Goal: Task Accomplishment & Management: Complete application form

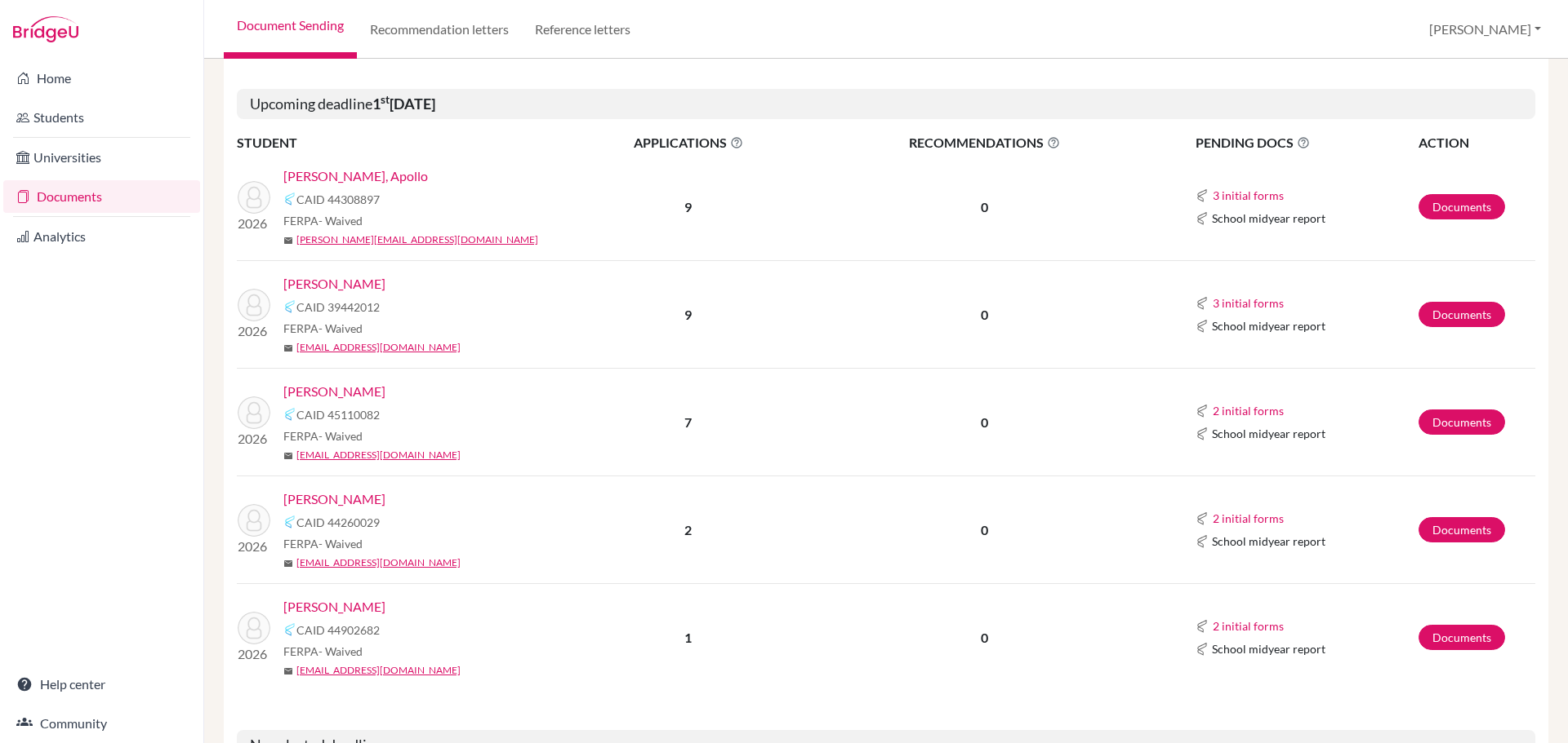
scroll to position [571, 0]
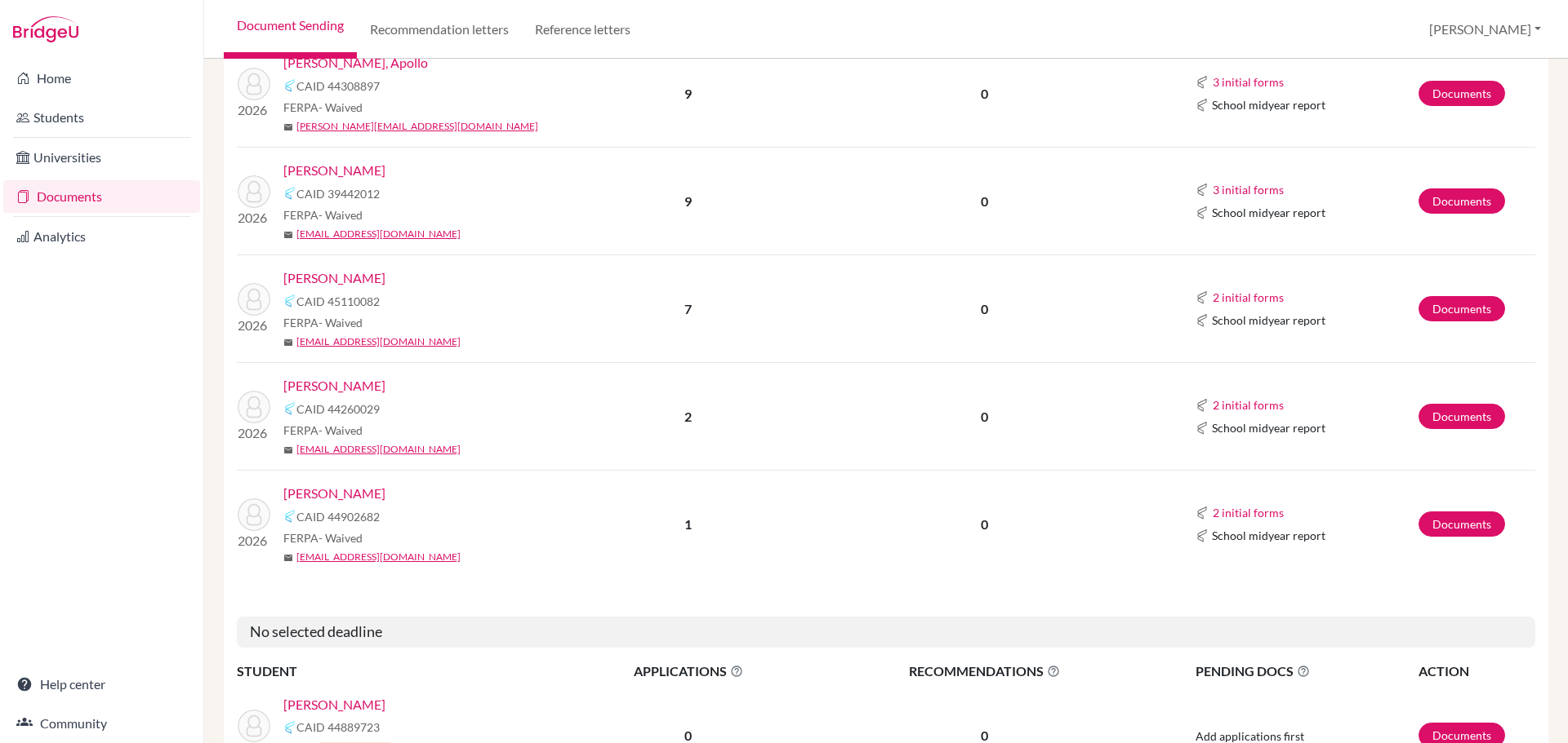
click at [316, 488] on link "[PERSON_NAME]" at bounding box center [334, 494] width 102 height 19
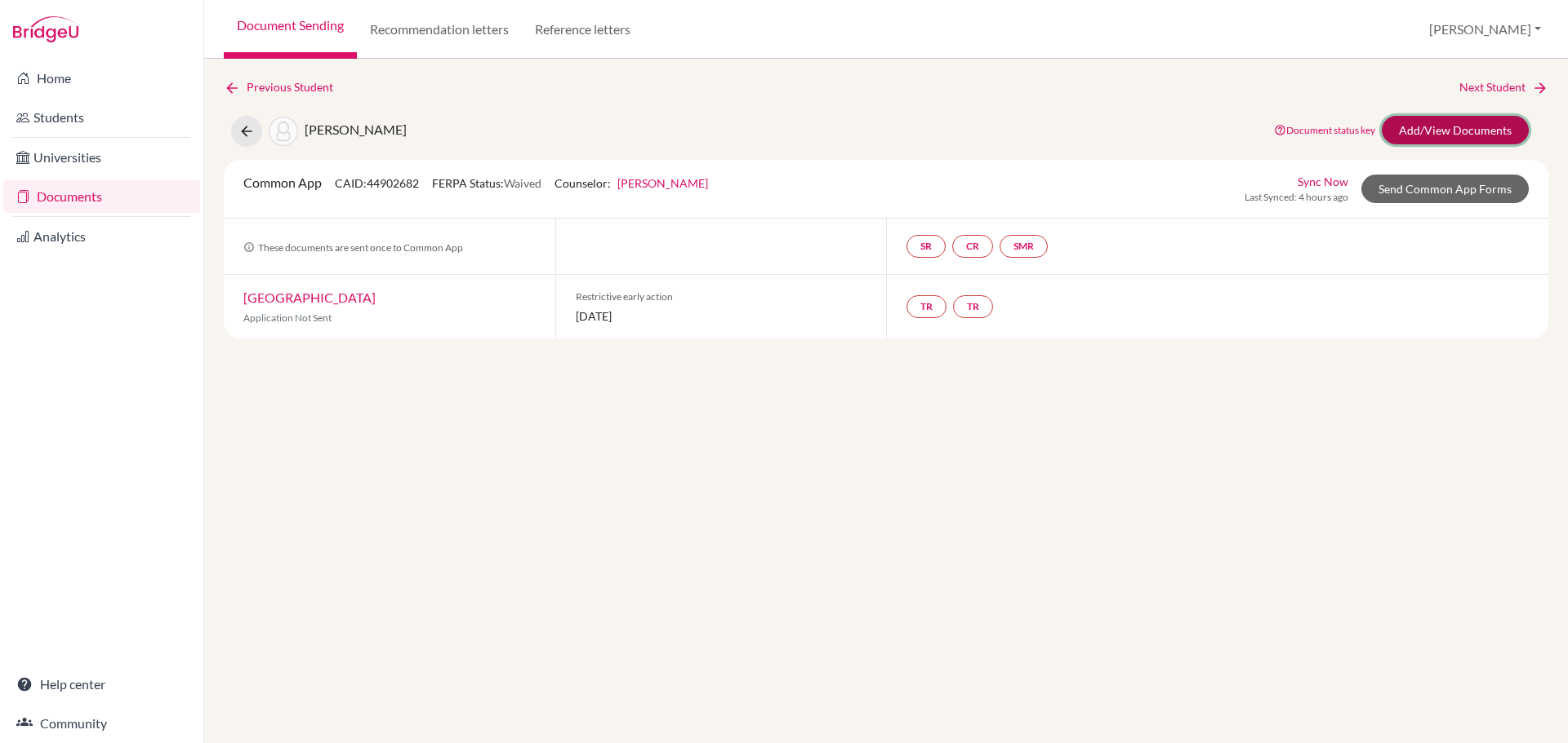
click at [1494, 119] on link "Add/View Documents" at bounding box center [1455, 130] width 147 height 29
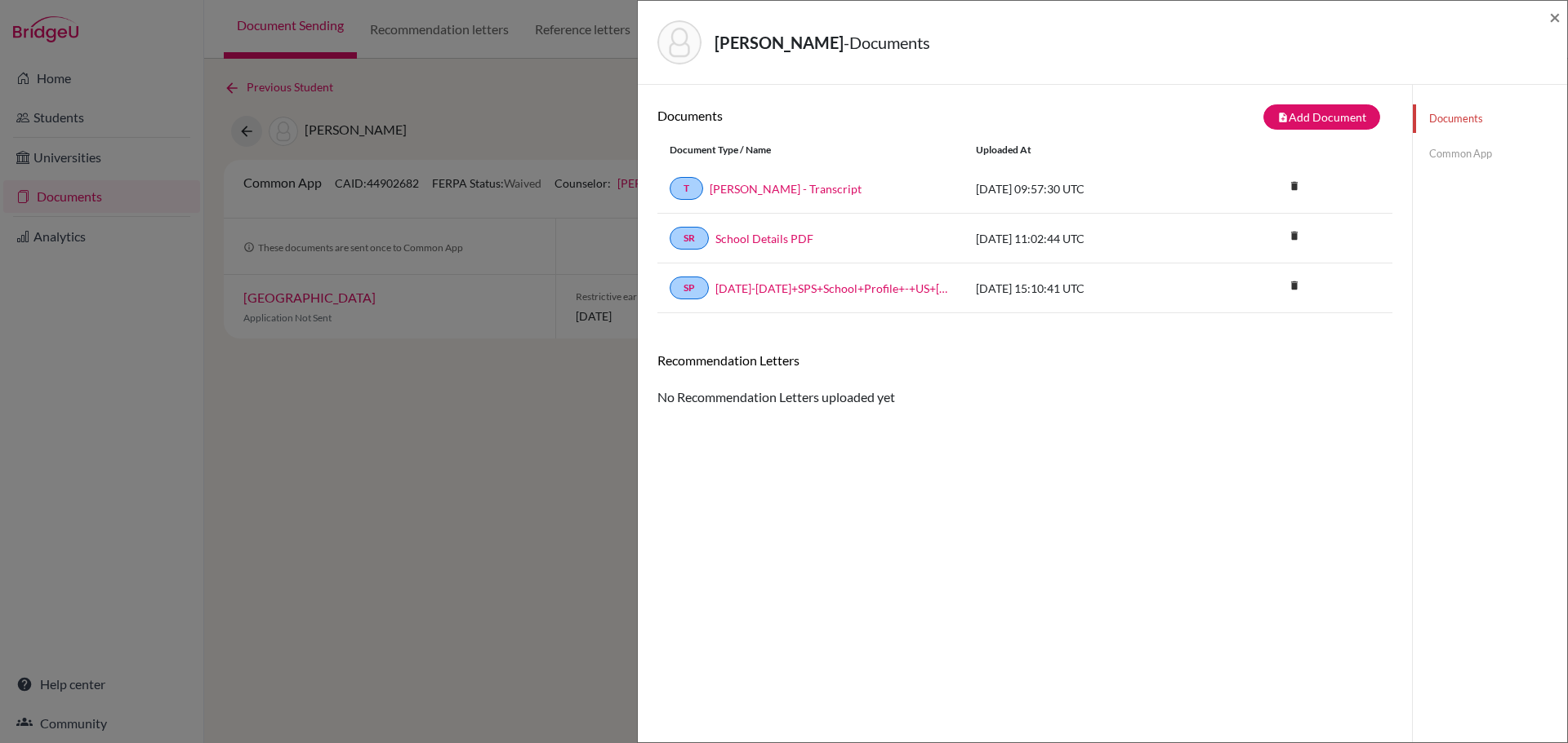
click at [1450, 156] on link "Common App" at bounding box center [1490, 153] width 154 height 29
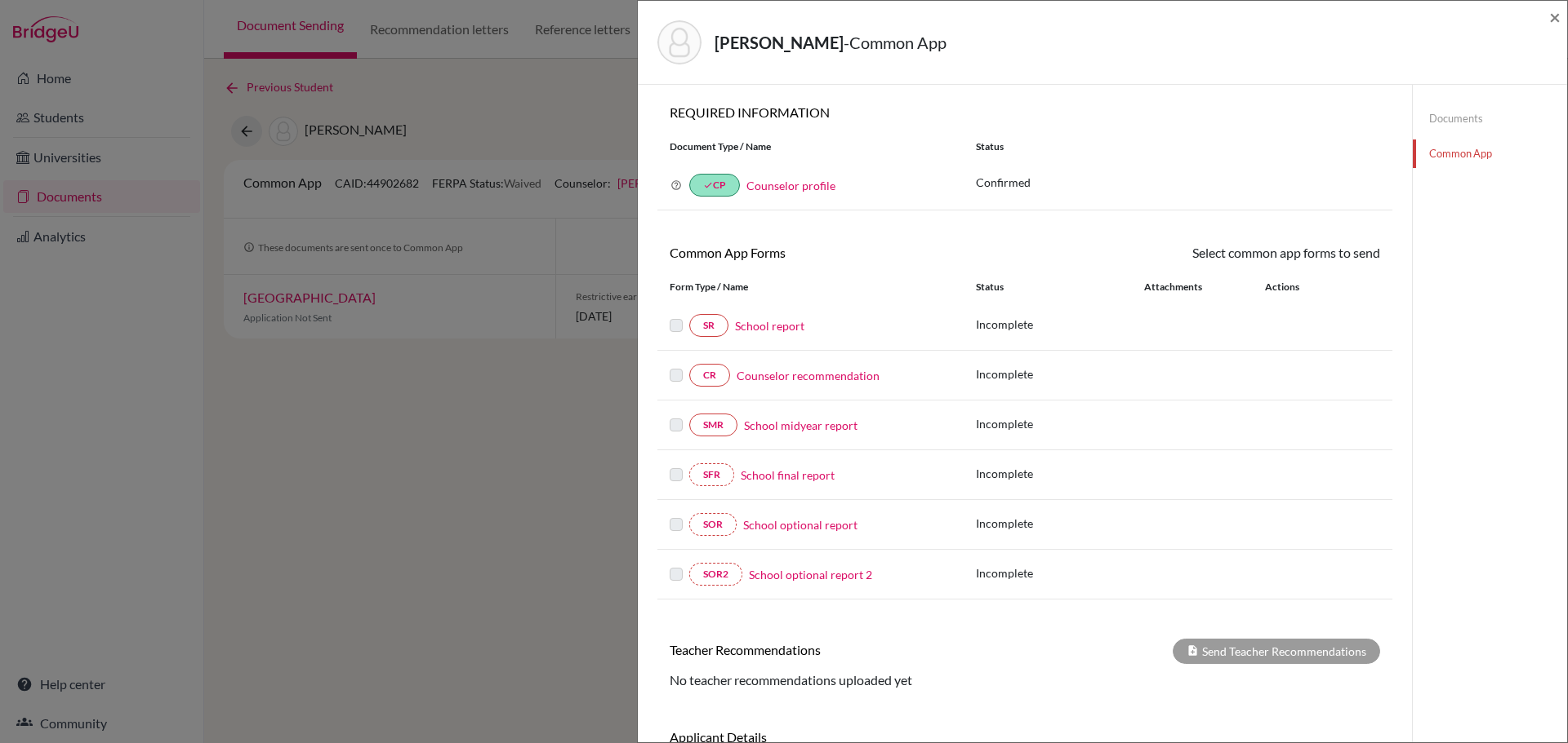
click at [788, 326] on link "School report" at bounding box center [770, 326] width 70 height 17
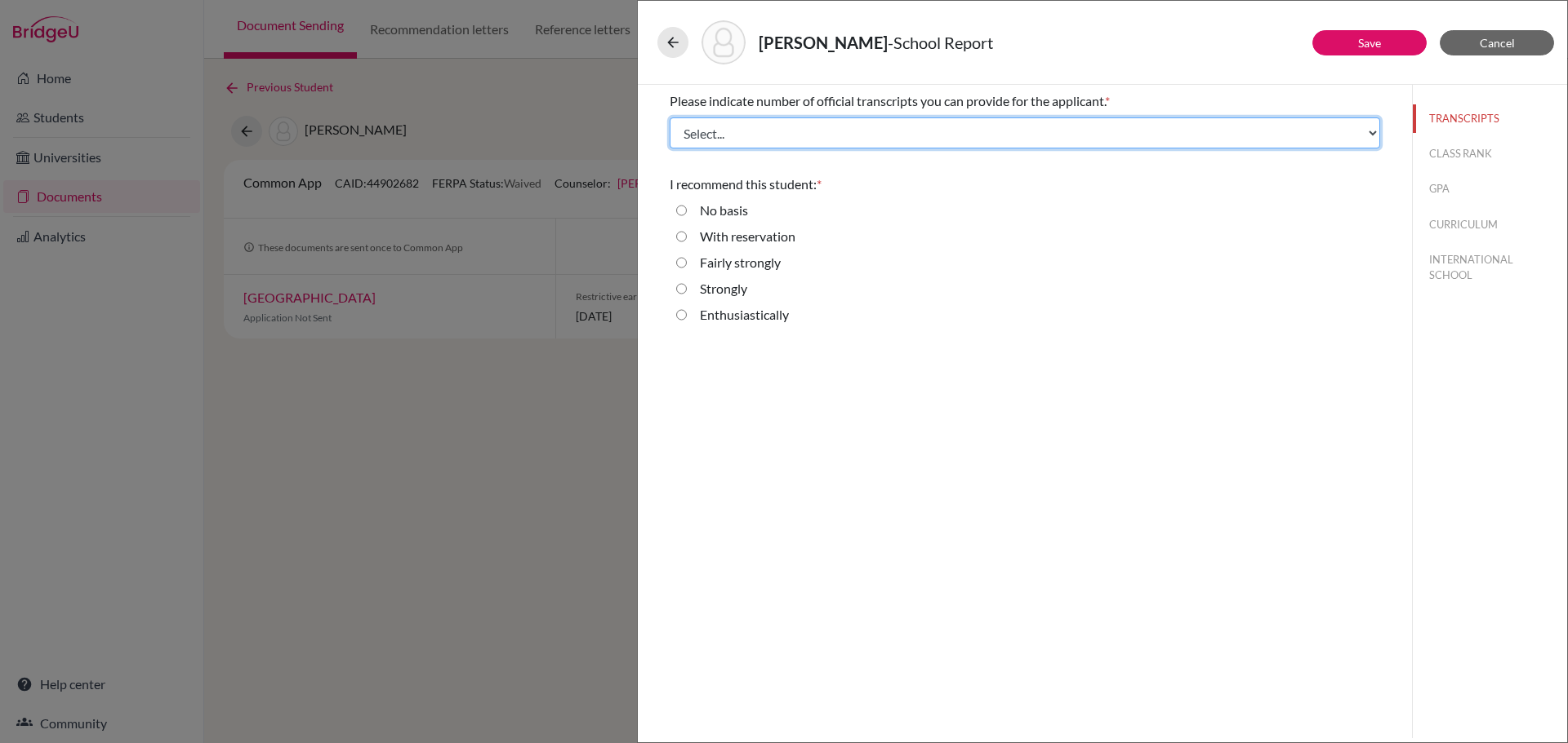
click at [730, 136] on select "Select... 1 2 3 4" at bounding box center [1024, 133] width 710 height 31
select select "1"
click at [669, 118] on select "Select... 1 2 3 4" at bounding box center [1024, 133] width 710 height 31
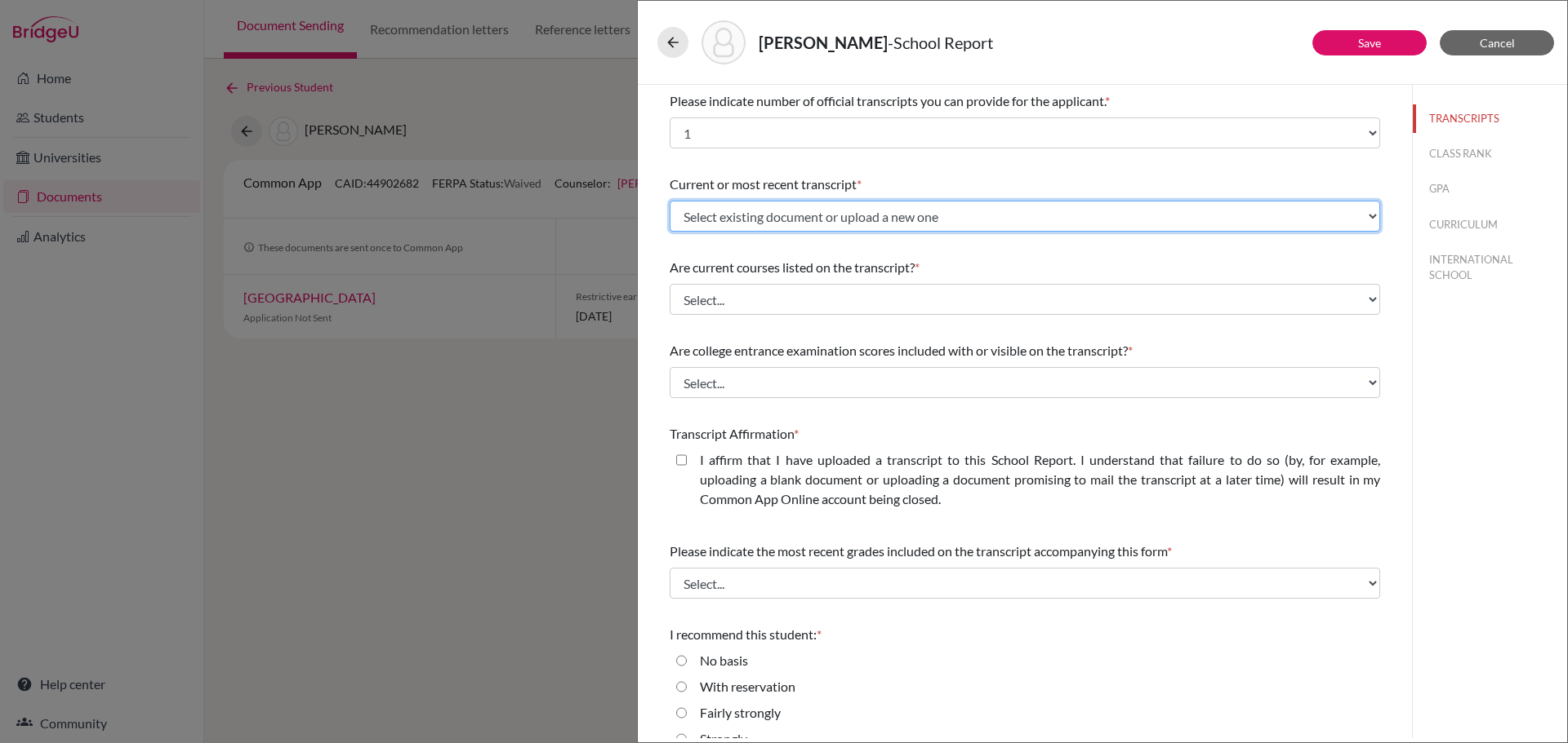
click at [706, 213] on select "Select existing document or upload a new one Tans, Jacopo - Transcript Upload N…" at bounding box center [1024, 216] width 710 height 31
select select "676807"
click at [669, 200] on select "Select existing document or upload a new one Tans, Jacopo - Transcript Upload N…" at bounding box center [1024, 216] width 710 height 31
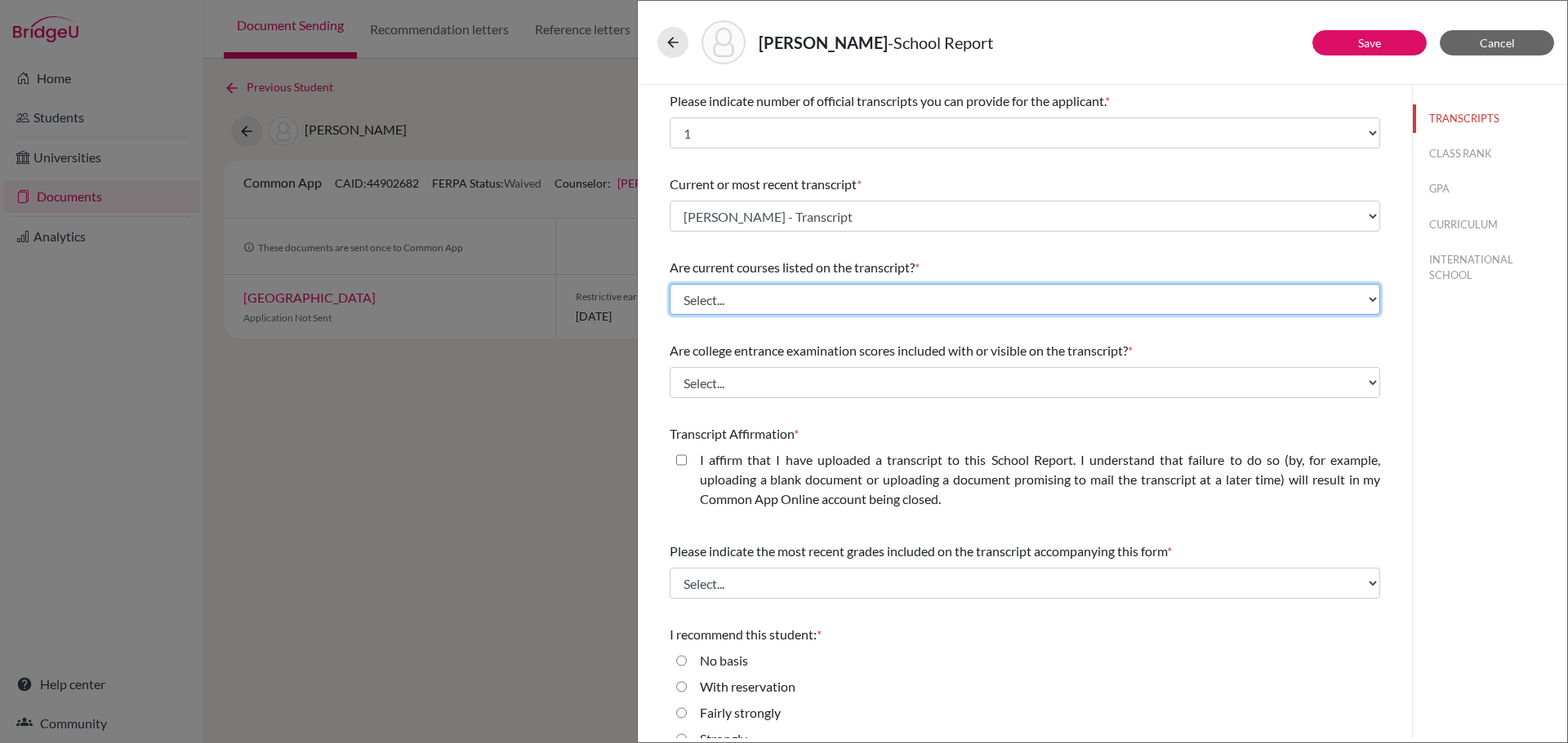
click at [730, 305] on select "Select... Yes No" at bounding box center [1024, 300] width 710 height 31
select select "0"
click at [669, 284] on select "Select... Yes No" at bounding box center [1024, 300] width 710 height 31
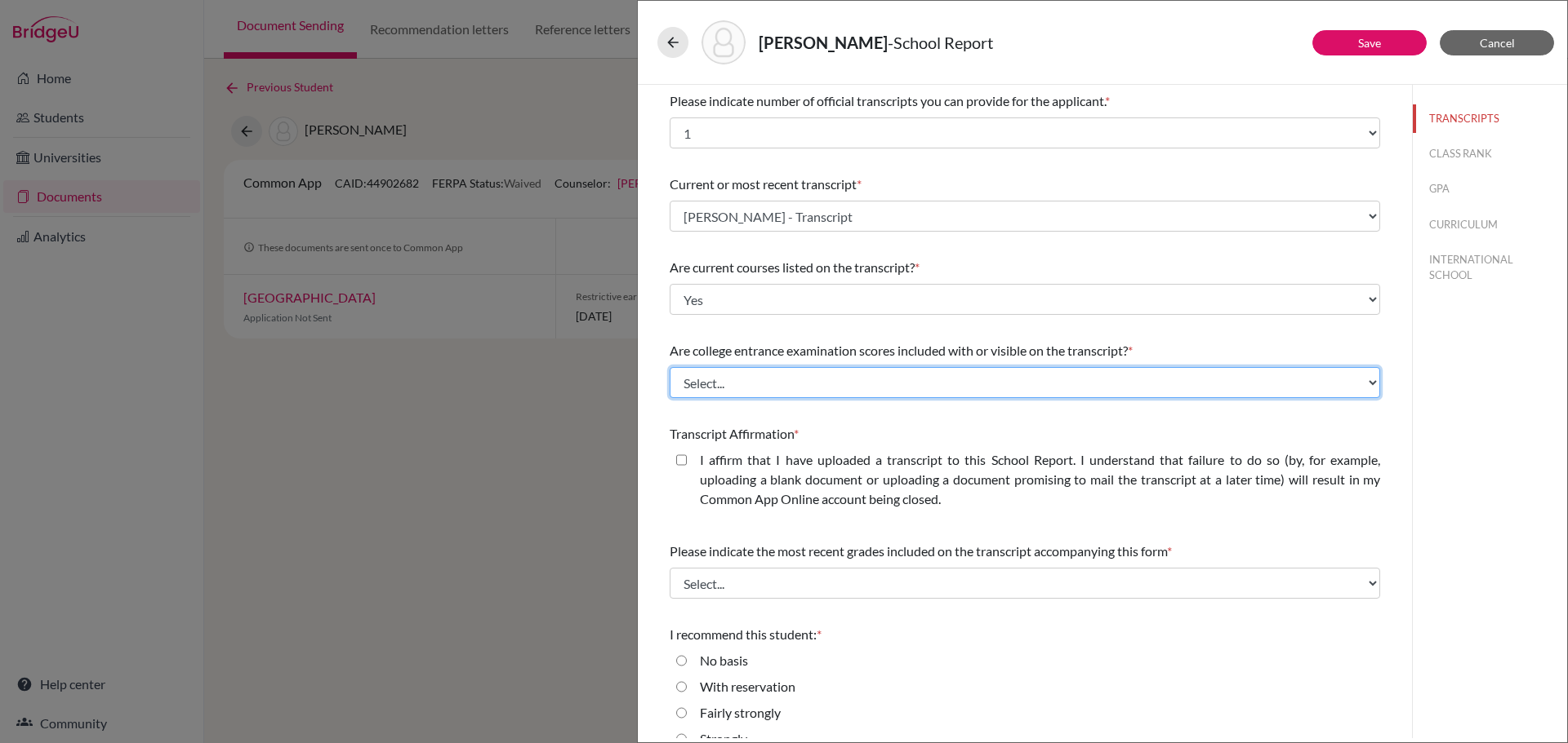
click at [756, 388] on select "Select... Yes No" at bounding box center [1024, 383] width 710 height 31
select select "1"
click at [669, 368] on select "Select... Yes No" at bounding box center [1024, 383] width 710 height 31
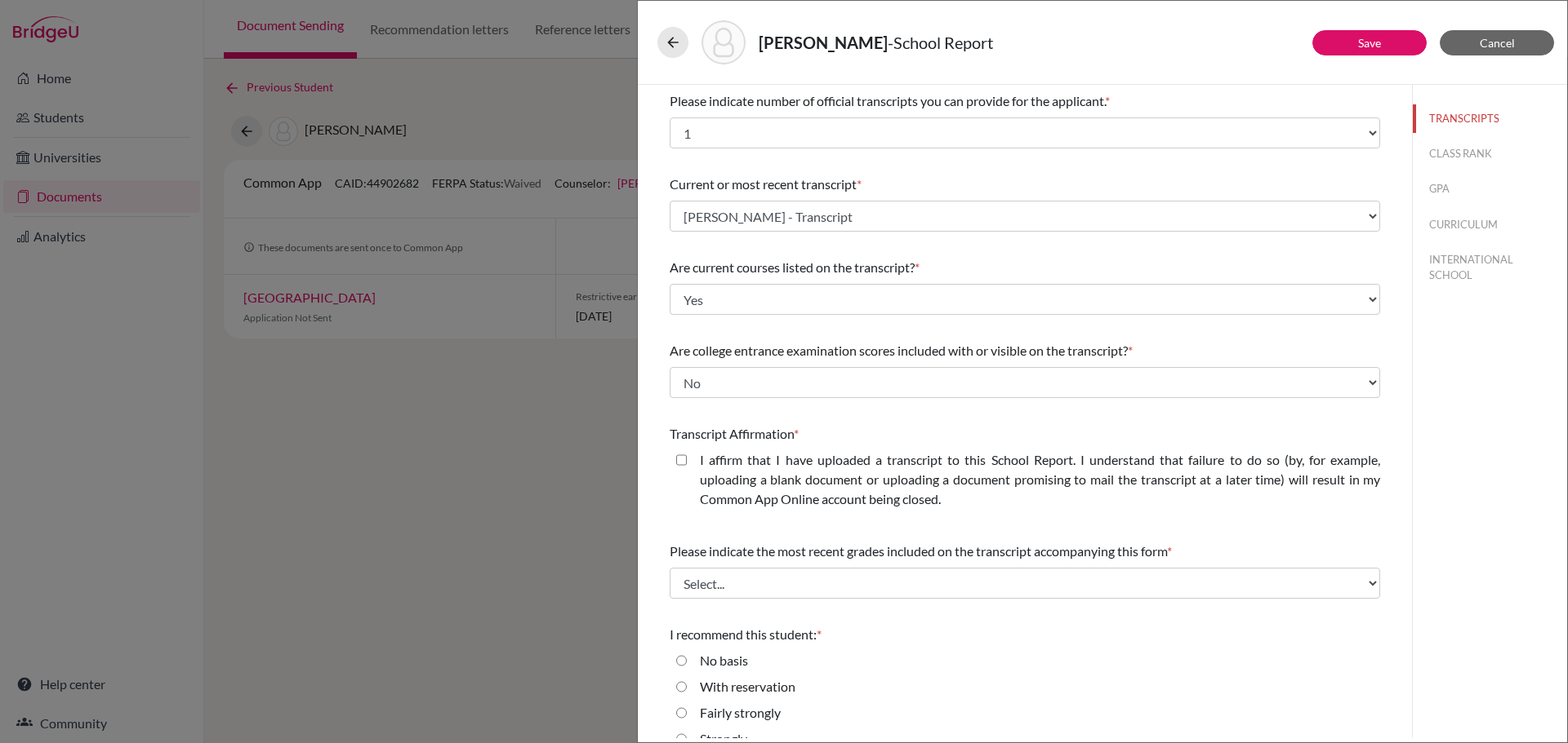
click at [708, 459] on label "I affirm that I have uploaded a transcript to this School Report. I understand …" at bounding box center [1040, 479] width 680 height 58
click at [687, 459] on closed\ "I affirm that I have uploaded a transcript to this School Report. I understand …" at bounding box center [682, 460] width 10 height 19
checkbox closed\ "true"
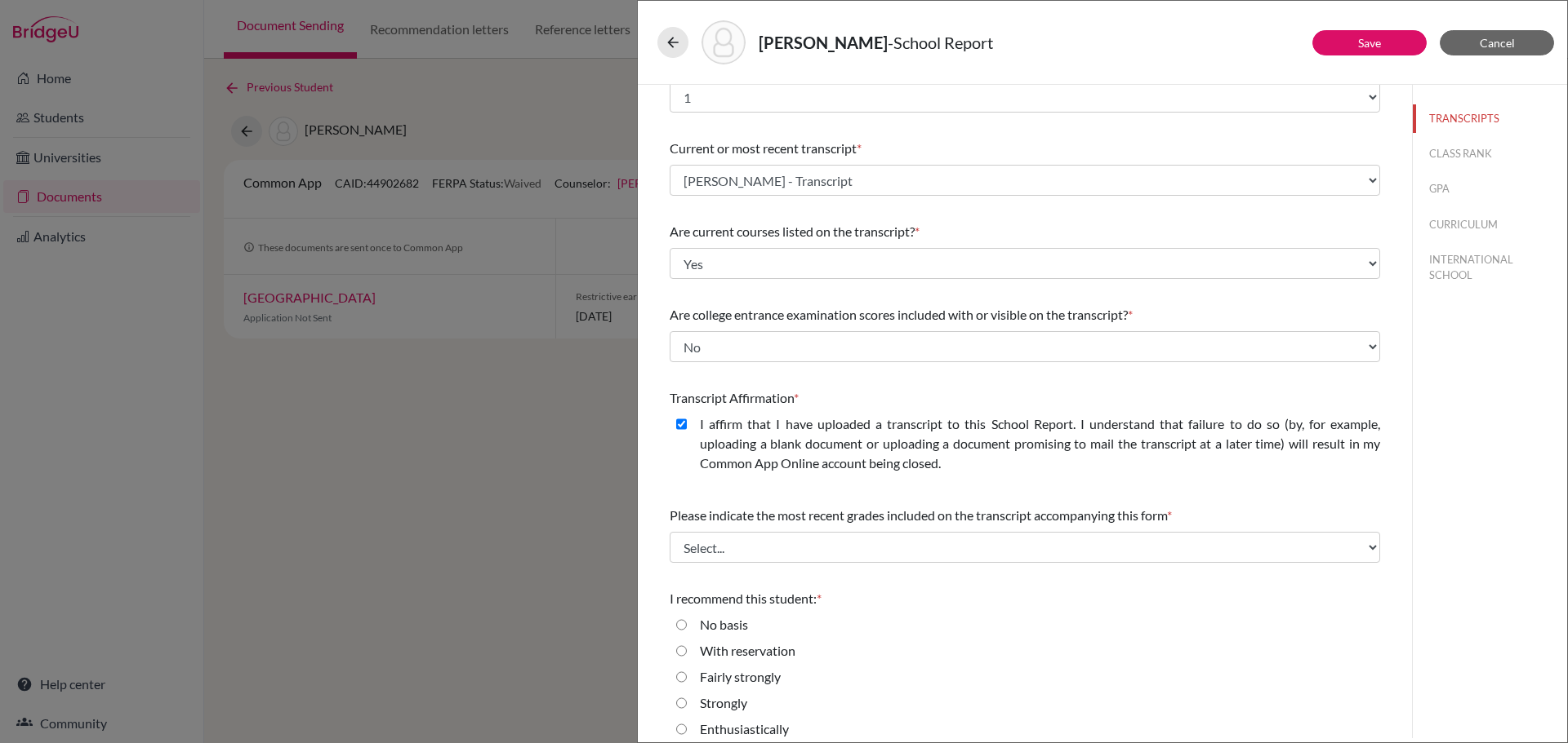
scroll to position [50, 0]
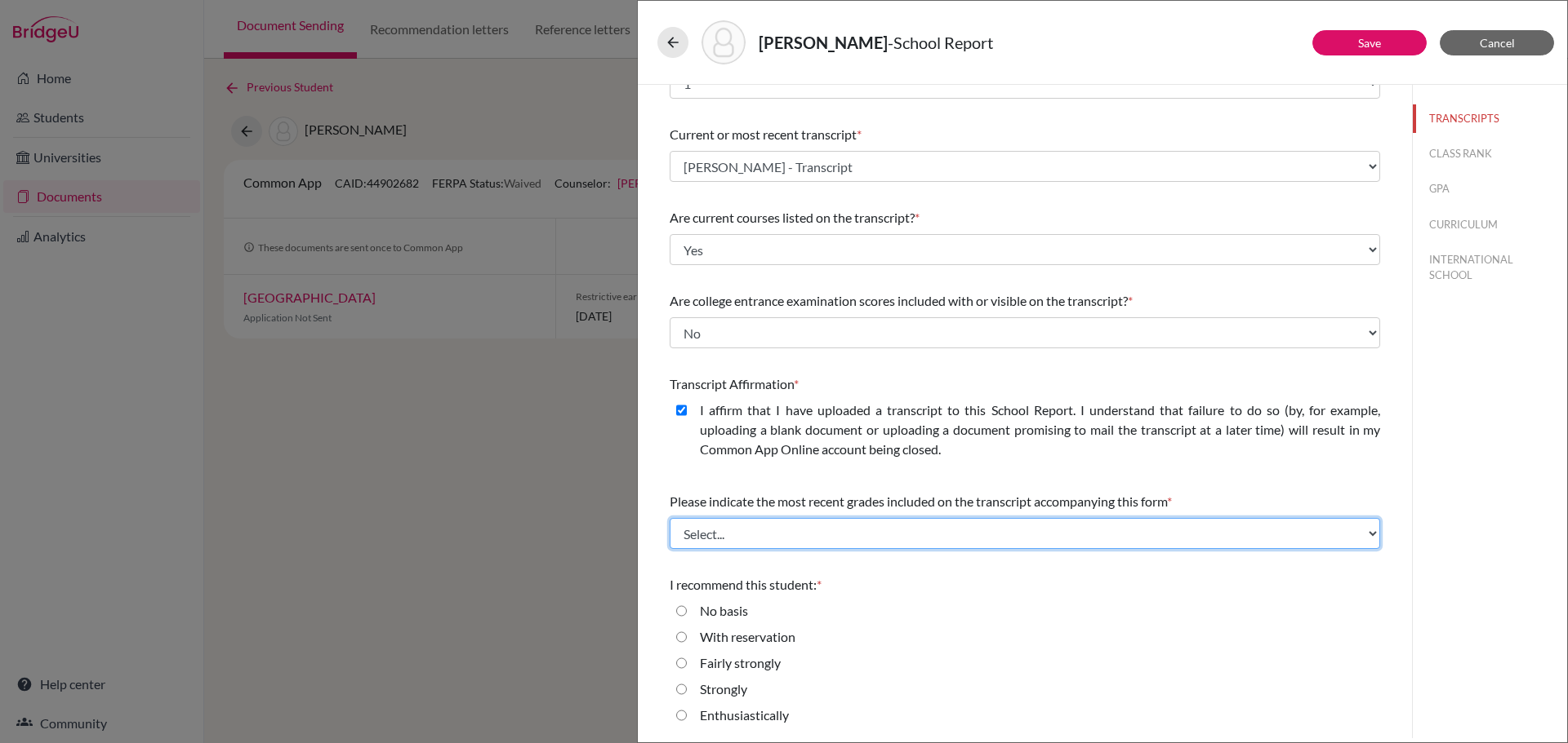
click at [844, 535] on select "Select... Final junior year grades 1st Quarter senior year grades 2nd Quarter/1…" at bounding box center [1024, 534] width 710 height 31
select select "0"
click at [669, 518] on select "Select... Final junior year grades 1st Quarter senior year grades 2nd Quarter/1…" at bounding box center [1024, 534] width 710 height 31
click at [701, 713] on label "Enthusiastically" at bounding box center [744, 715] width 89 height 19
click at [687, 713] on input "Enthusiastically" at bounding box center [682, 715] width 10 height 19
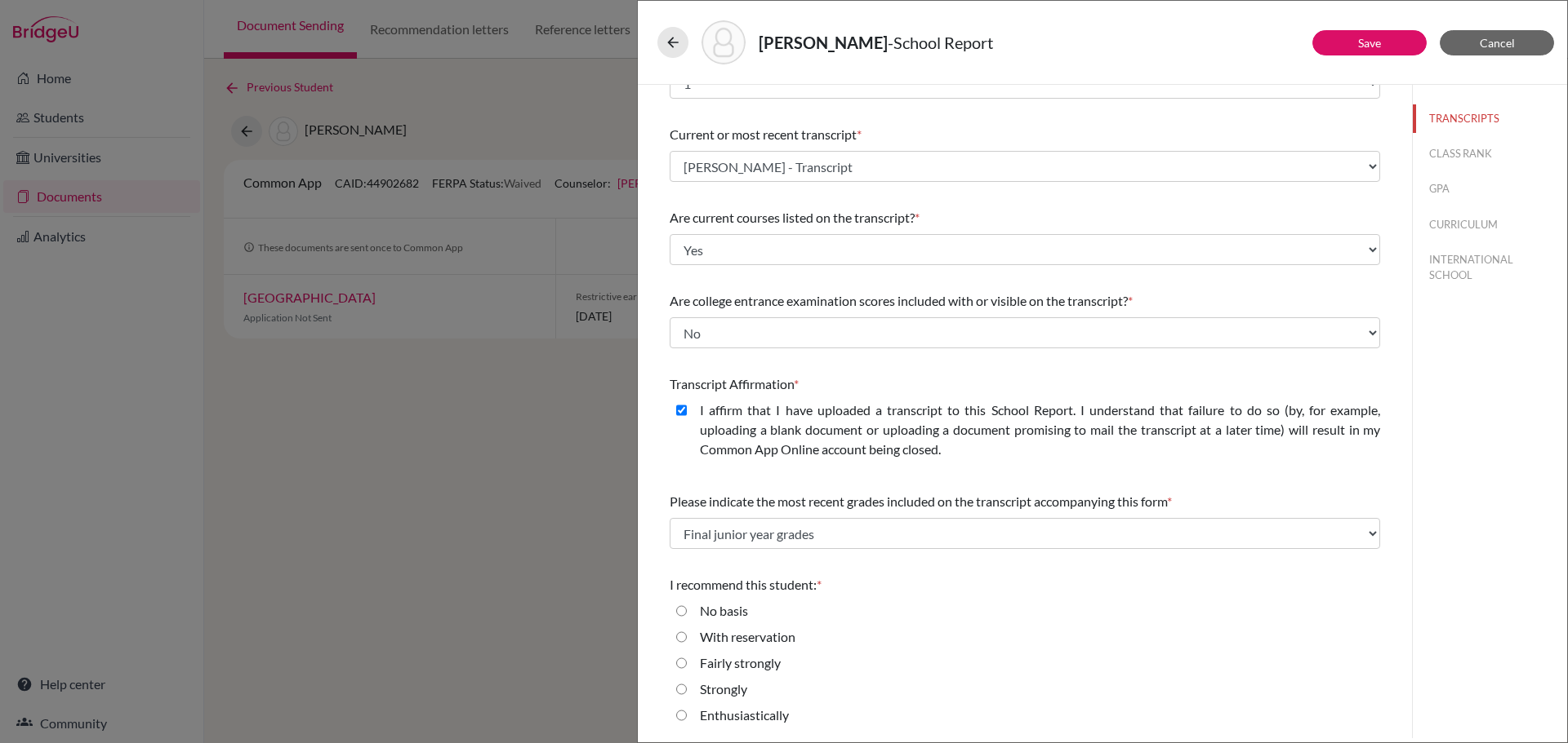
radio input "true"
click at [1375, 45] on link "Save" at bounding box center [1369, 43] width 23 height 14
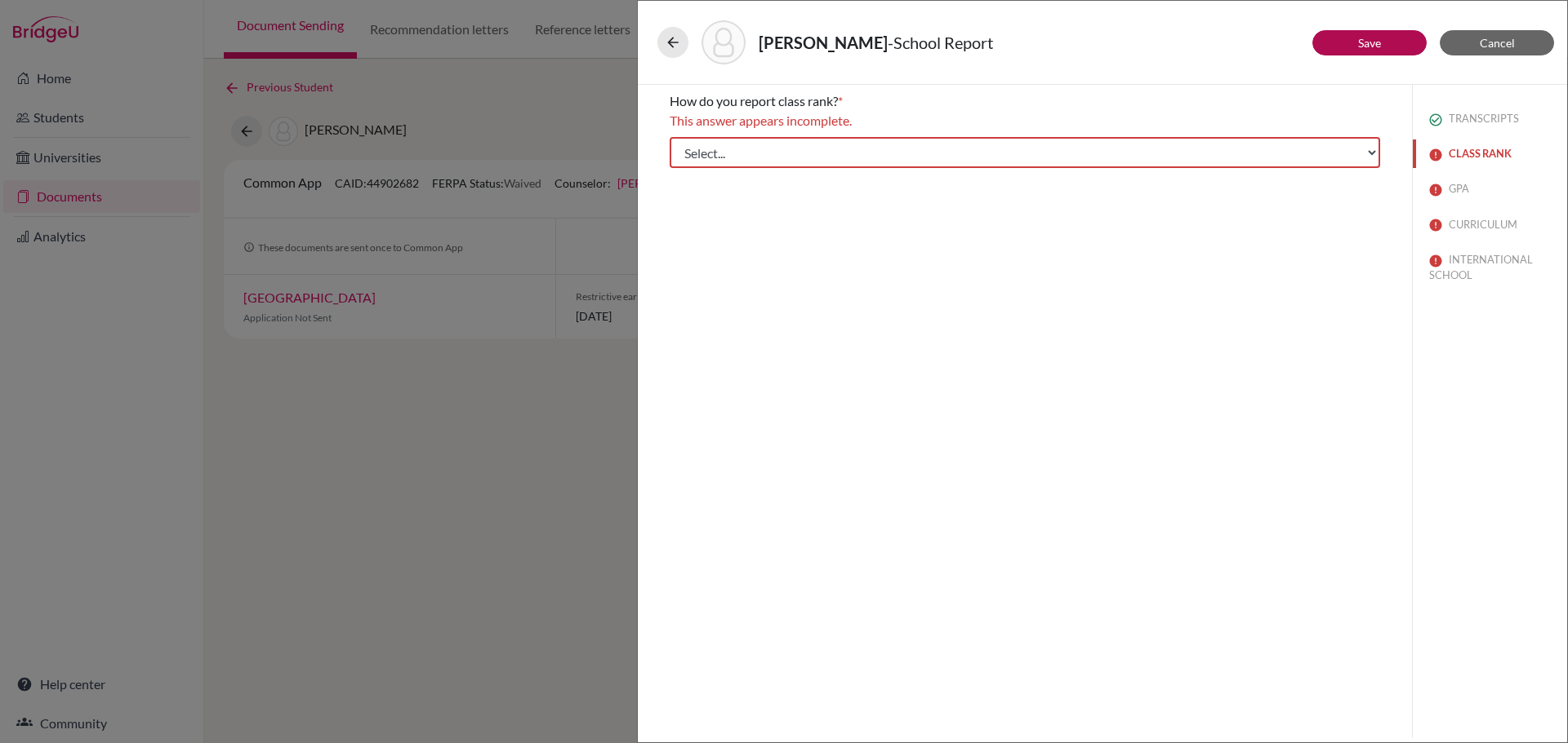
click at [1449, 152] on button "CLASS RANK" at bounding box center [1490, 153] width 154 height 29
click at [957, 151] on select "Select... Exact Decile Quintile Quartile None" at bounding box center [1024, 152] width 710 height 31
select select "5"
click at [669, 137] on select "Select... Exact Decile Quintile Quartile None" at bounding box center [1024, 152] width 710 height 31
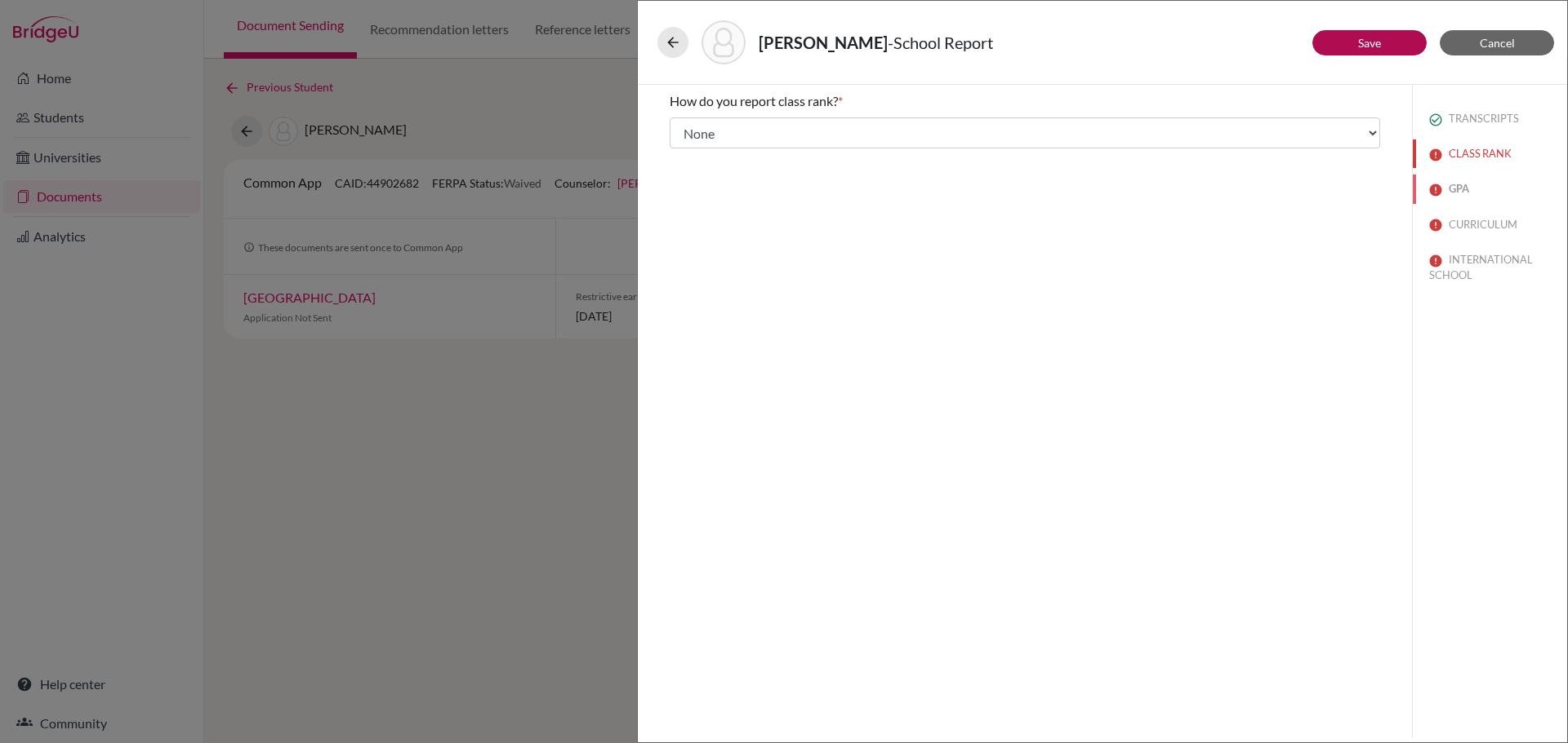
click at [1475, 185] on button "GPA" at bounding box center [1490, 188] width 154 height 29
click at [685, 175] on input "No" at bounding box center [682, 172] width 10 height 19
radio input "true"
click at [1490, 221] on button "CURRICULUM" at bounding box center [1490, 225] width 154 height 29
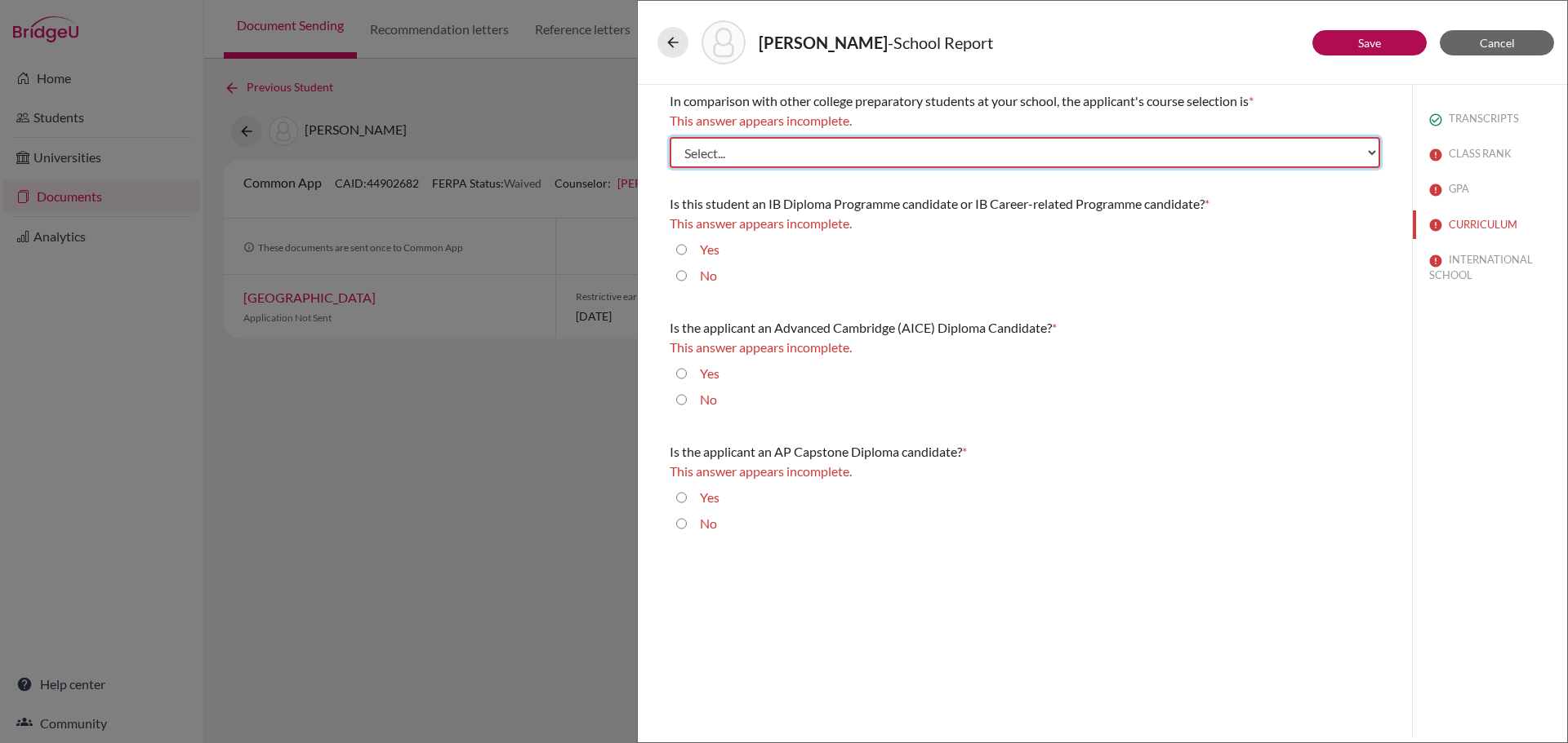
click at [730, 149] on select "Select... Less than demanding Average Demanding Very demanding Most demanding P…" at bounding box center [1024, 152] width 710 height 31
select select "4"
click at [669, 137] on select "Select... Less than demanding Average Demanding Very demanding Most demanding P…" at bounding box center [1024, 152] width 710 height 31
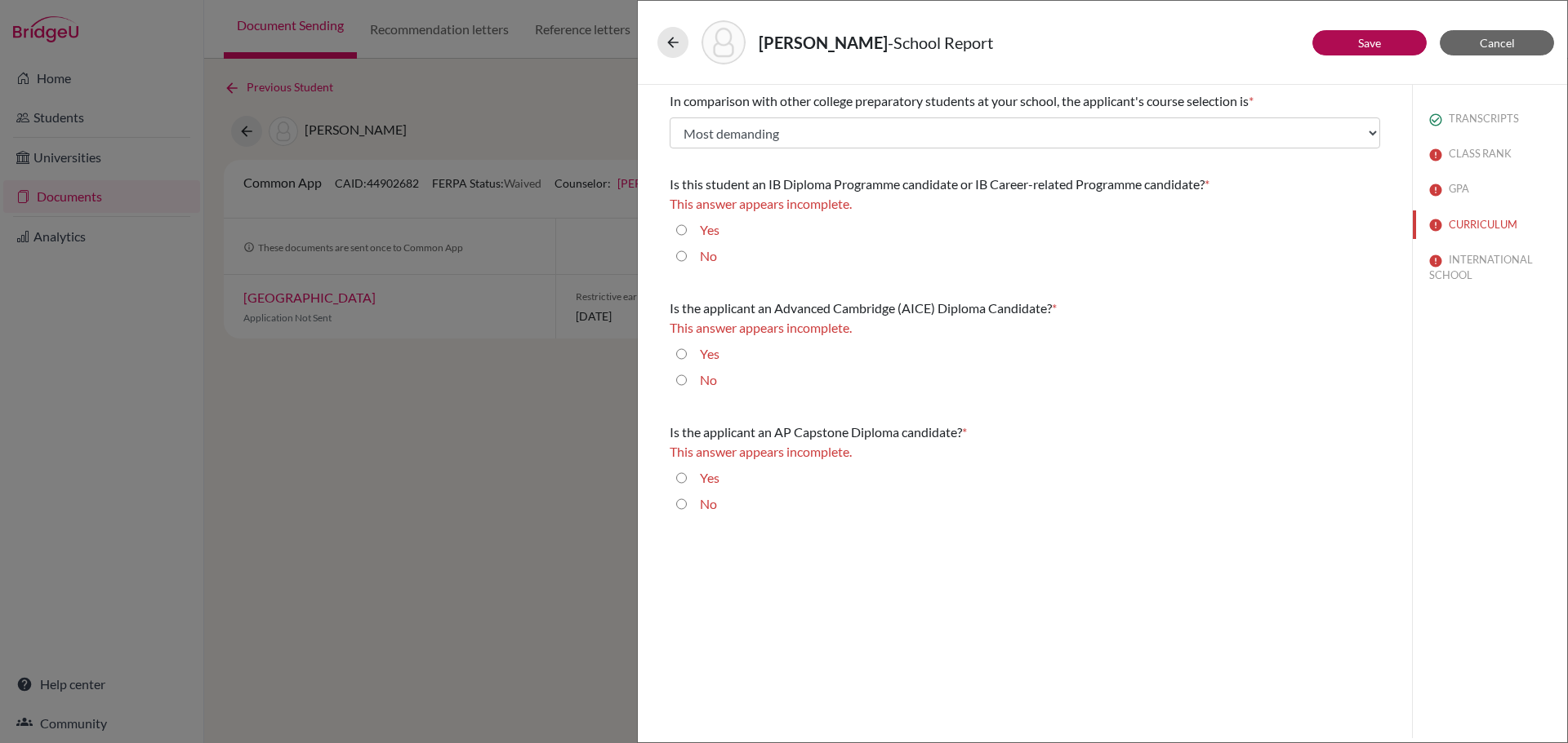
click at [683, 260] on input "No" at bounding box center [682, 256] width 10 height 19
radio input "true"
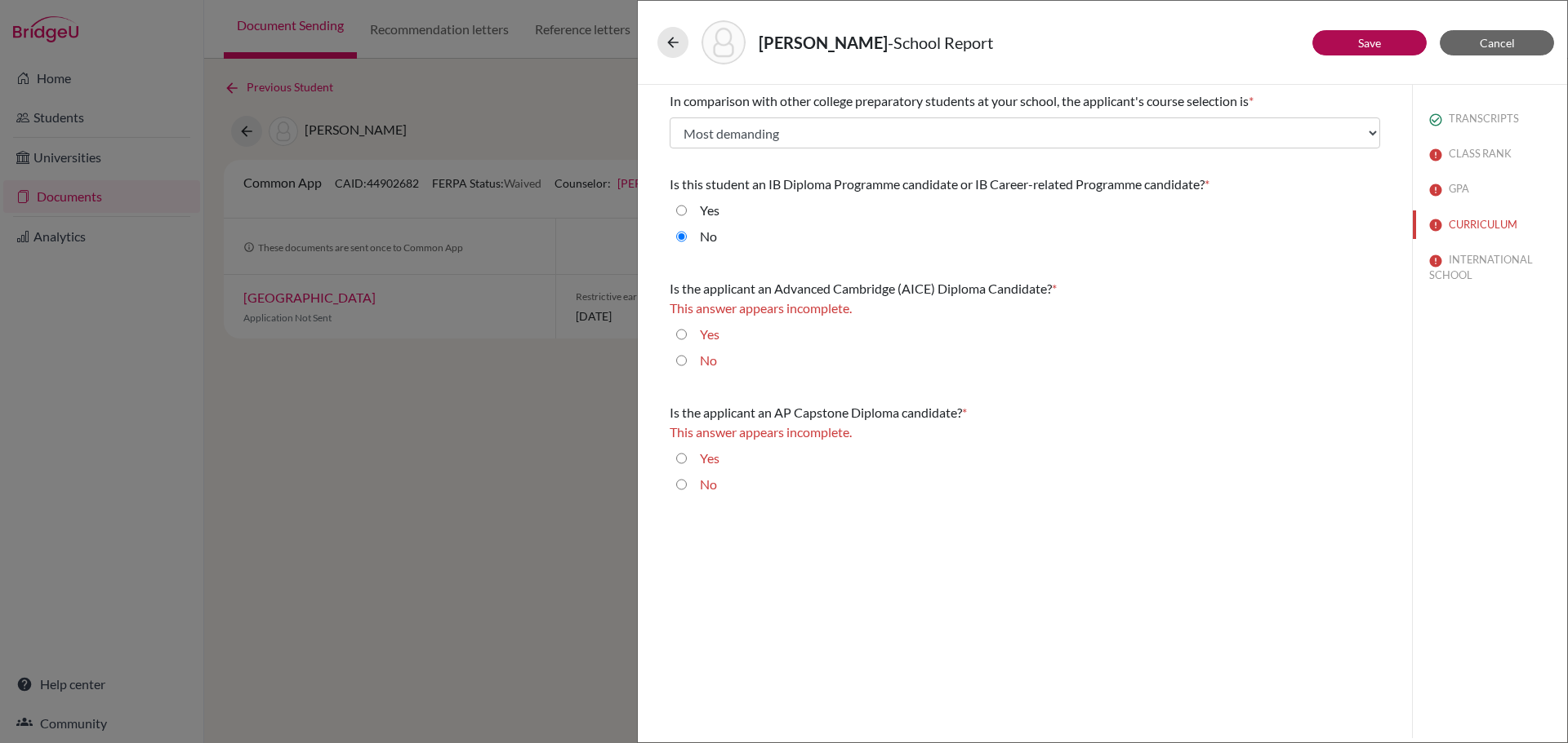
click at [682, 357] on input "No" at bounding box center [682, 361] width 10 height 19
radio input "true"
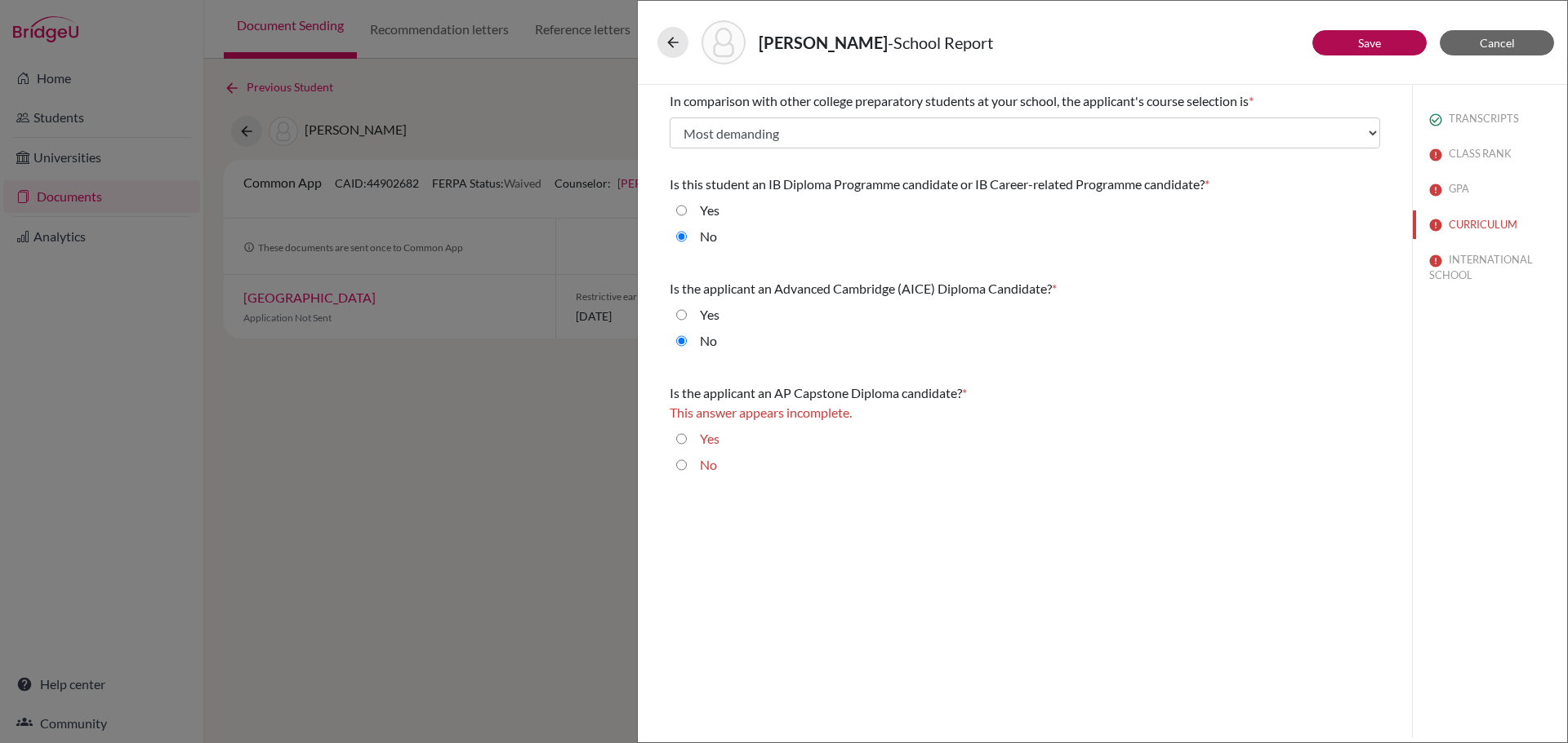
click at [683, 463] on input "No" at bounding box center [682, 465] width 10 height 19
radio input "true"
click at [1468, 272] on button "INTERNATIONAL SCHOOL" at bounding box center [1490, 267] width 154 height 44
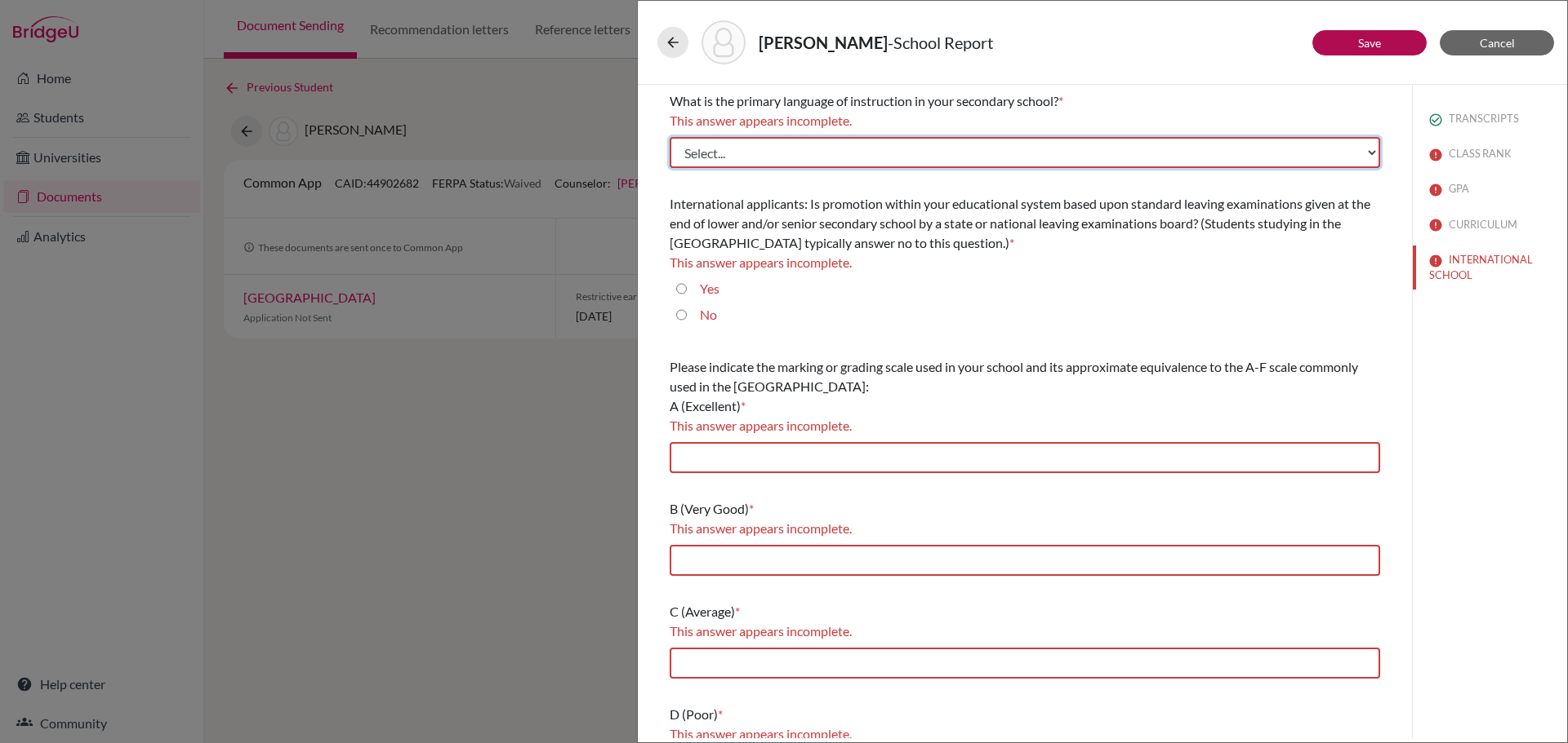
click at [730, 153] on select "Select... Albanian Arabic Armenian Assamese Azerbaijani Belarusian Bengali Bulg…" at bounding box center [1024, 152] width 710 height 31
select select "14"
click at [669, 137] on select "Select... Albanian Arabic Armenian Assamese Azerbaijani Belarusian Bengali Bulg…" at bounding box center [1024, 152] width 710 height 31
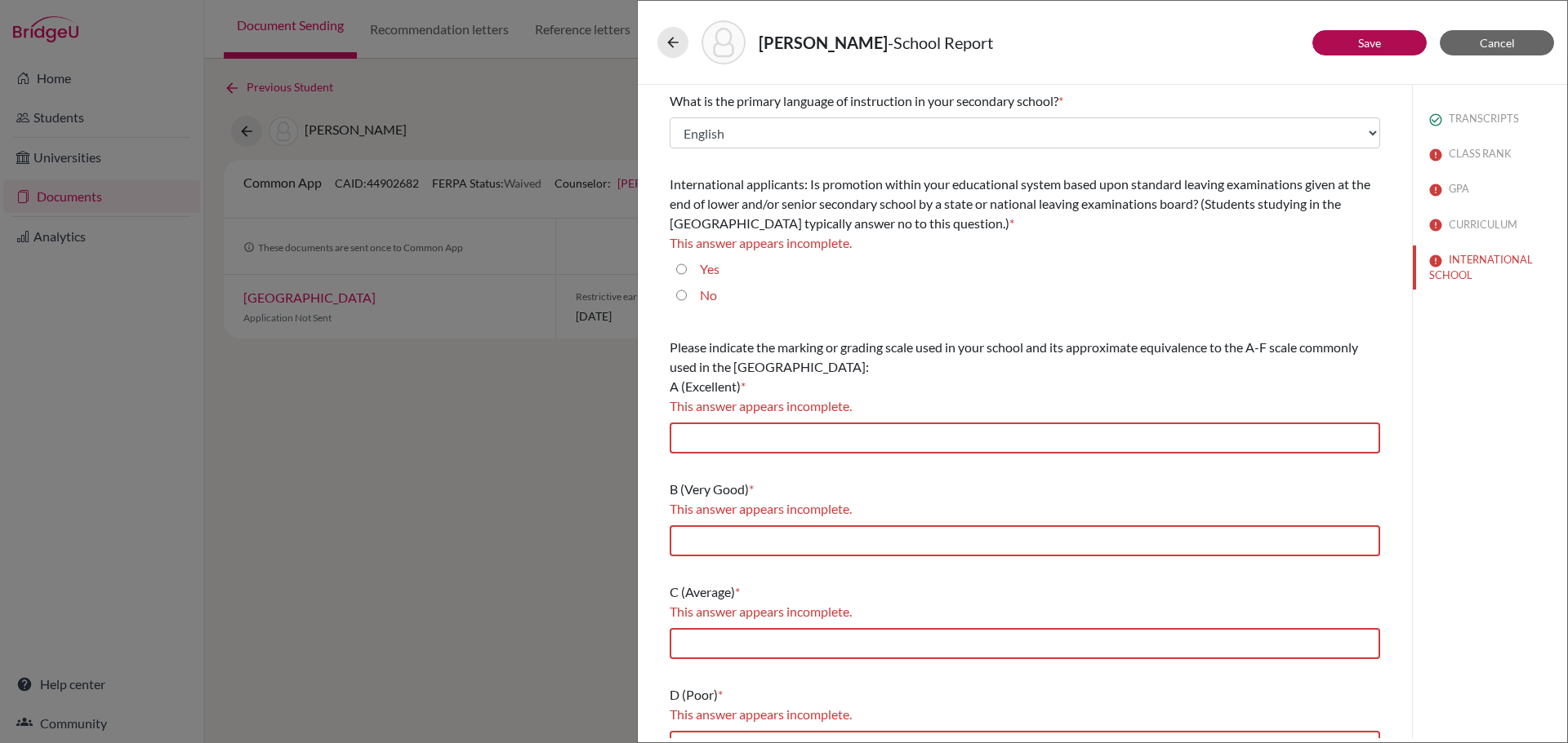
click at [679, 267] on input "Yes" at bounding box center [682, 269] width 10 height 19
radio input "true"
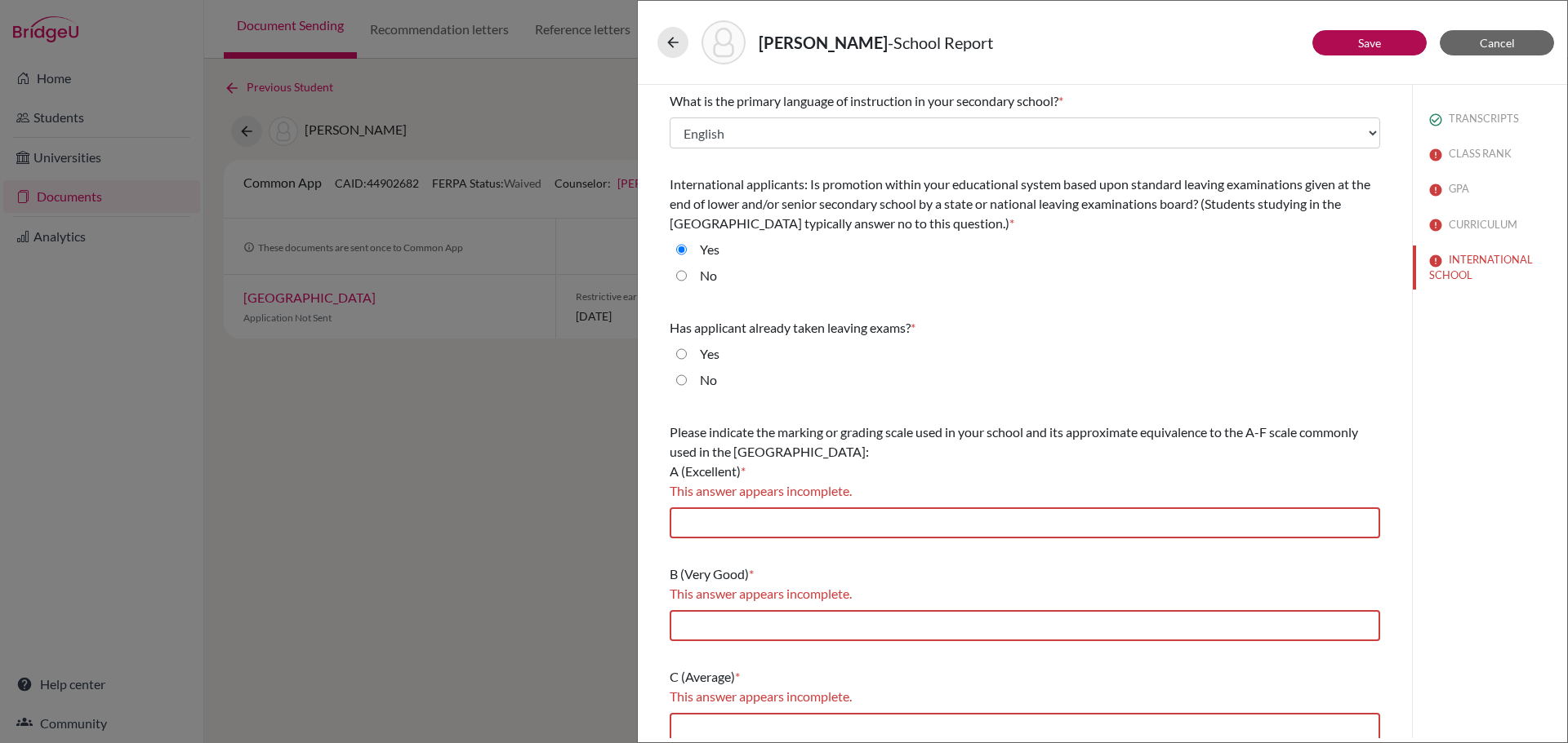
click at [682, 383] on input "No" at bounding box center [682, 380] width 10 height 19
radio input "true"
click at [756, 514] on input "text" at bounding box center [1024, 523] width 710 height 31
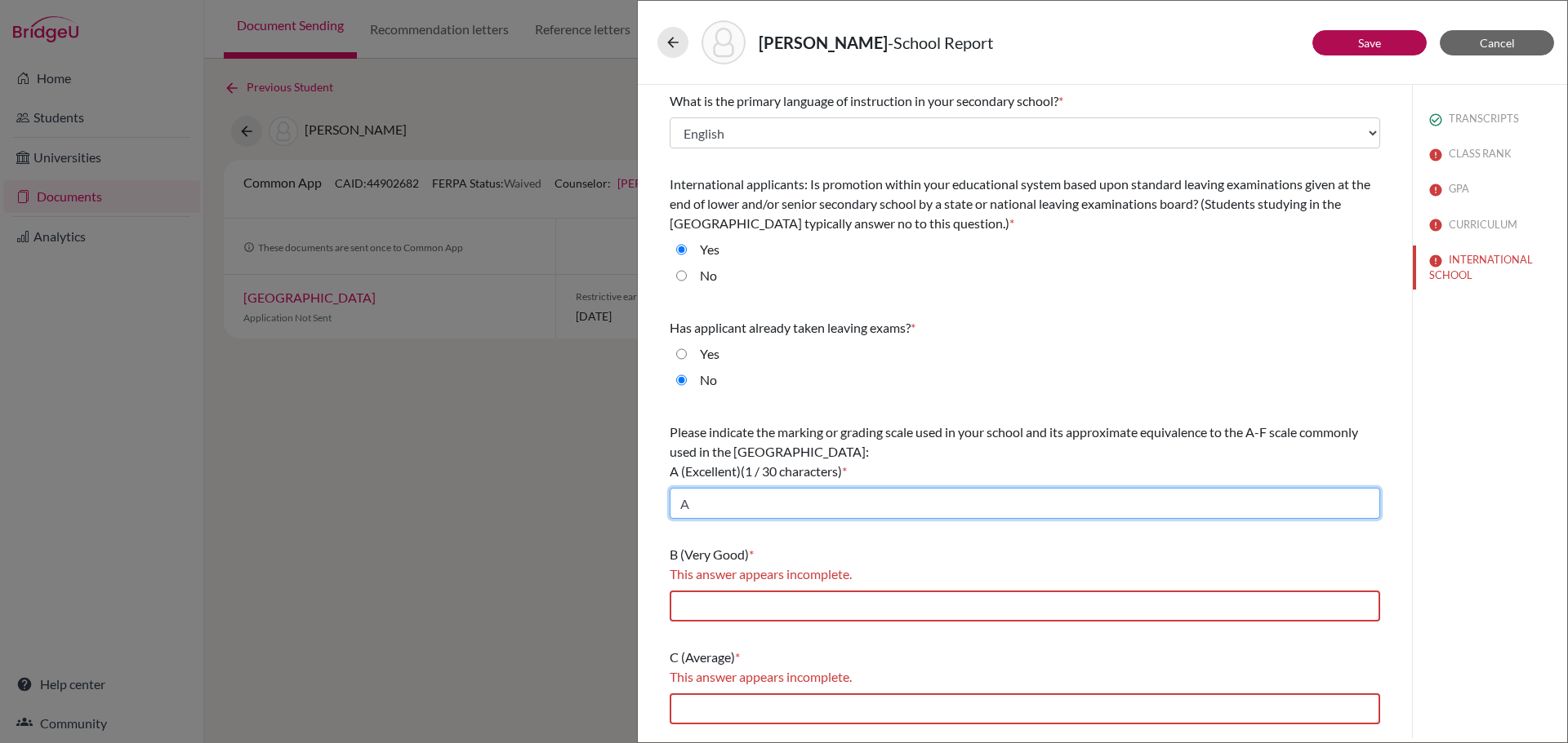
type input "A"
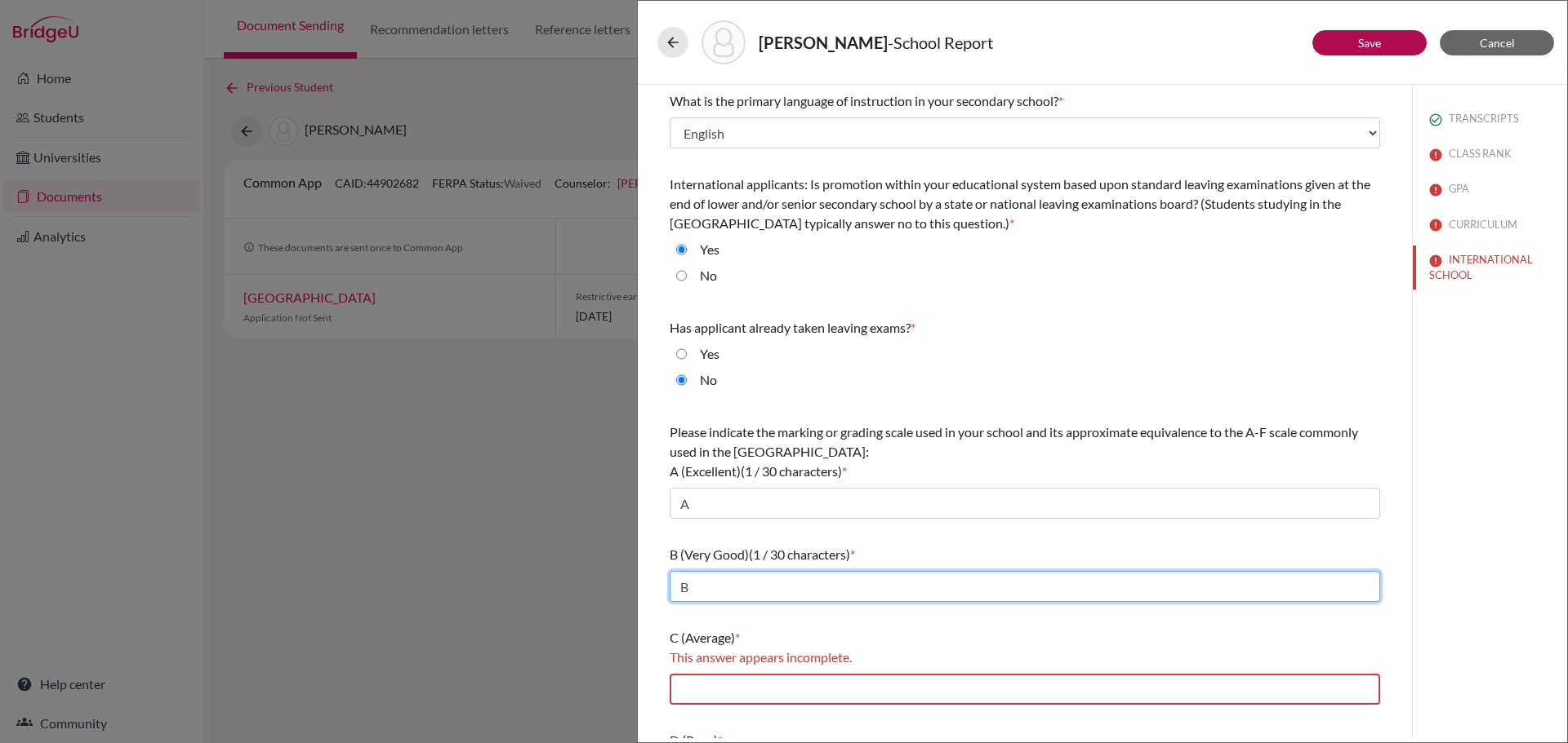
type input "B"
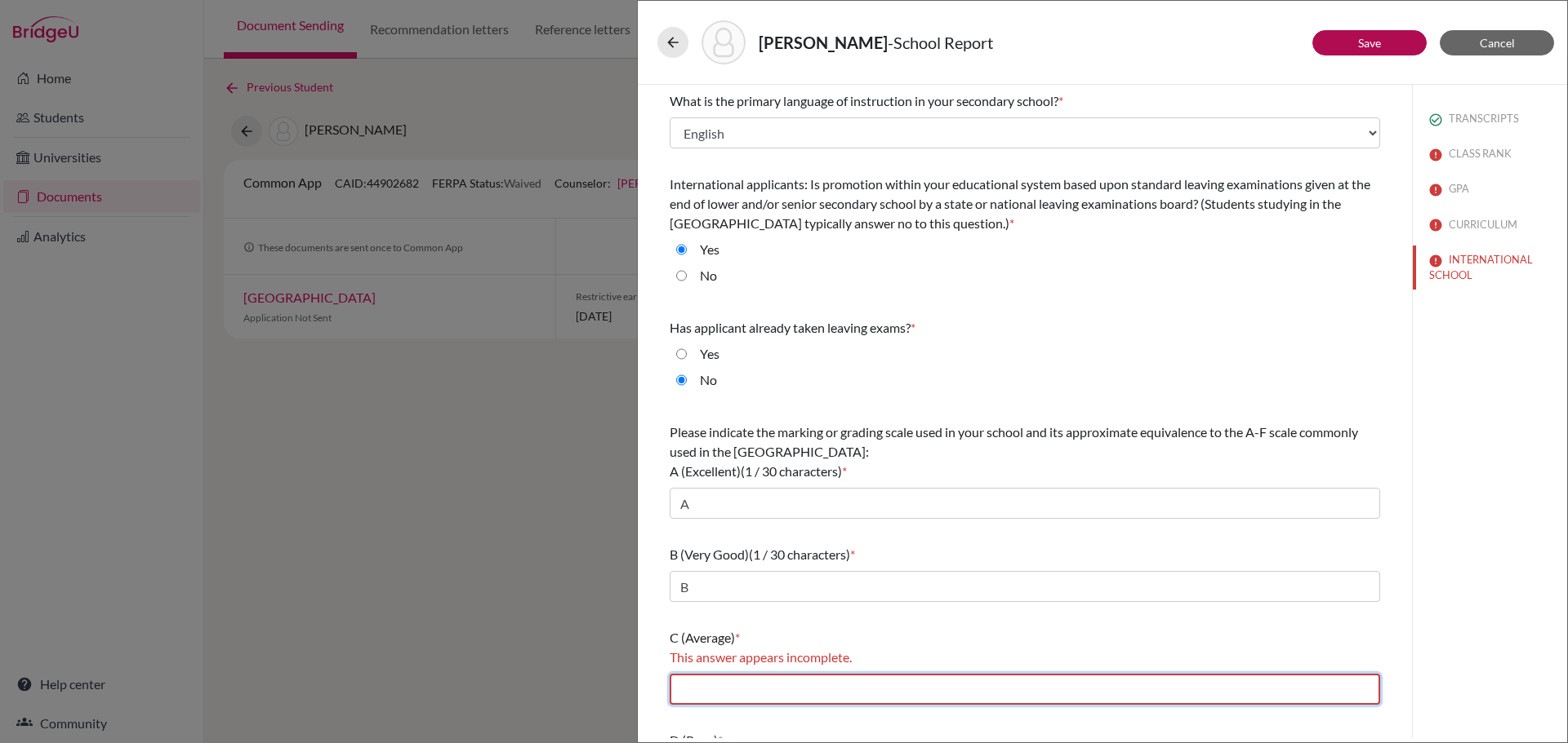
click at [696, 699] on input "text" at bounding box center [1024, 690] width 710 height 31
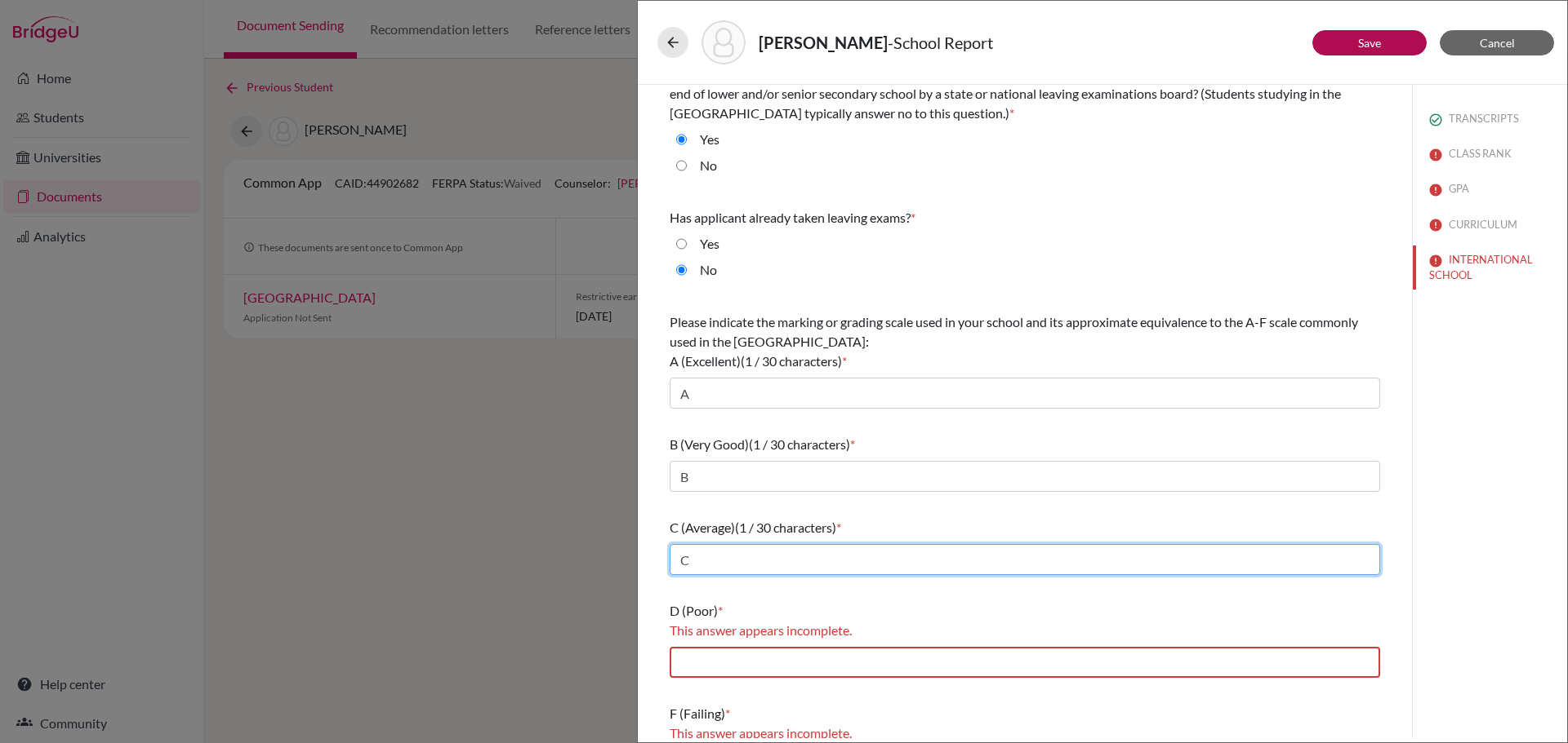
scroll to position [159, 0]
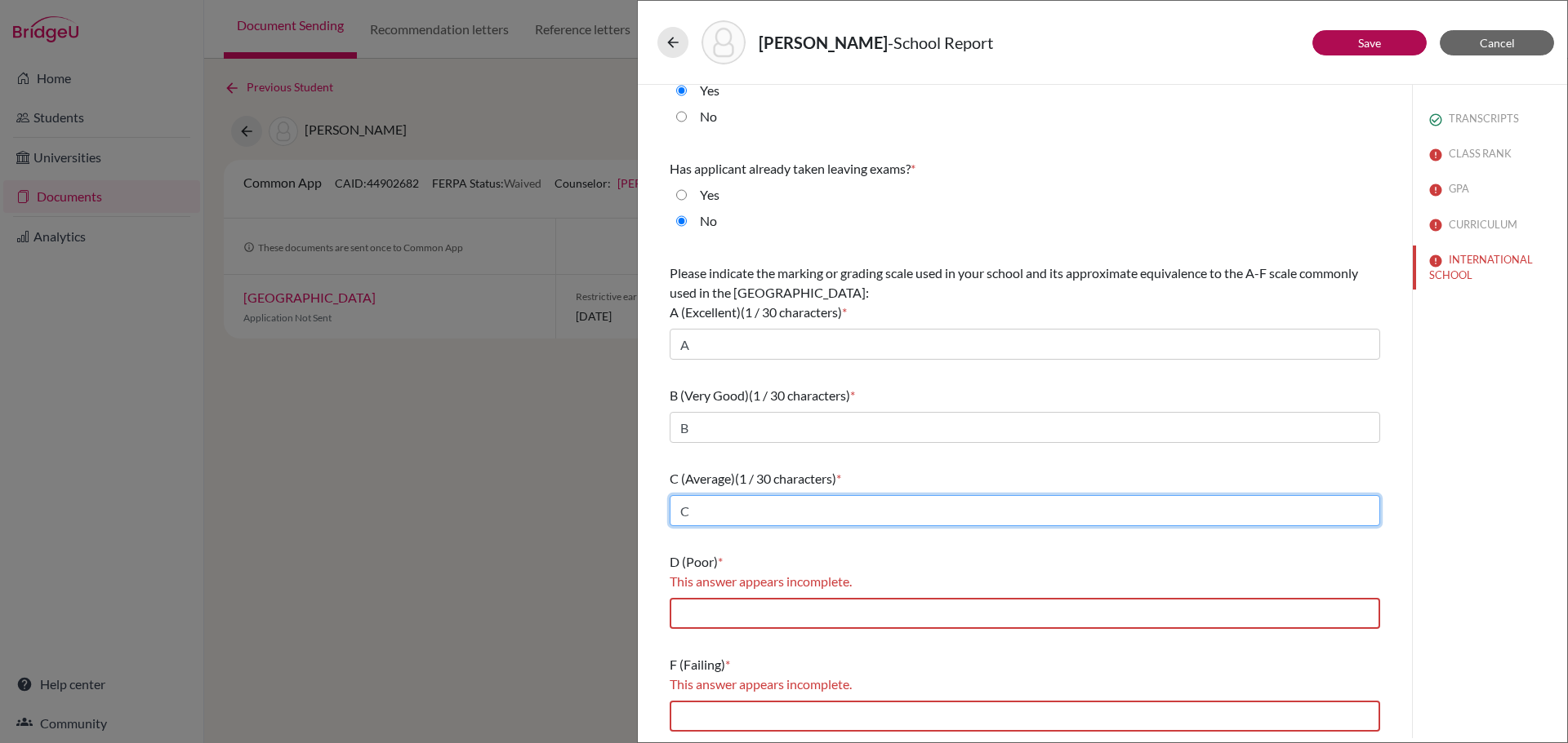
type input "C"
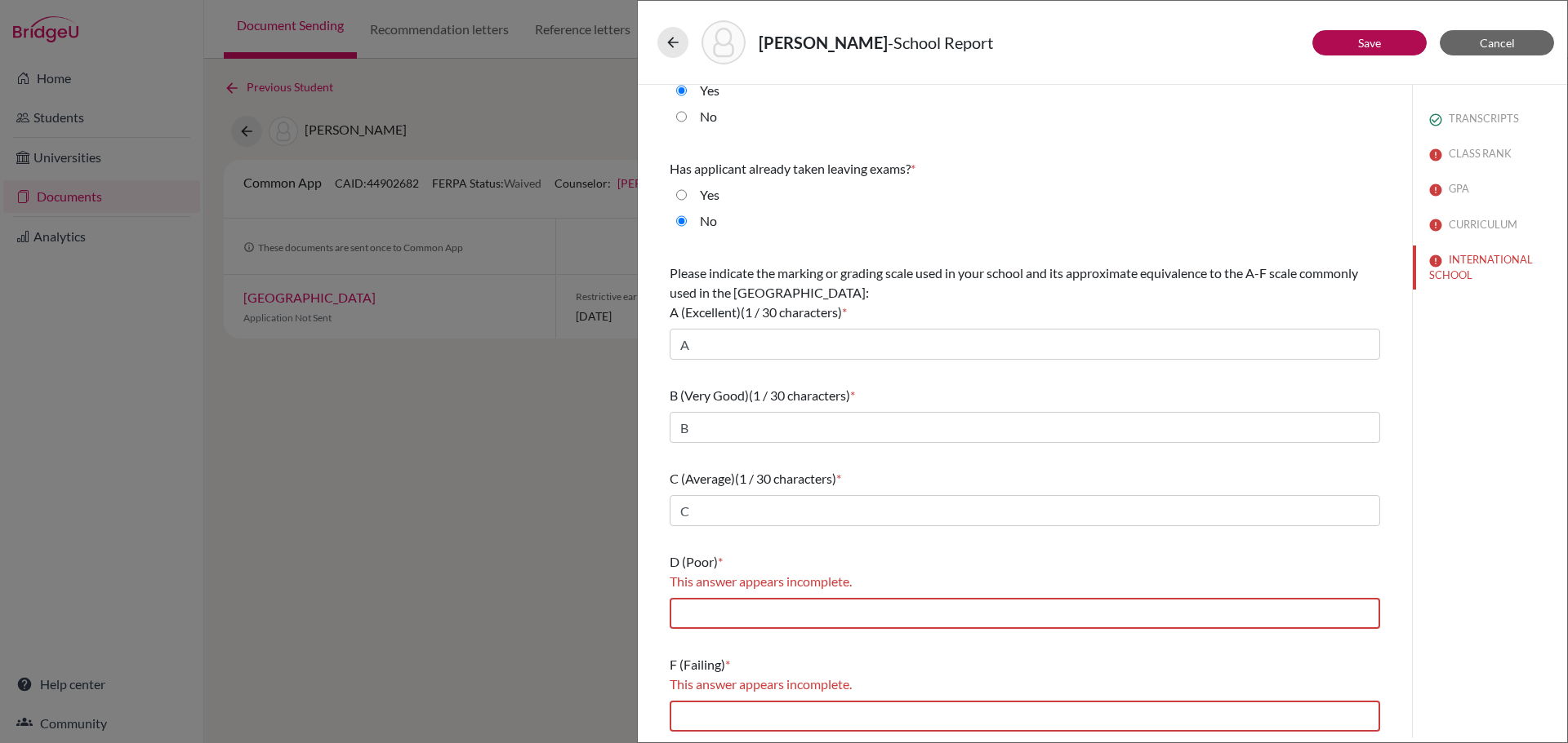
click at [694, 631] on div "D (Poor) * This answer appears incomplete." at bounding box center [1024, 591] width 710 height 90
click at [694, 623] on input "text" at bounding box center [1024, 614] width 710 height 31
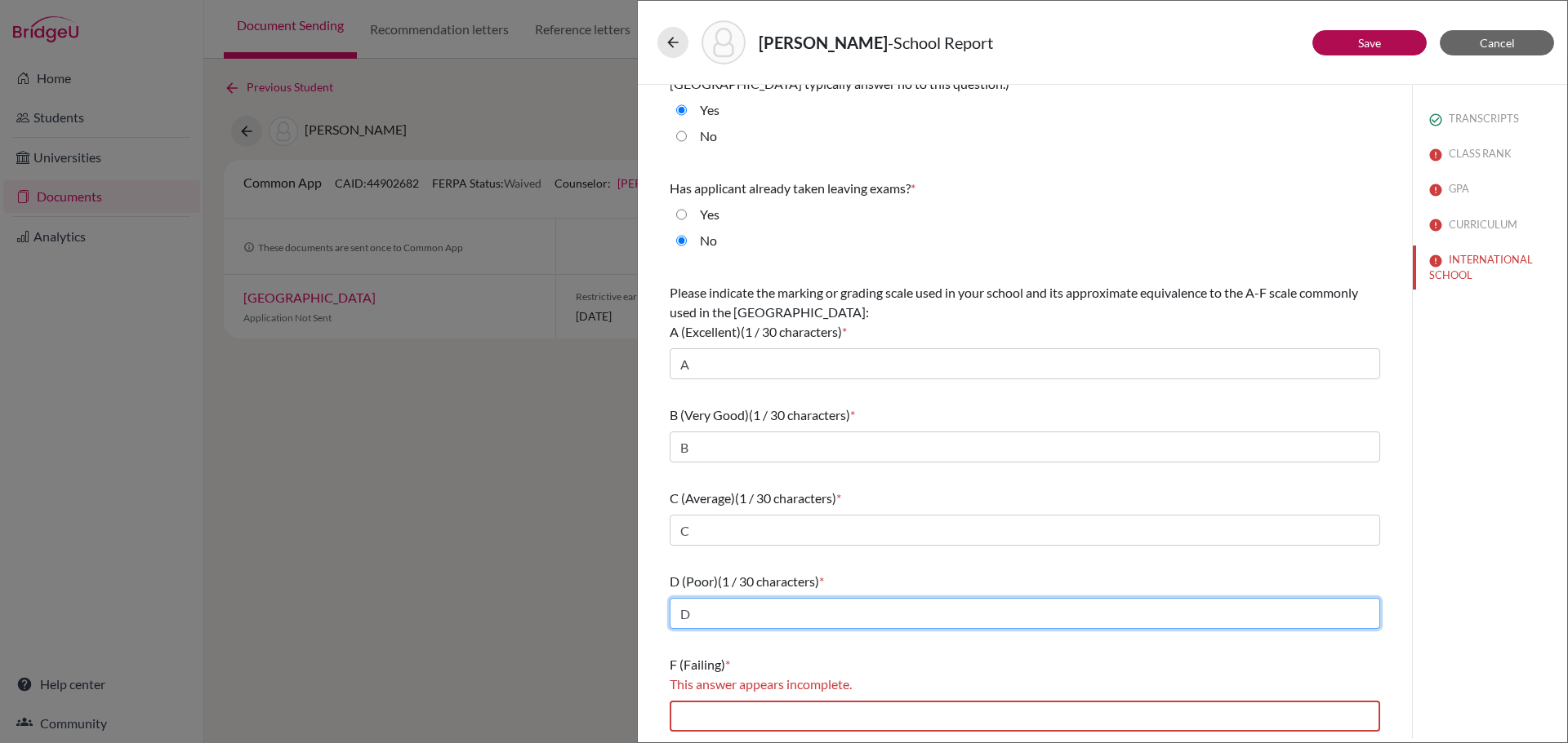
scroll to position [139, 0]
type input "D"
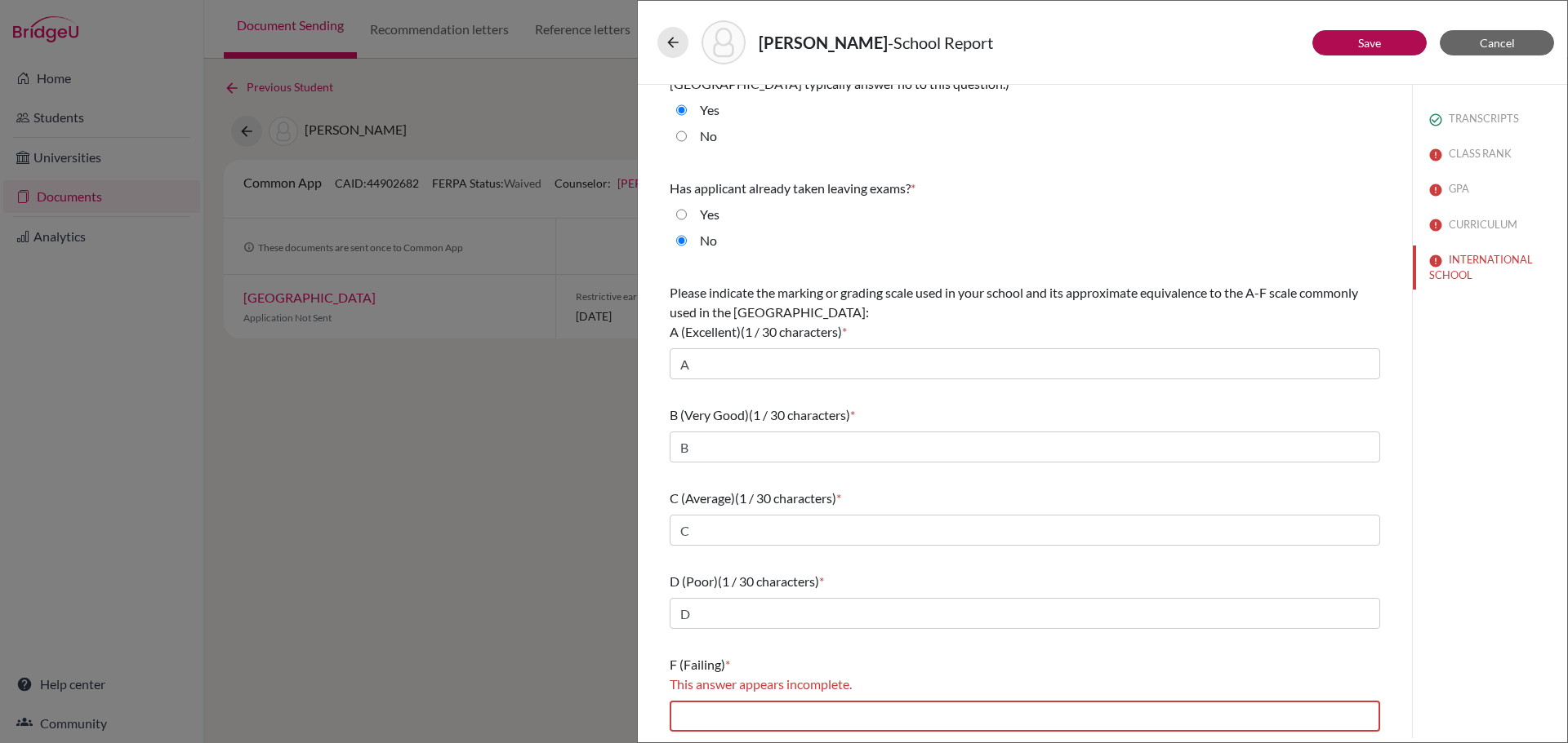
click at [688, 696] on div "F (Failing) * This answer appears incomplete." at bounding box center [1024, 693] width 710 height 90
click at [693, 715] on input "text" at bounding box center [1024, 717] width 710 height 31
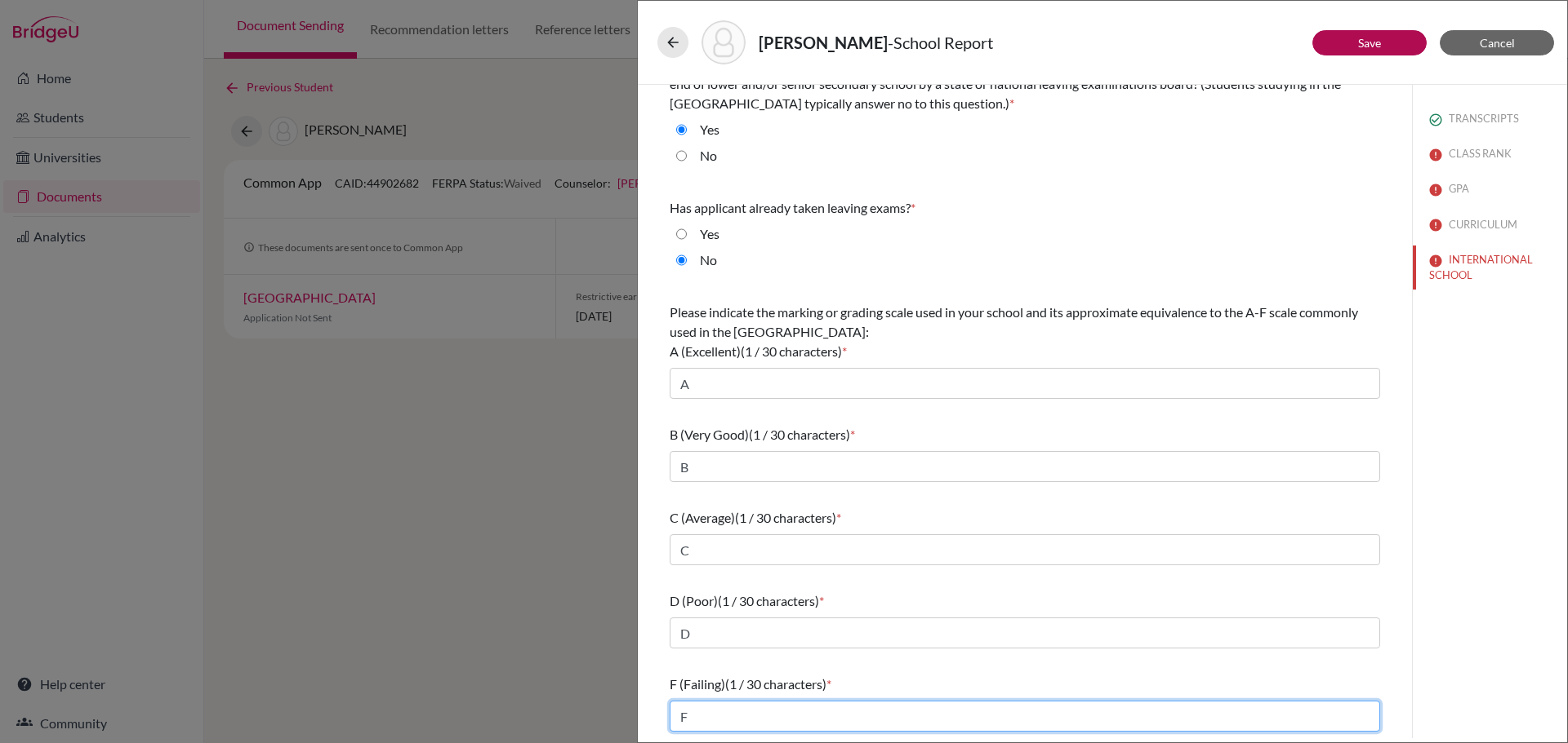
type input "F"
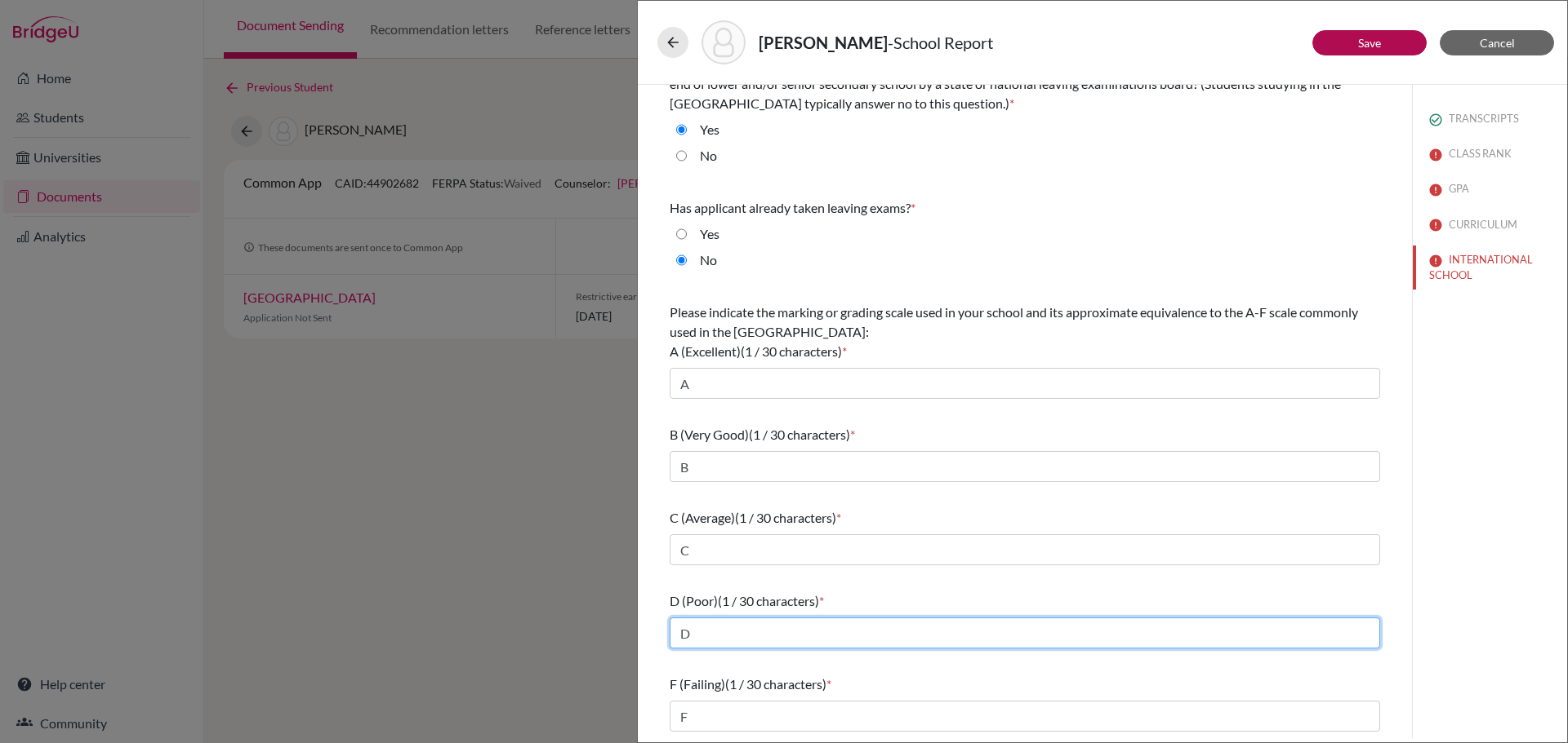
click at [770, 630] on input "D" at bounding box center [1024, 633] width 710 height 31
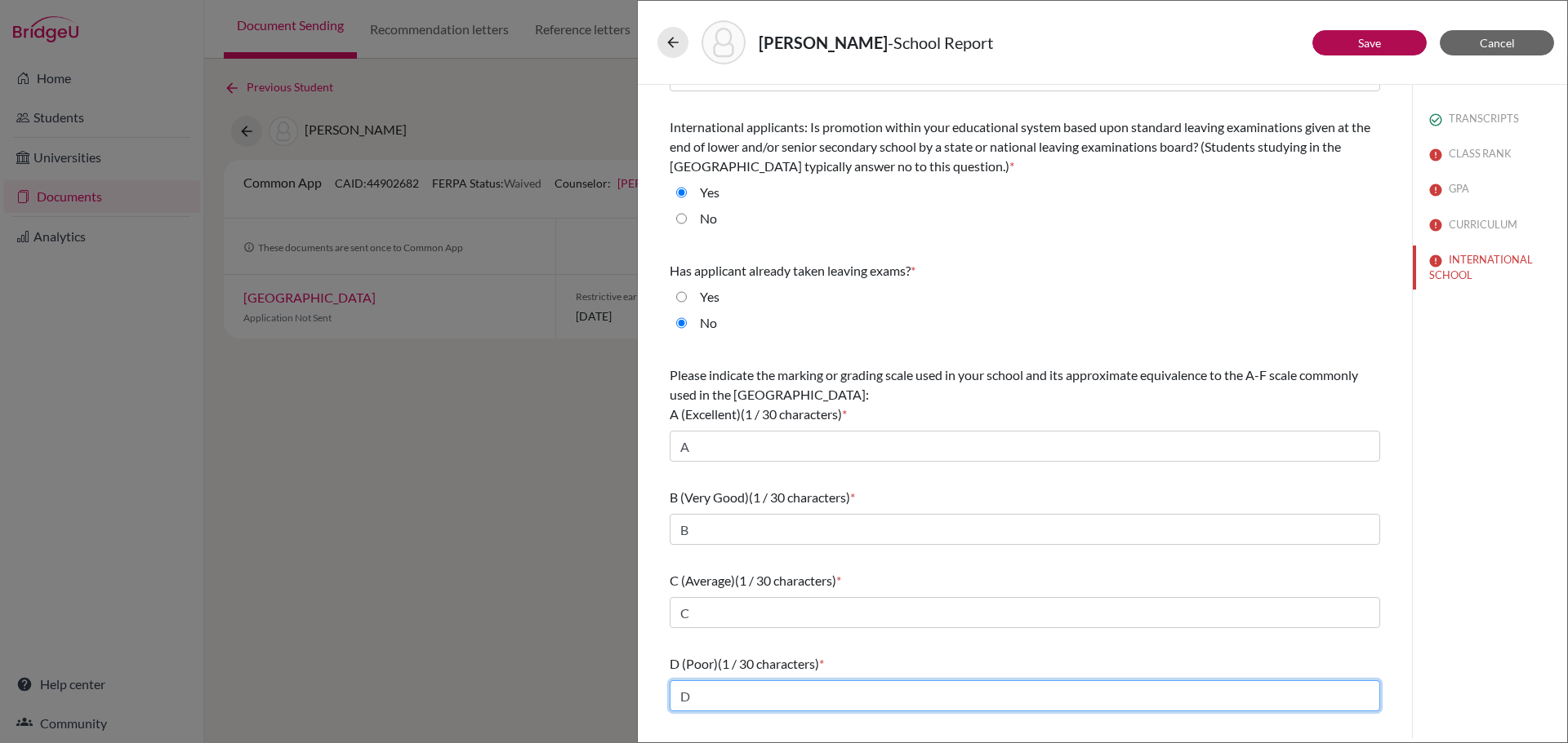
scroll to position [0, 0]
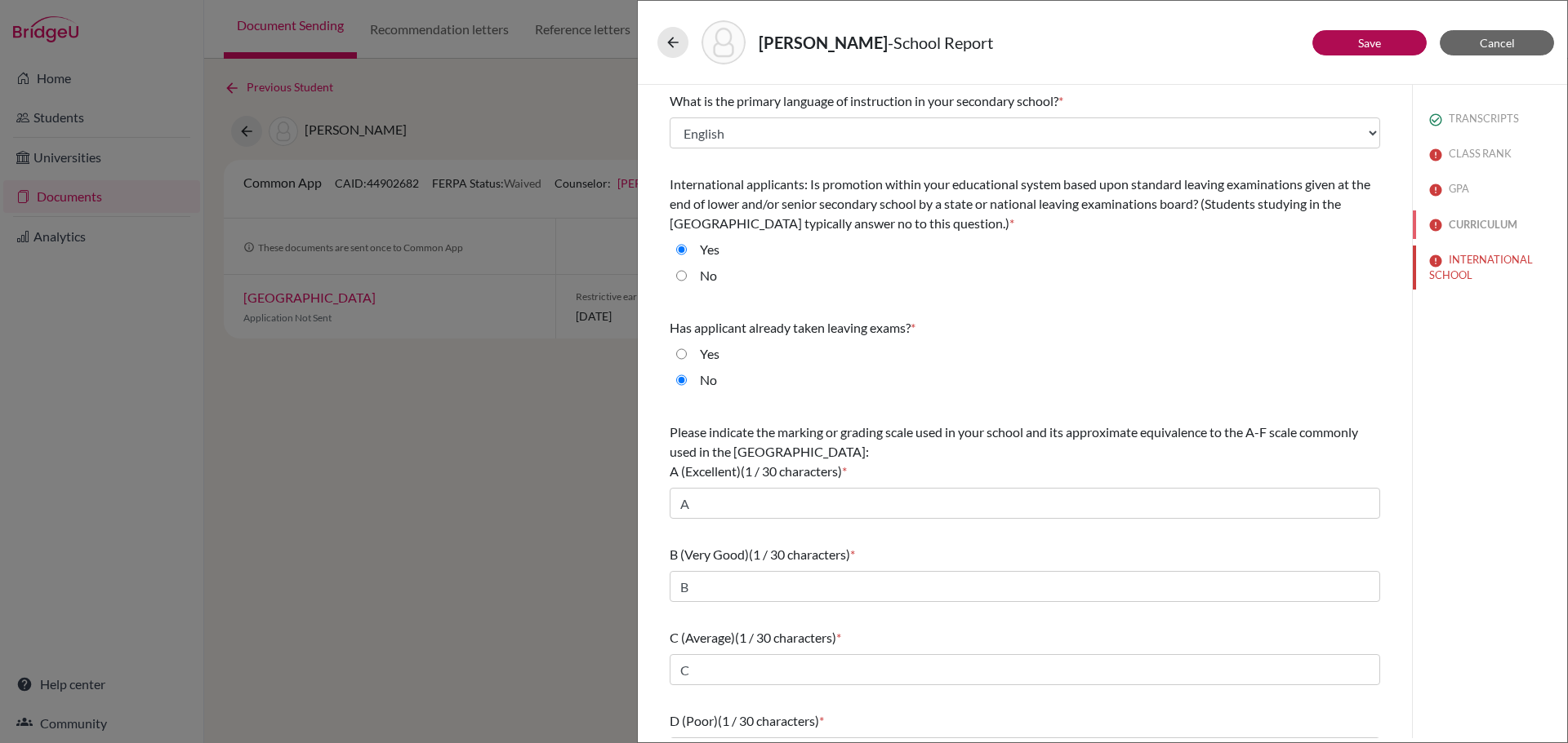
click at [1456, 216] on button "CURRICULUM" at bounding box center [1490, 225] width 154 height 29
select select "4"
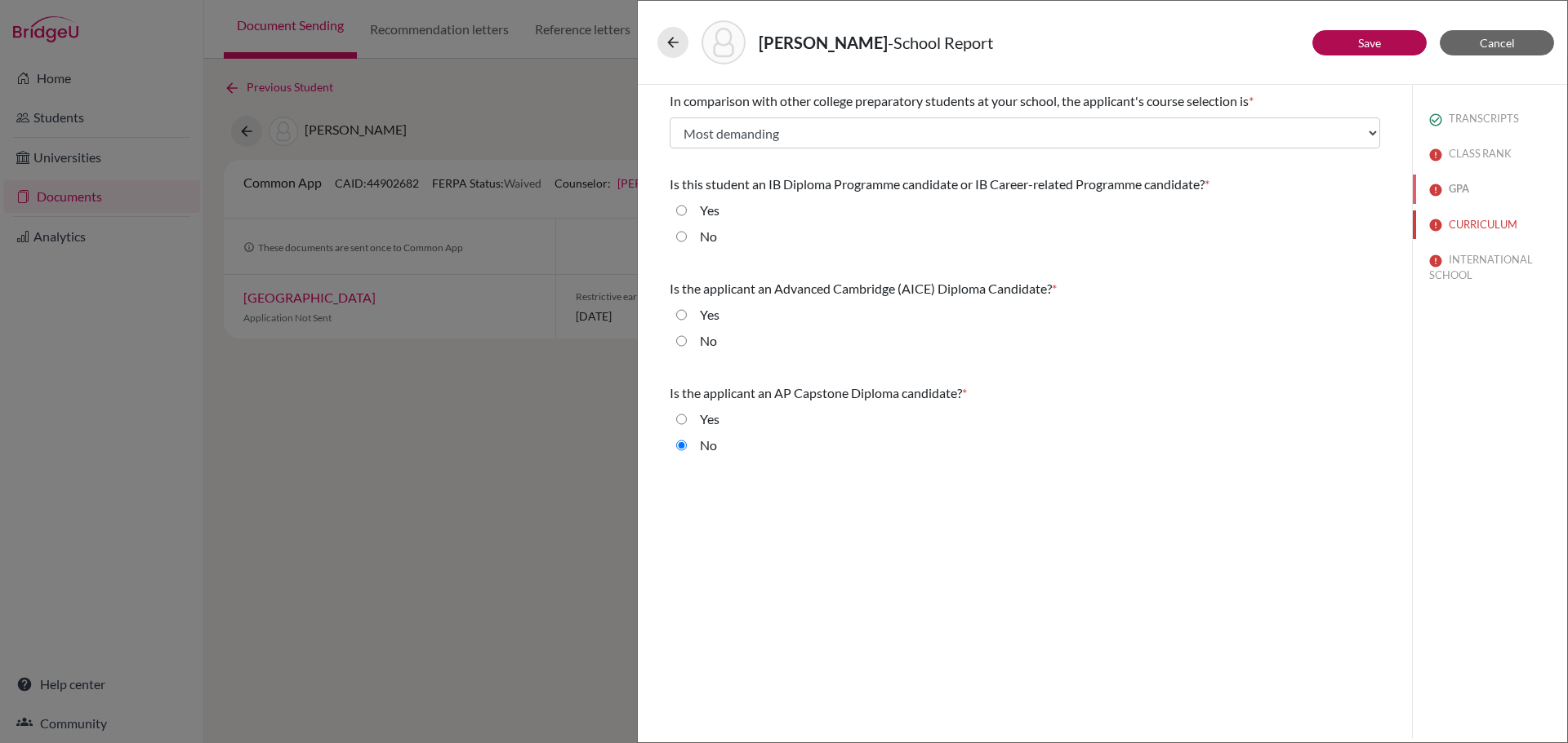
click at [1449, 190] on button "GPA" at bounding box center [1490, 188] width 154 height 29
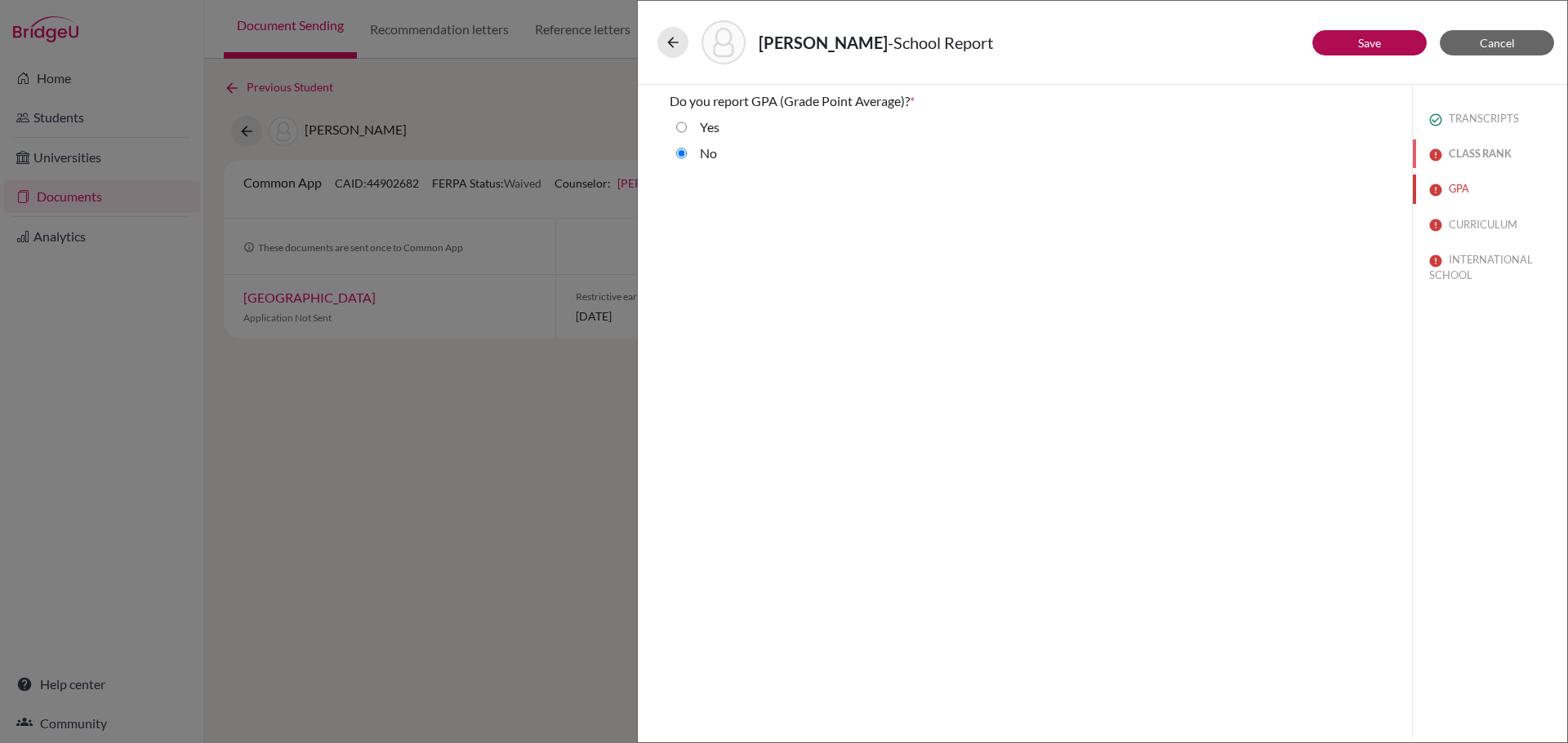
click at [1470, 150] on button "CLASS RANK" at bounding box center [1490, 153] width 154 height 29
click at [1436, 117] on img at bounding box center [1436, 119] width 13 height 13
select select "1"
select select "0"
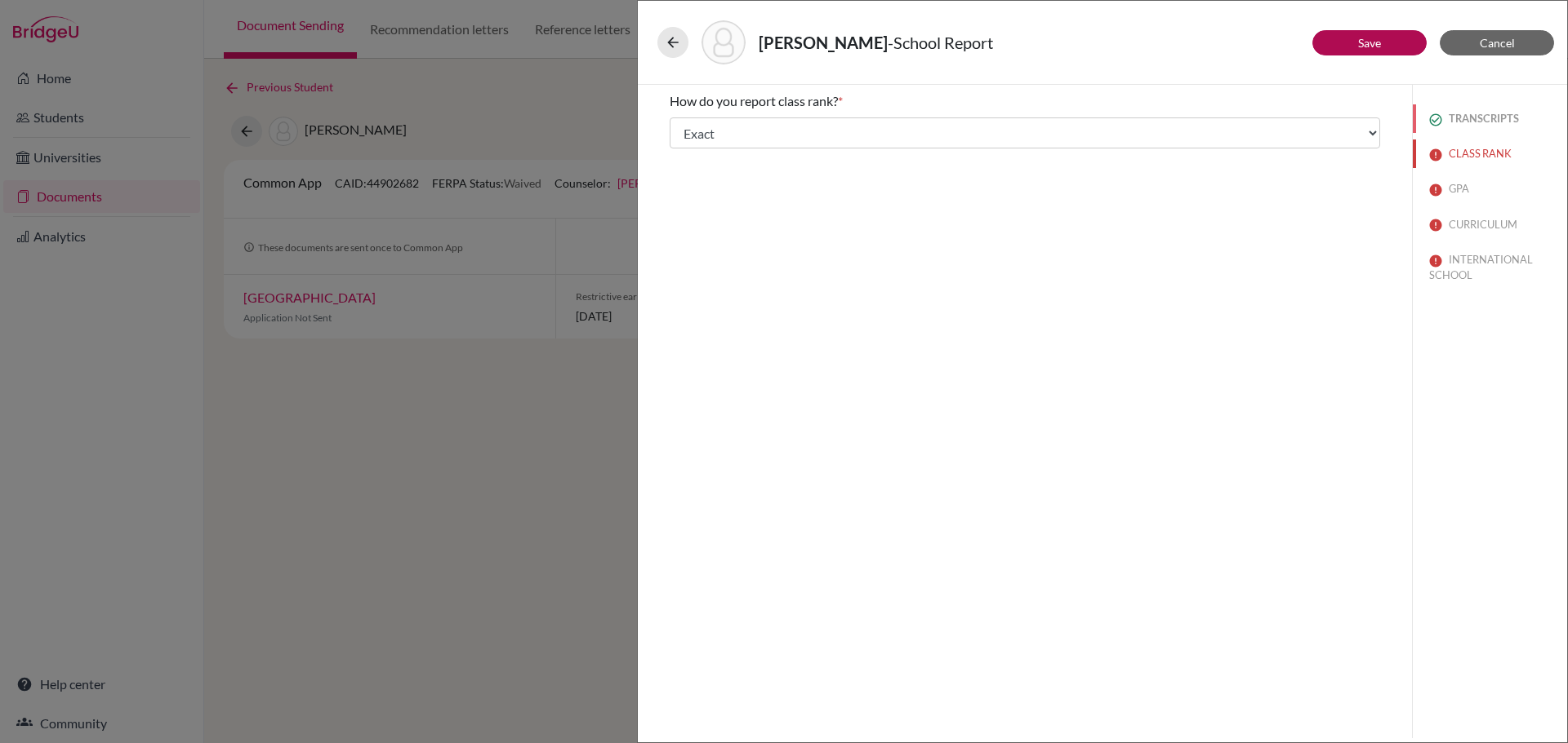
select select "676807"
select select "0"
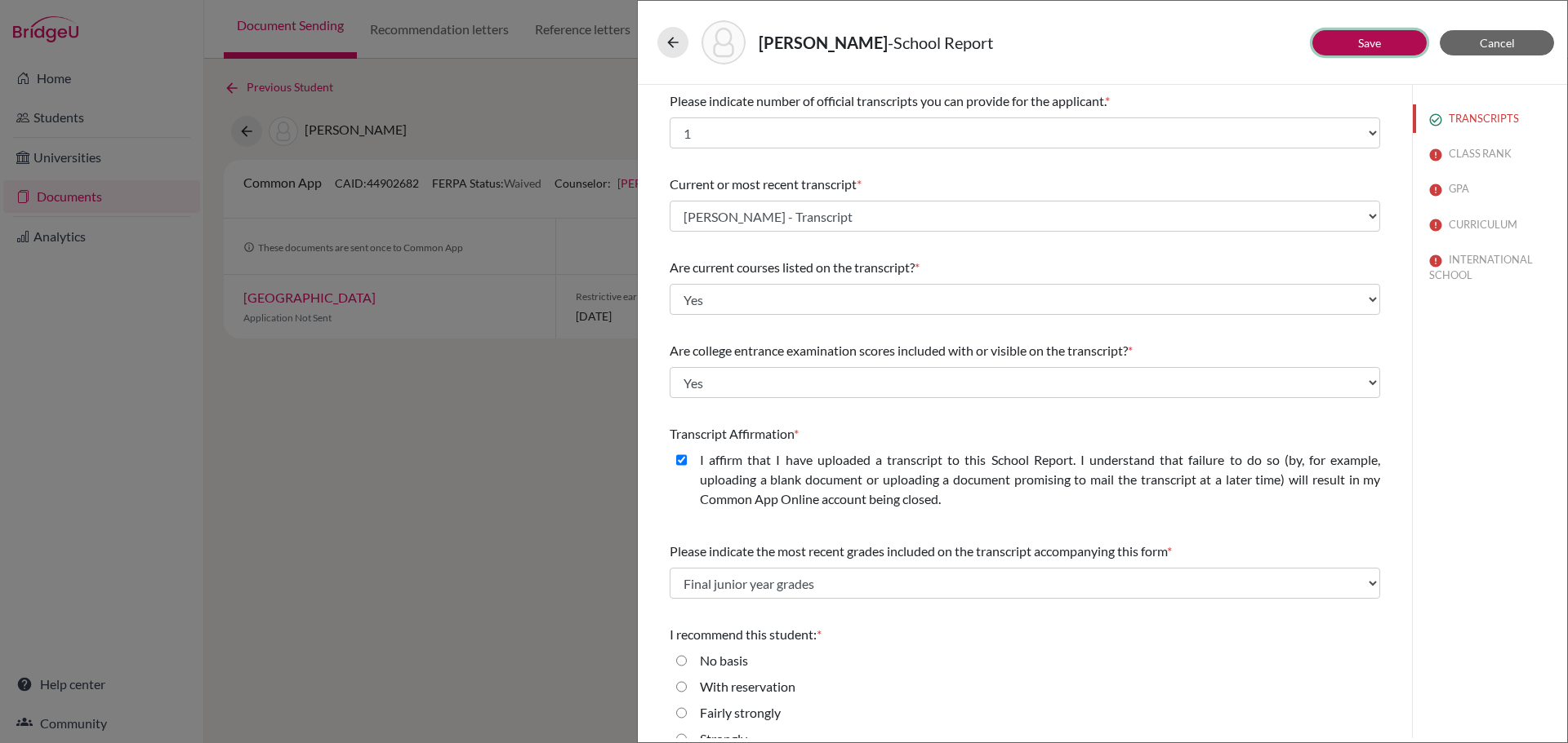
click at [1386, 36] on button "Save" at bounding box center [1369, 43] width 114 height 25
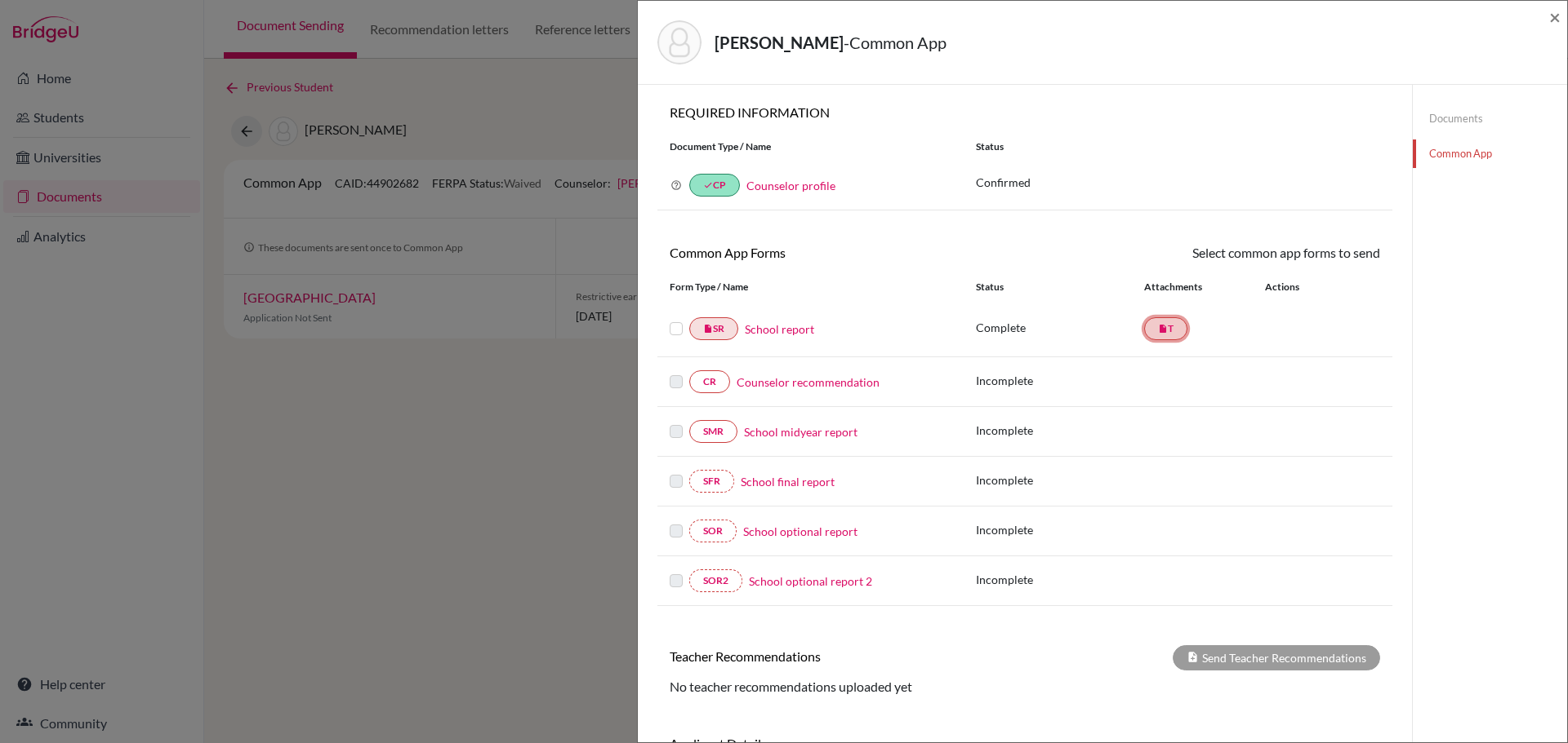
click at [1151, 329] on link "insert_drive_file T" at bounding box center [1166, 328] width 44 height 23
click at [1162, 334] on link "insert_drive_file T" at bounding box center [1166, 328] width 44 height 23
drag, startPoint x: 1456, startPoint y: 118, endPoint x: 1397, endPoint y: 118, distance: 59.0
click at [1456, 118] on link "Documents" at bounding box center [1490, 118] width 154 height 29
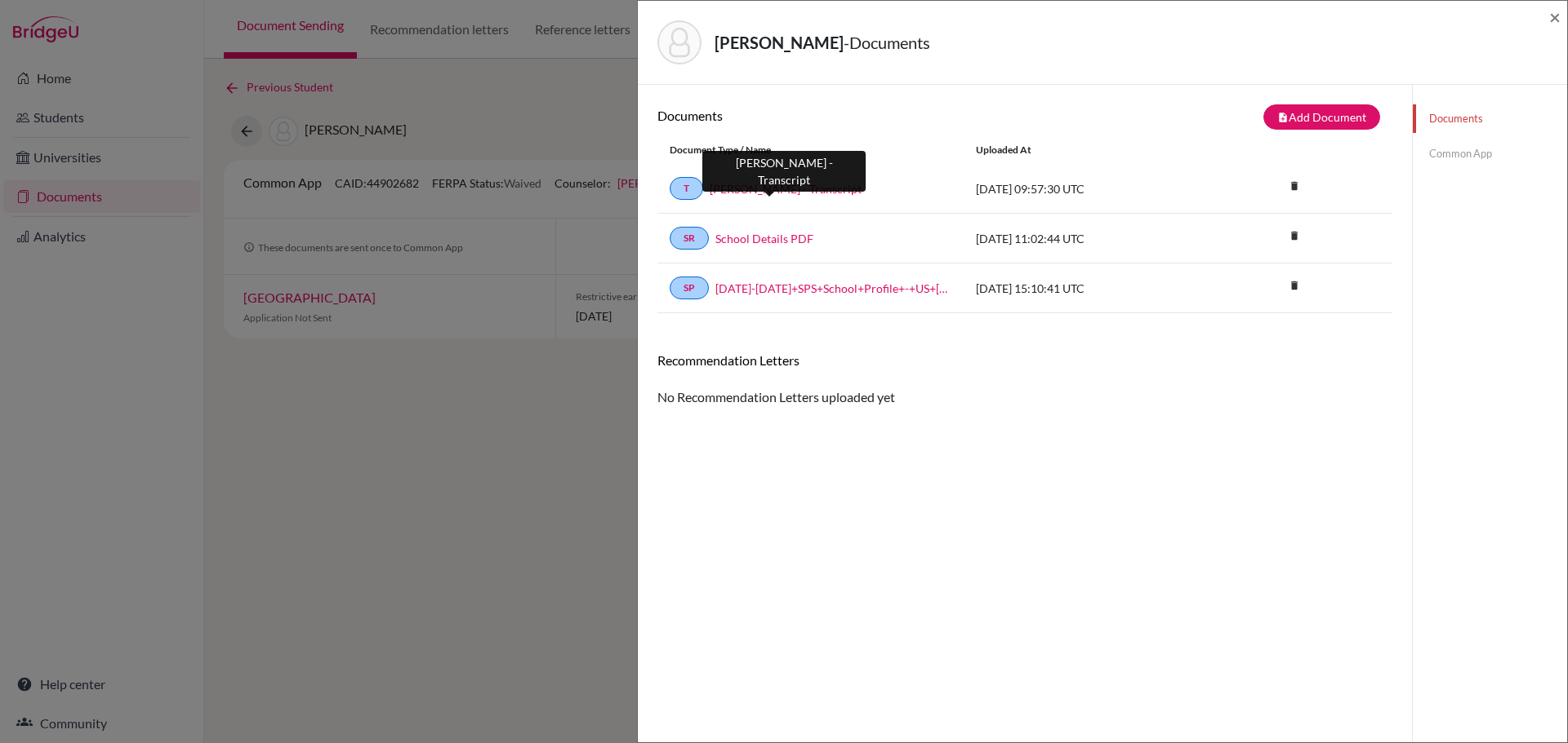
click at [788, 189] on link "Tans, Jacopo - Transcript" at bounding box center [785, 189] width 152 height 17
click at [1430, 153] on link "Common App" at bounding box center [1490, 153] width 154 height 29
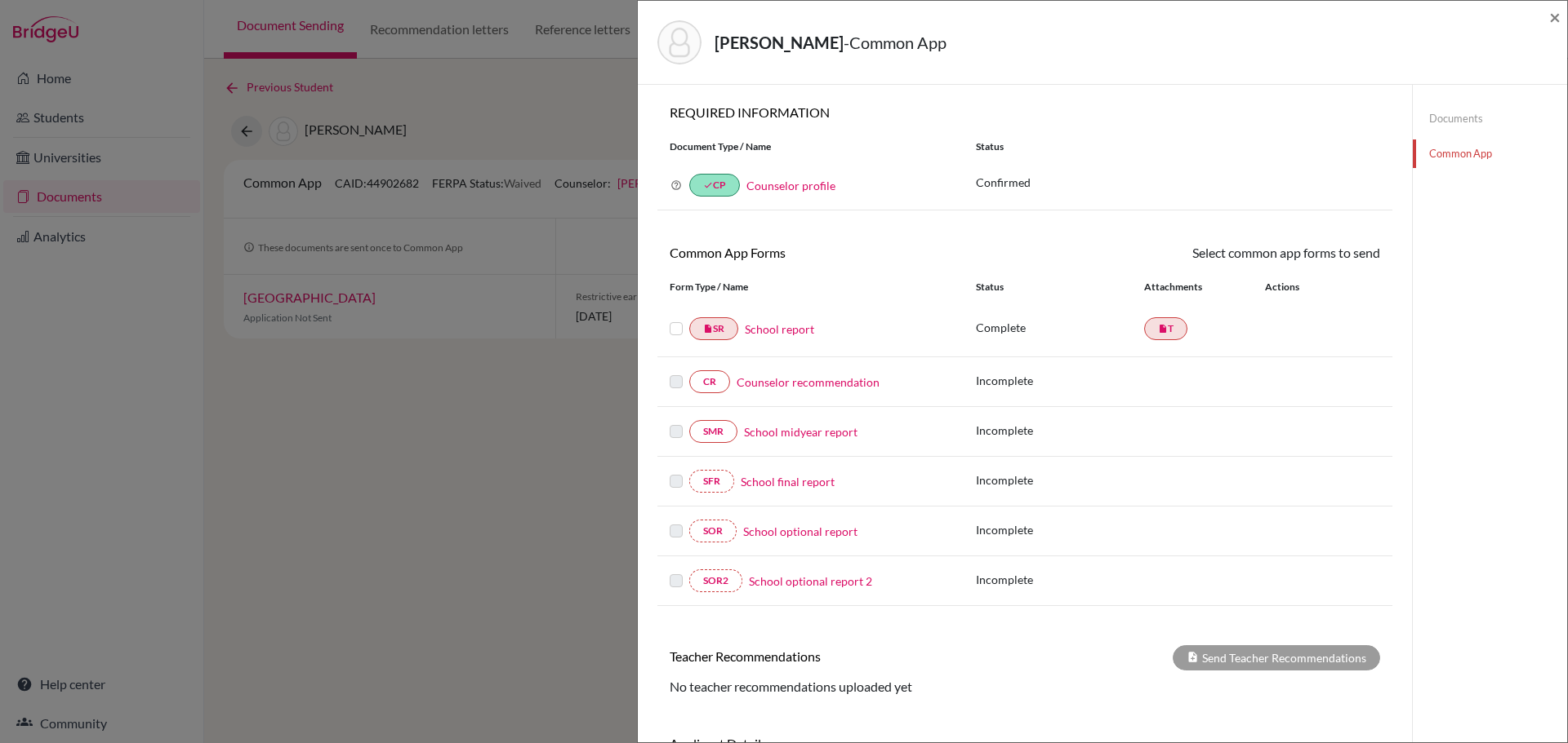
click at [791, 387] on link "Counselor recommendation" at bounding box center [808, 382] width 143 height 17
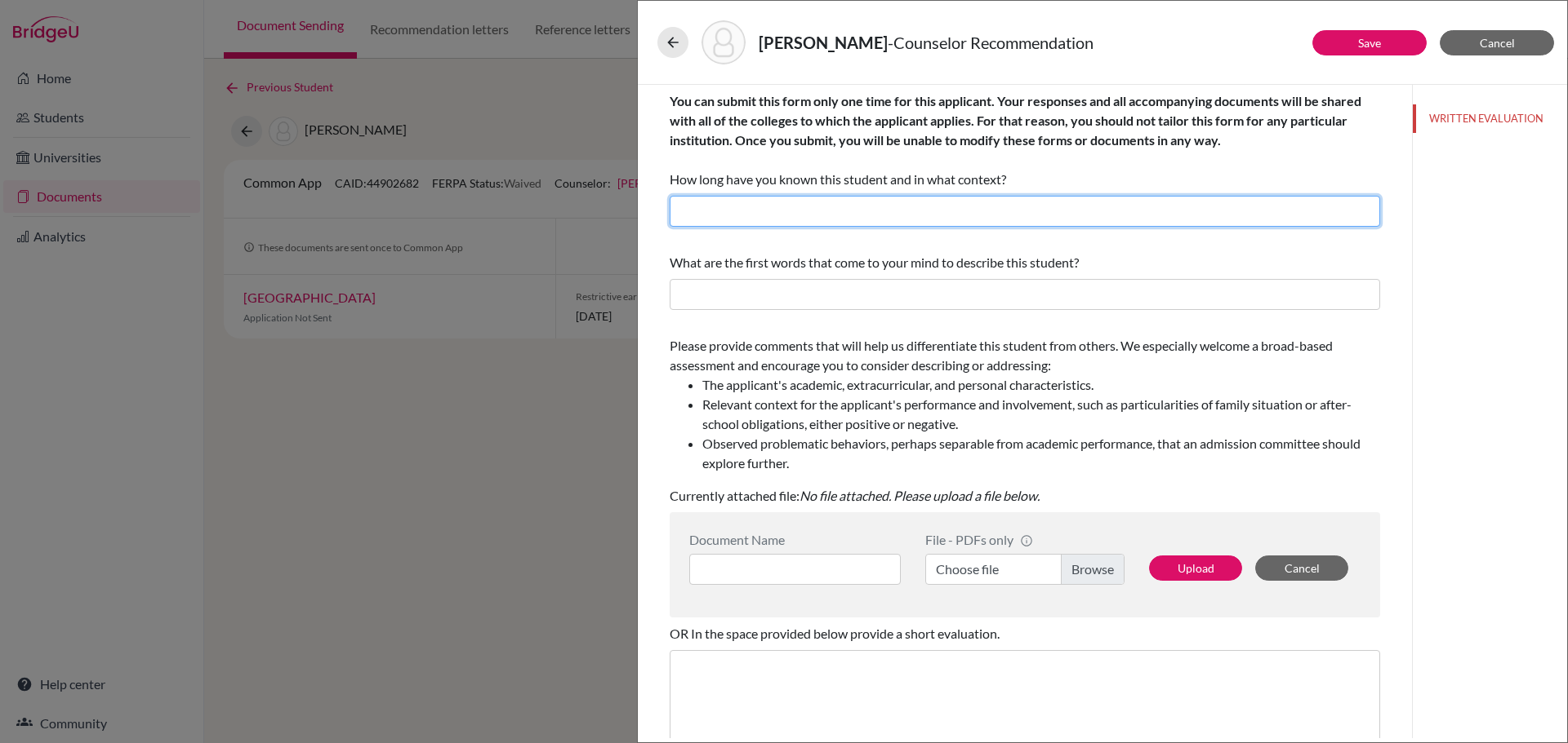
click at [754, 213] on input "text" at bounding box center [1024, 212] width 710 height 31
type input "three years from the Boat Club"
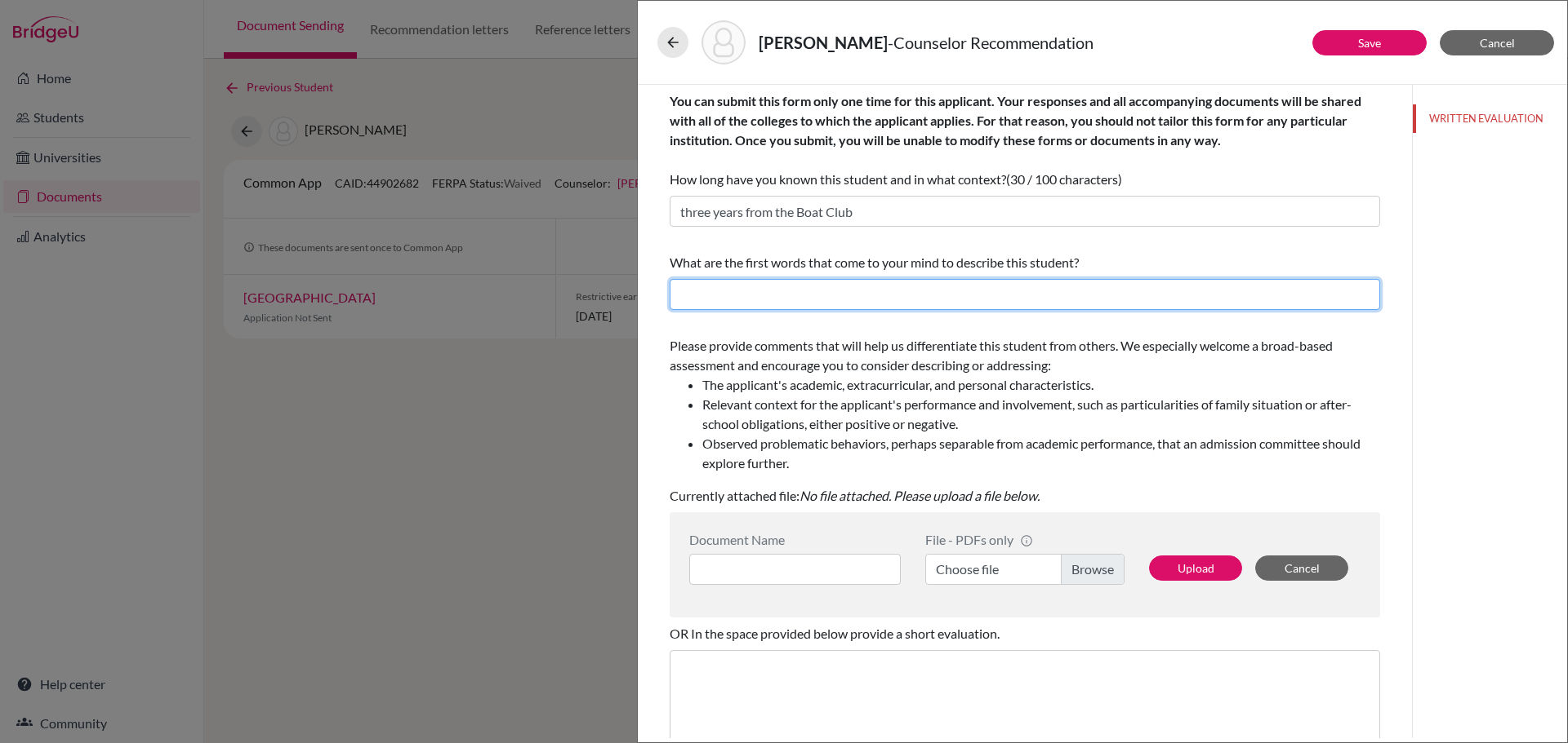
paste input "articulate, motivated and hardworking"
type input "articulate, motivated and hardworking"
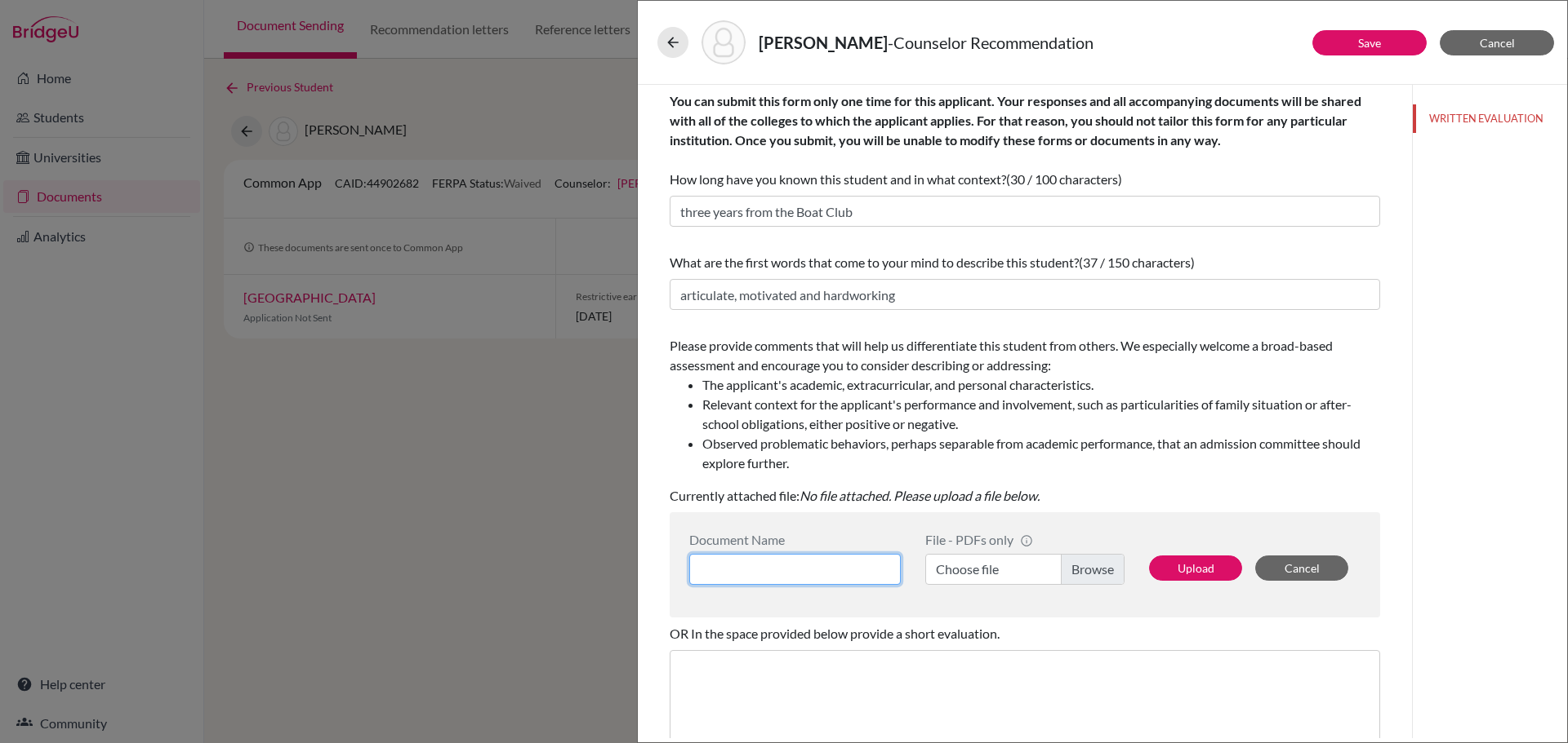
click at [825, 572] on input at bounding box center [795, 570] width 212 height 31
click at [1022, 563] on label "Choose file" at bounding box center [1024, 570] width 200 height 31
click at [1022, 563] on input "Choose file" at bounding box center [1024, 570] width 200 height 31
click at [1185, 569] on button "Upload" at bounding box center [1195, 568] width 93 height 25
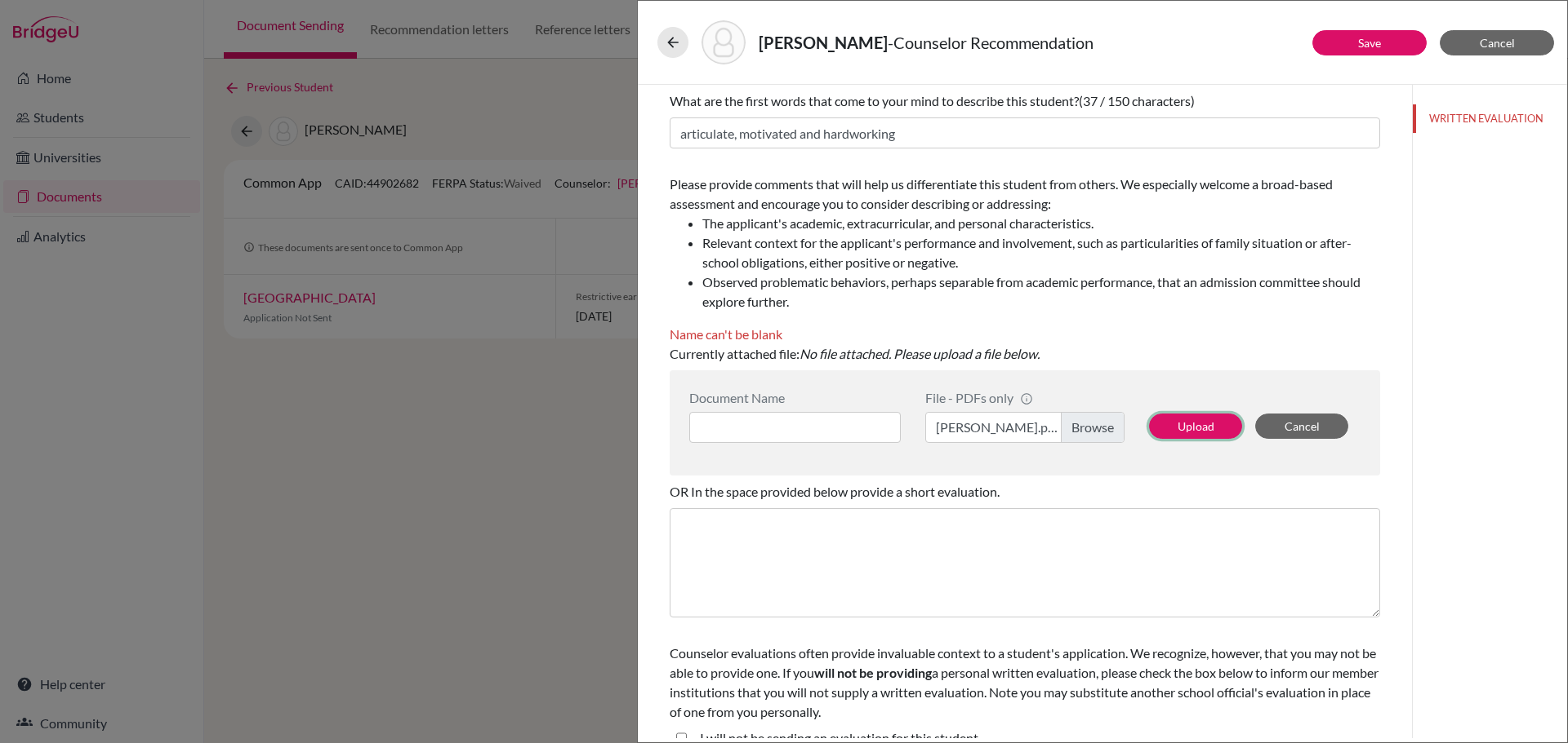
scroll to position [185, 0]
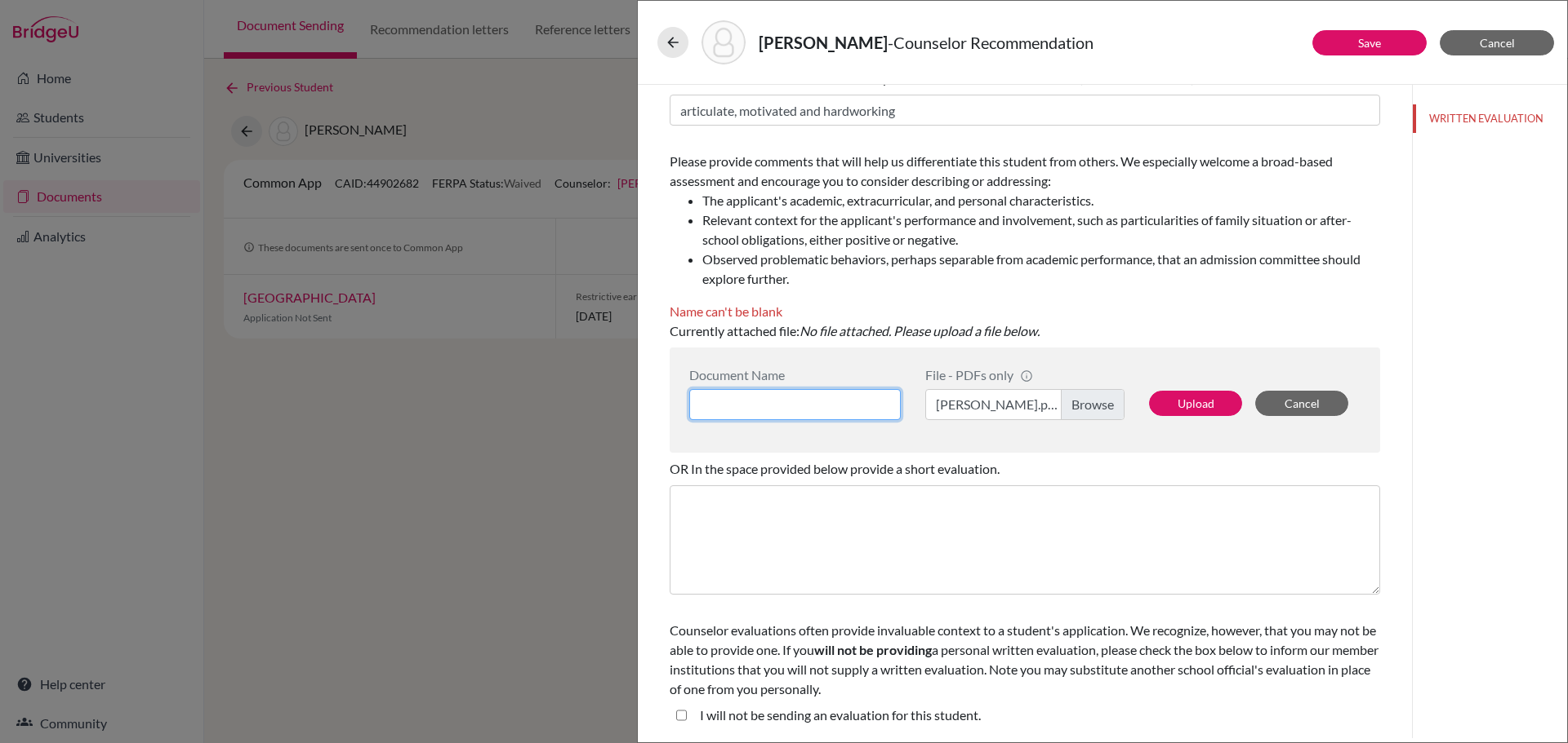
click at [784, 409] on input at bounding box center [795, 405] width 212 height 31
type input "Jacopo Tans"
click at [1157, 399] on button "Upload" at bounding box center [1195, 403] width 93 height 25
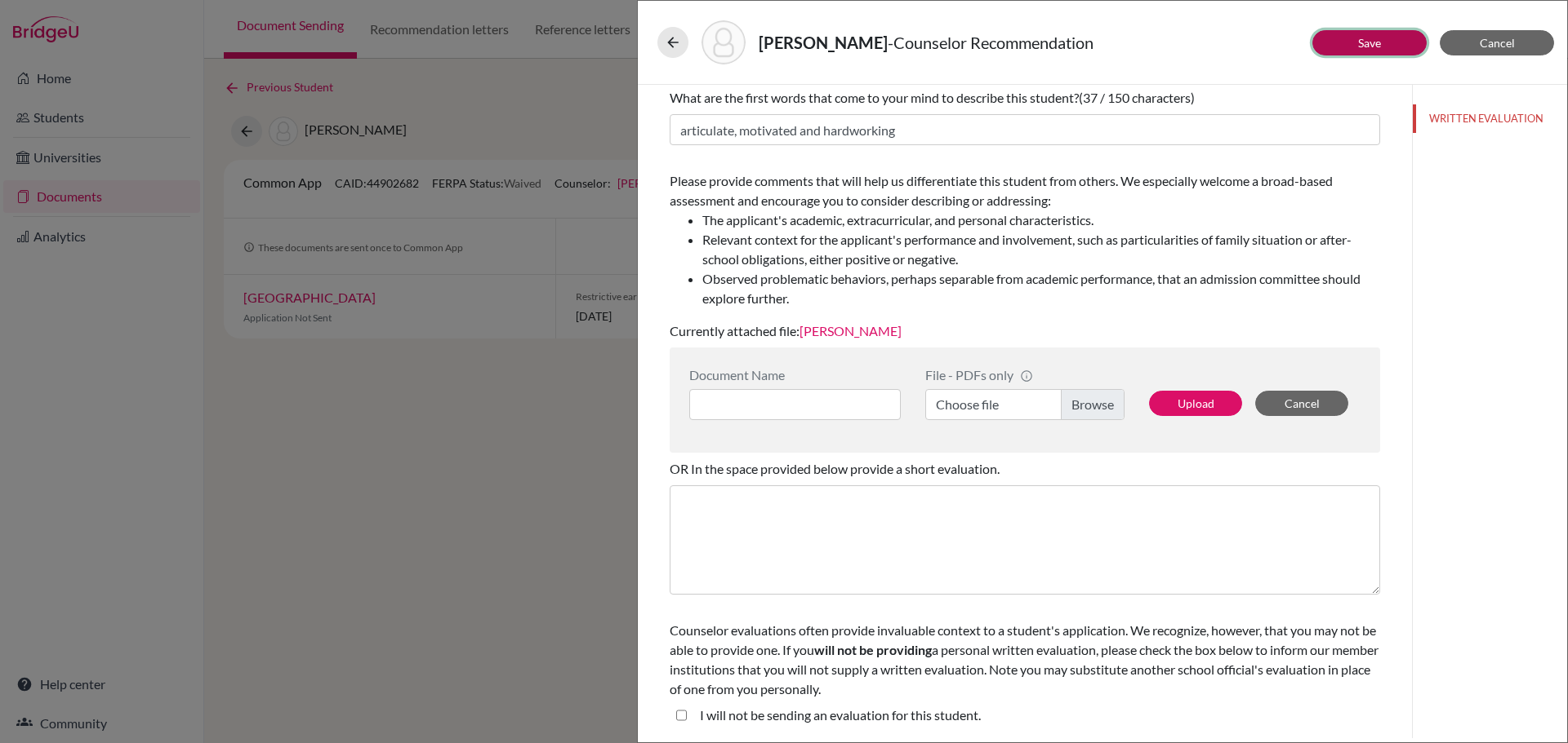
click at [1383, 47] on button "Save" at bounding box center [1369, 43] width 114 height 25
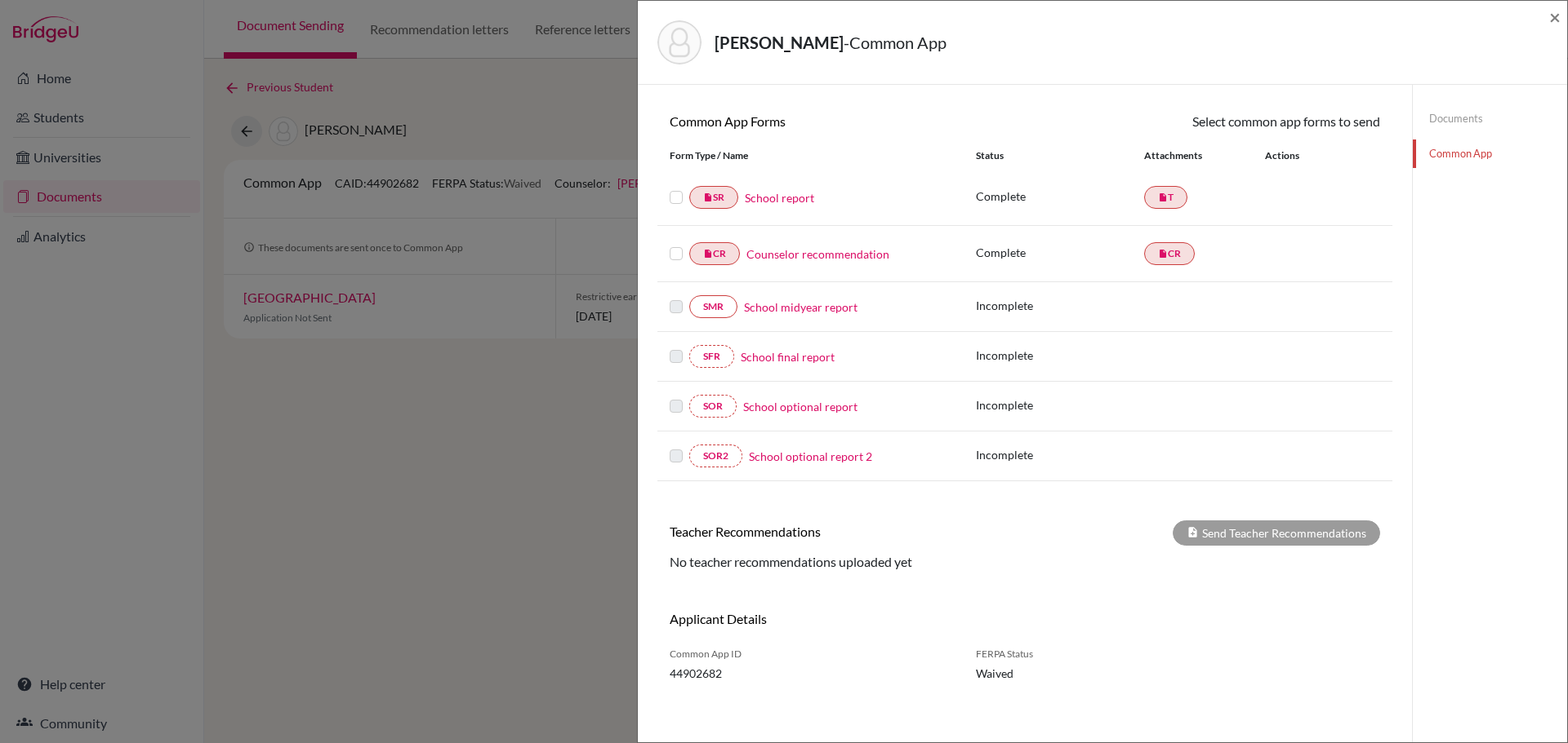
scroll to position [136, 0]
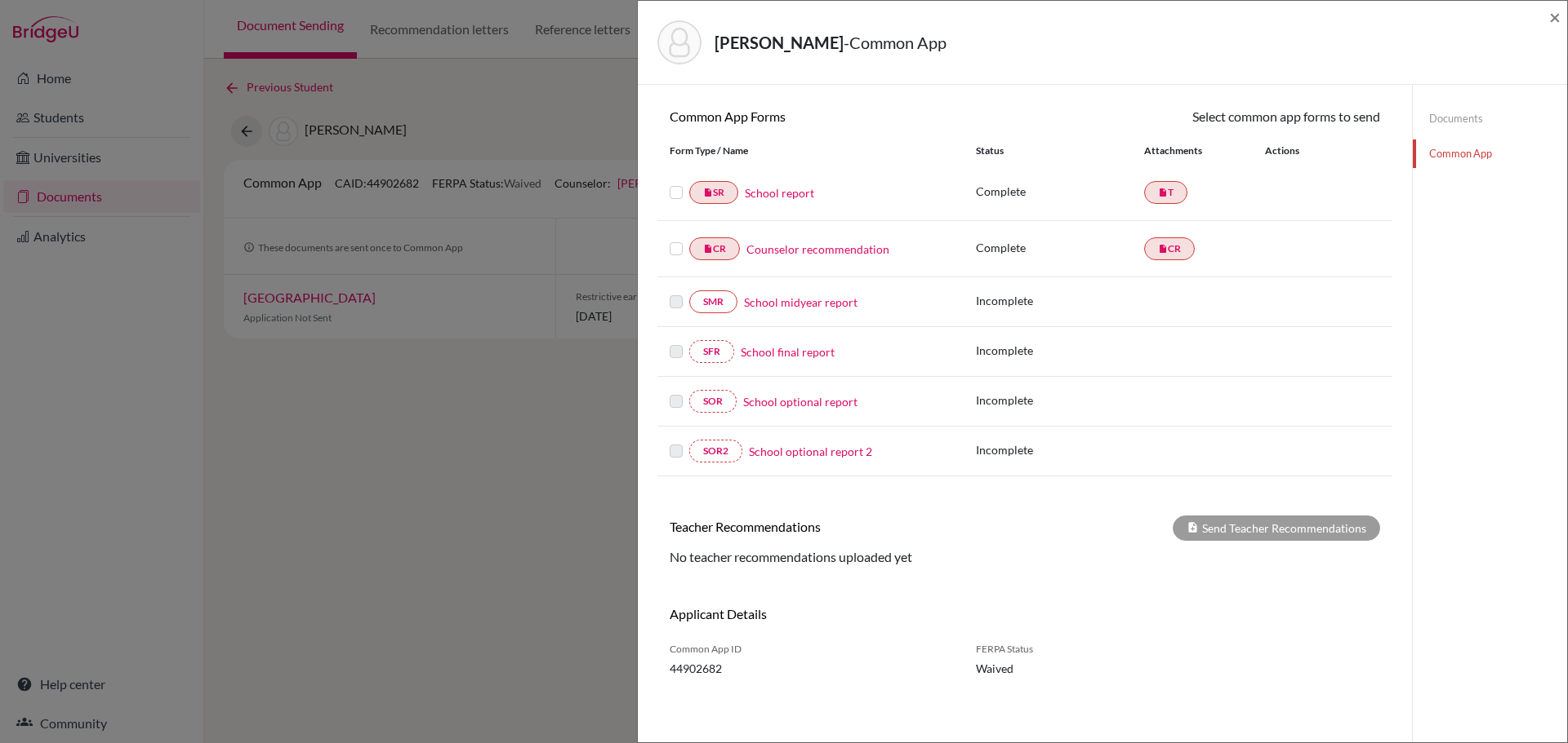
click at [1454, 116] on link "Documents" at bounding box center [1490, 118] width 154 height 29
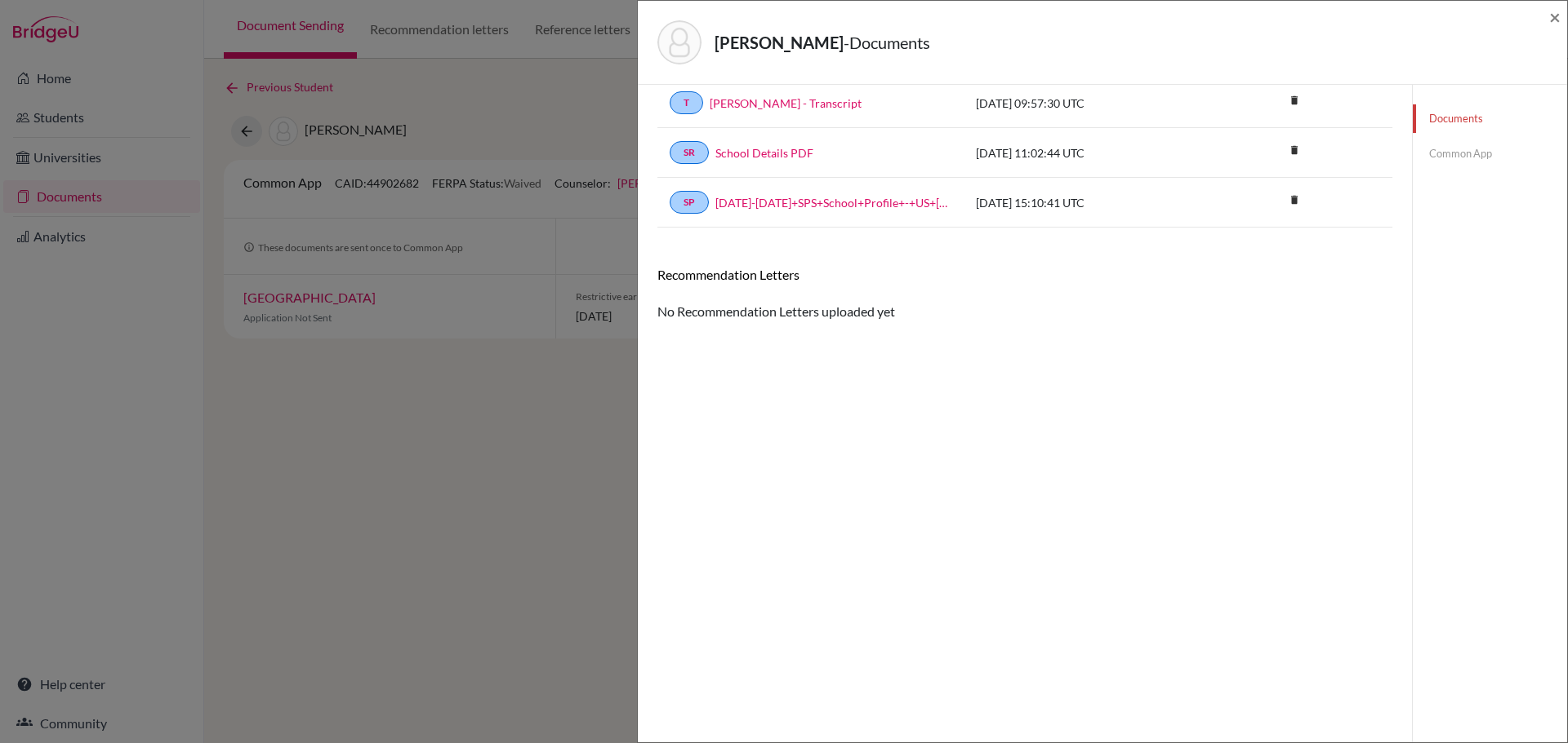
scroll to position [85, 0]
click at [792, 320] on div "Recommendation Letters No Recommendation Letters uploaded yet" at bounding box center [1024, 294] width 735 height 55
click at [1475, 159] on link "Common App" at bounding box center [1490, 153] width 154 height 29
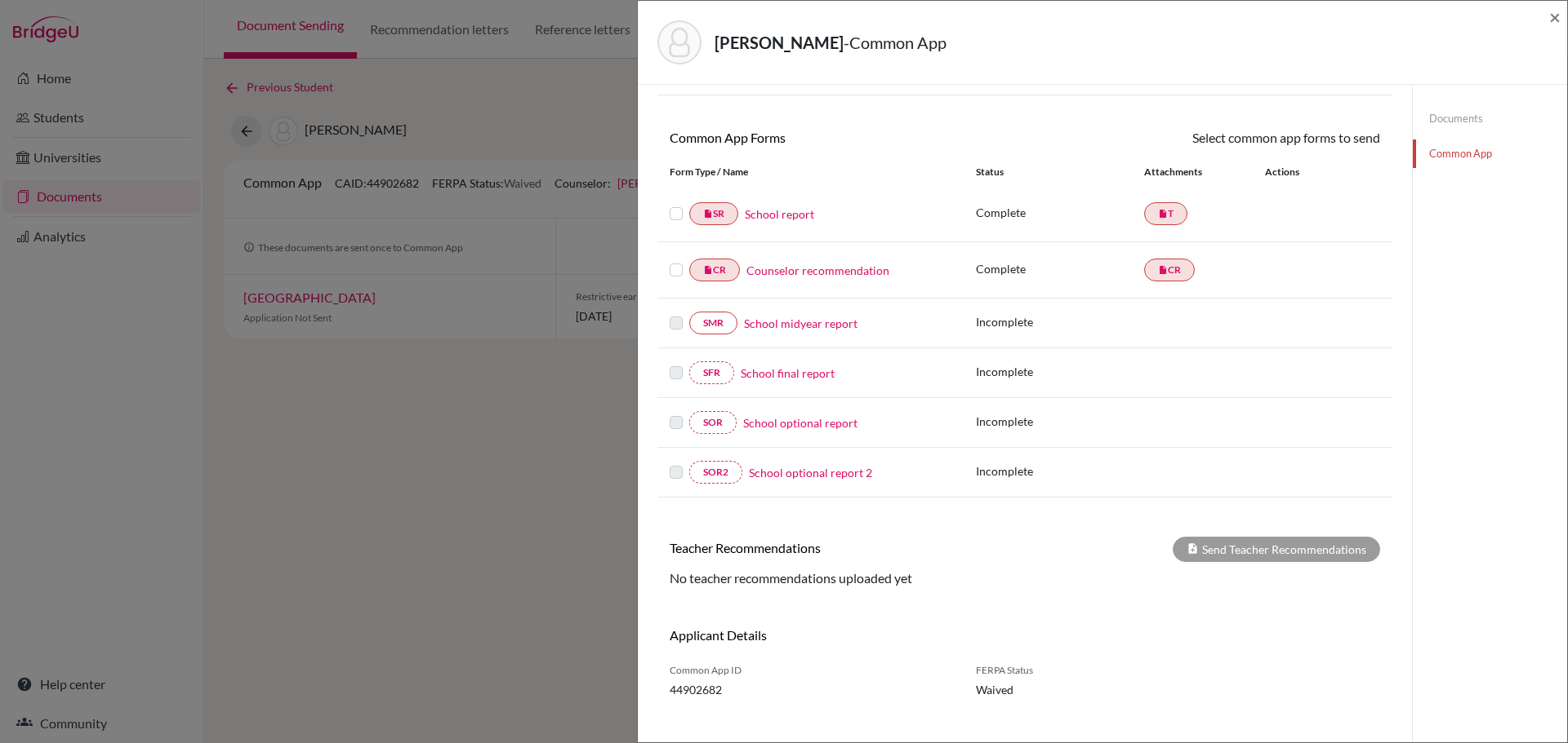
scroll to position [136, 0]
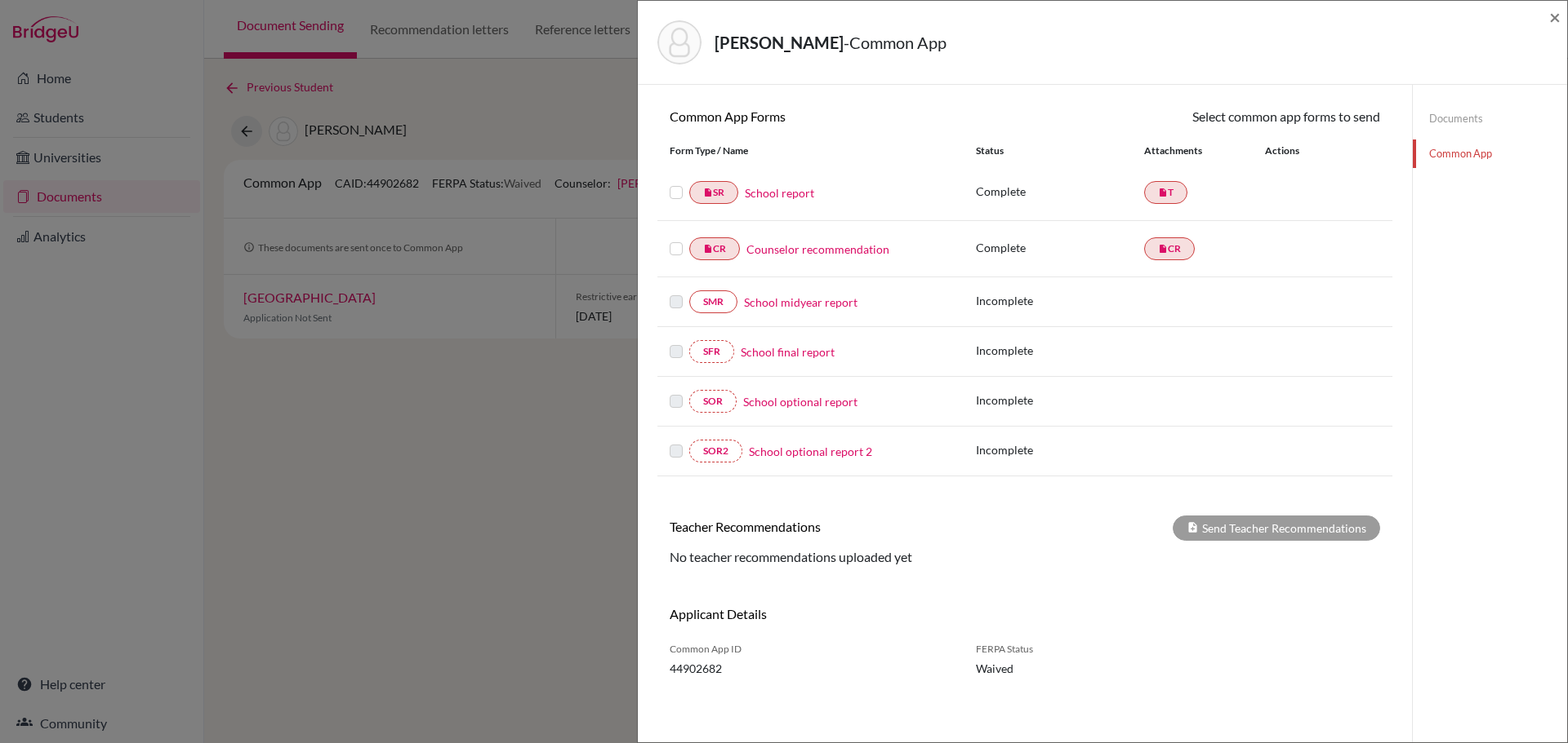
click at [751, 664] on span "44902682" at bounding box center [810, 669] width 282 height 17
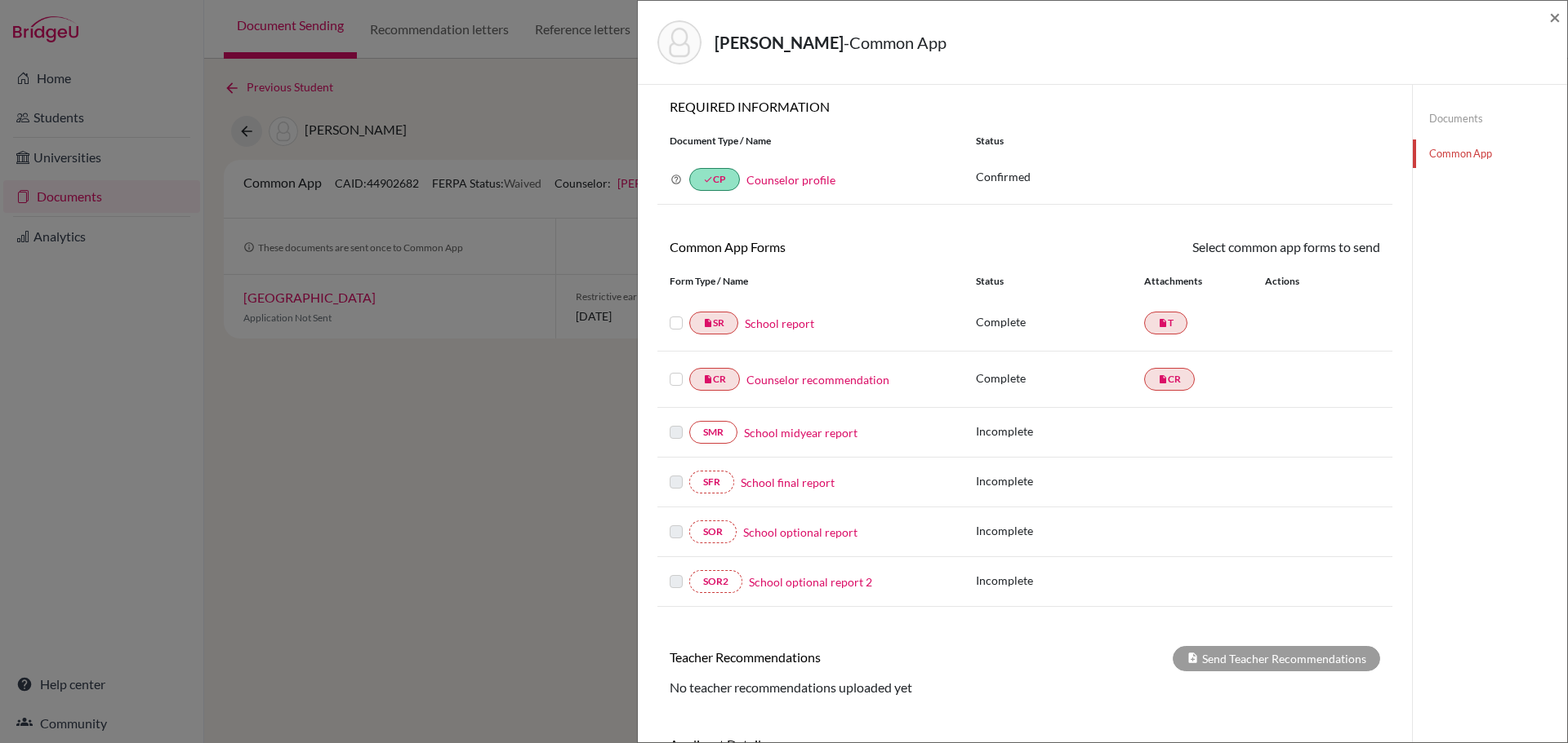
scroll to position [0, 0]
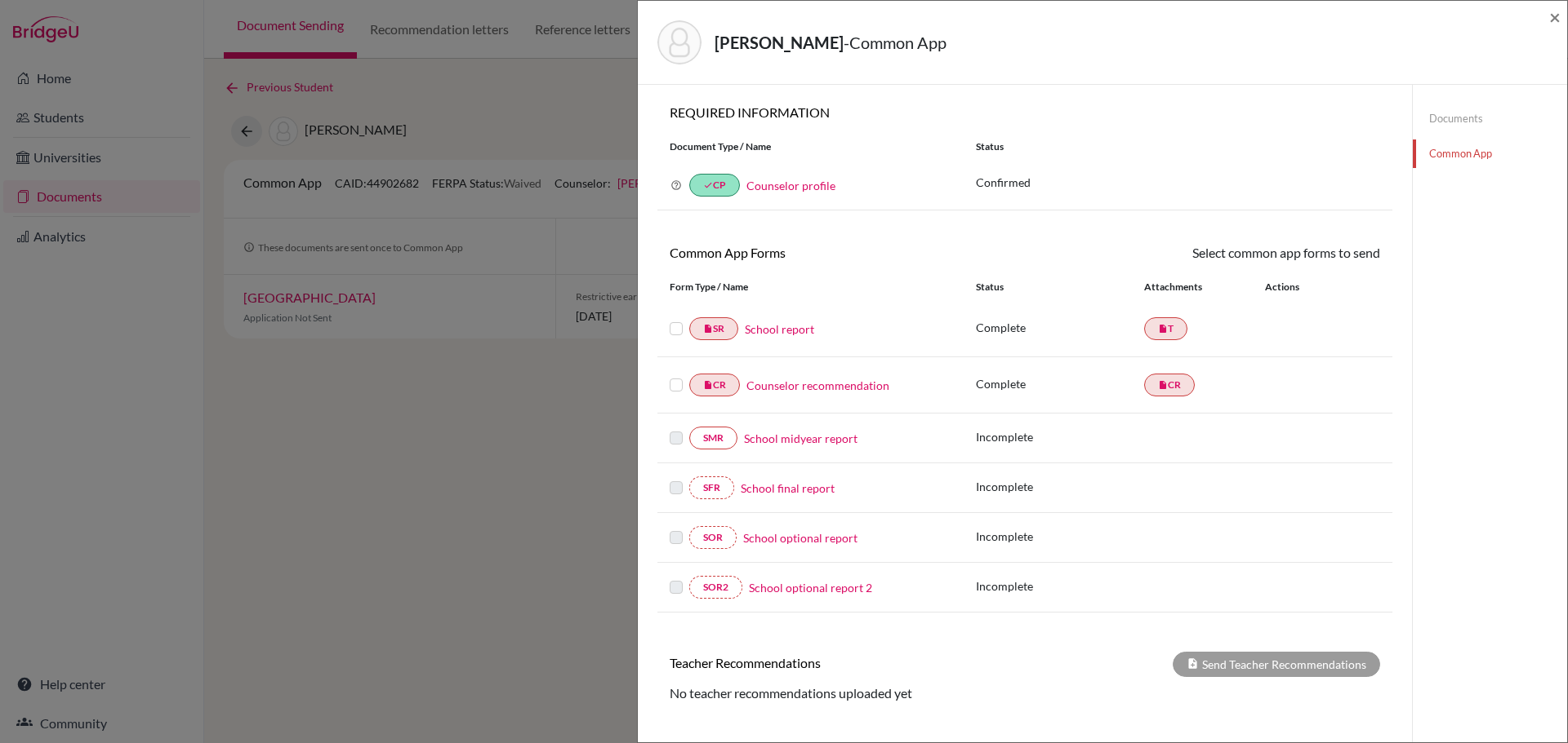
click at [1460, 119] on link "Documents" at bounding box center [1490, 118] width 154 height 29
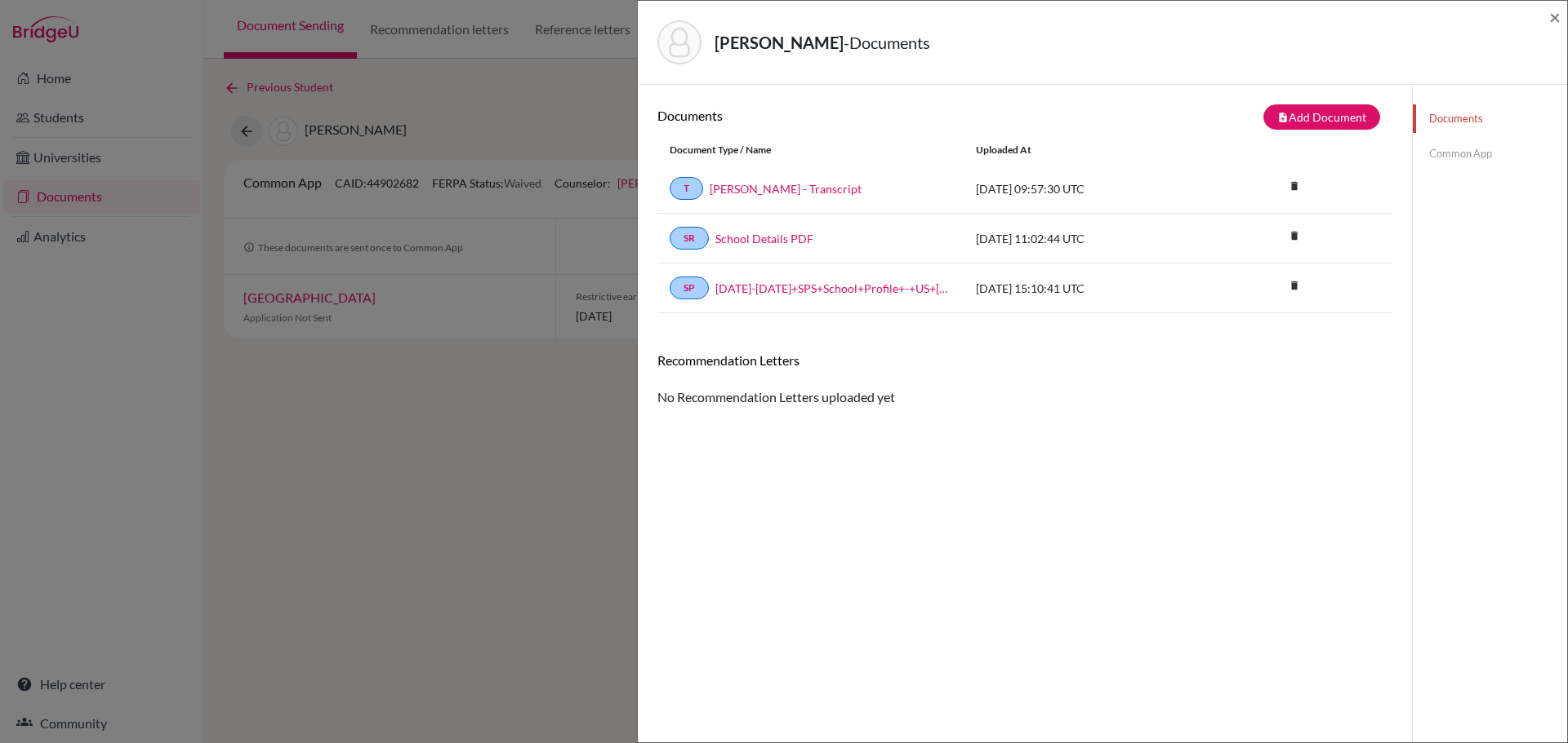
click at [393, 488] on div "Tans, Jacopo - Documents × Documents note_add Add Document Document type Change…" at bounding box center [784, 371] width 1568 height 743
click at [1554, 23] on span "×" at bounding box center [1554, 17] width 11 height 24
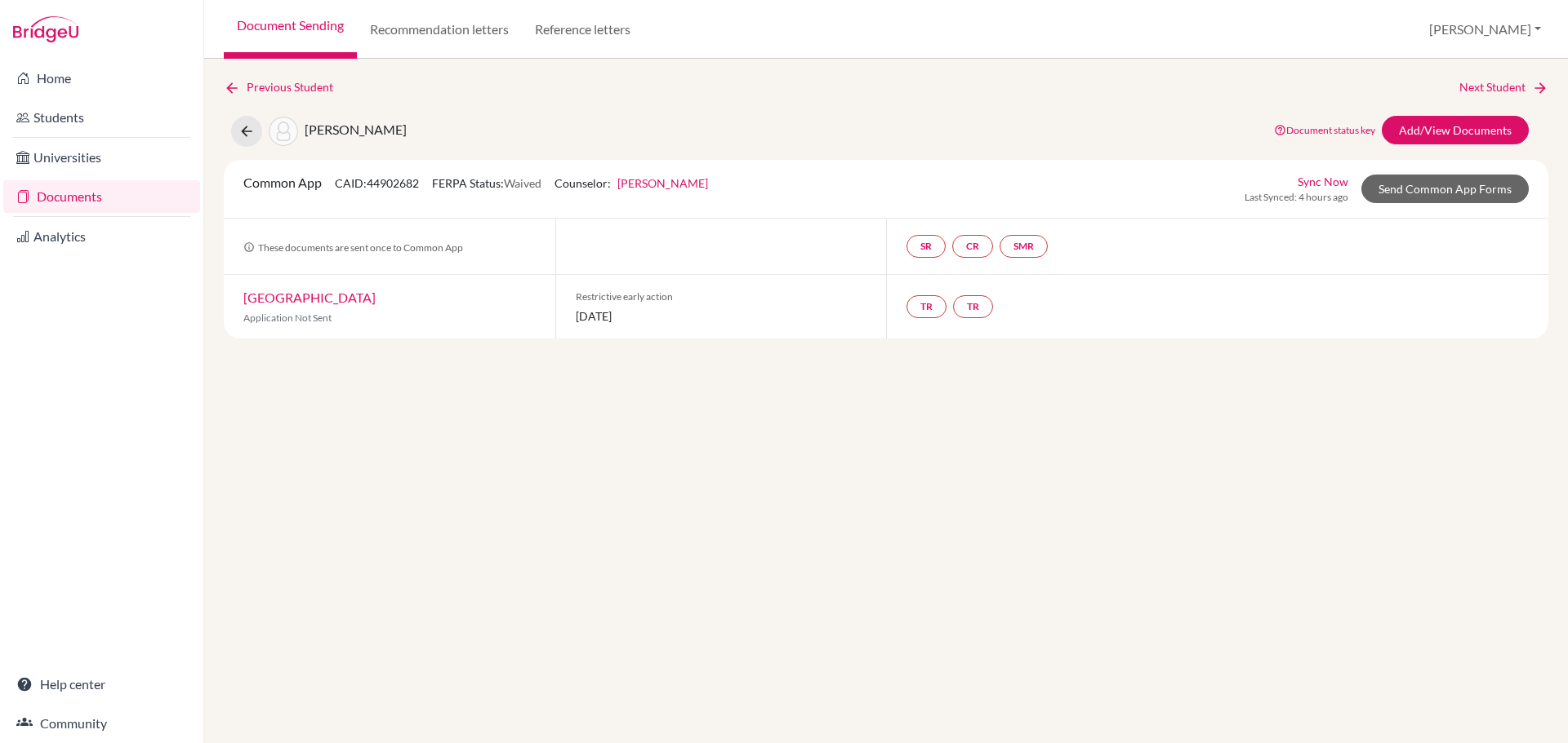
click at [1227, 436] on div "Previous Student Next Student Tans, Jacopo Document status key TR Requirement. …" at bounding box center [886, 401] width 1364 height 685
click at [1428, 125] on link "Add/View Documents" at bounding box center [1455, 130] width 147 height 29
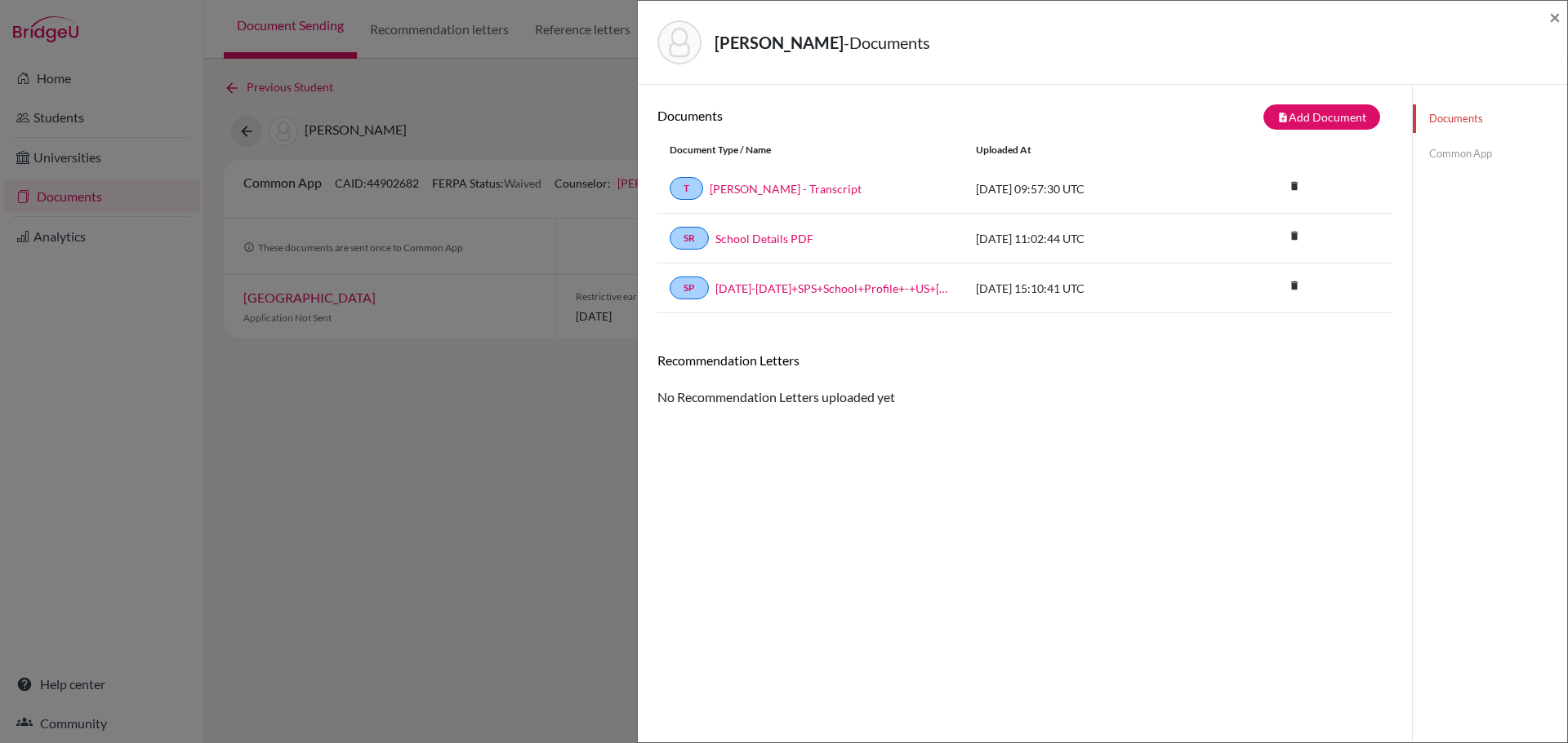
click at [1064, 397] on div "Recommendation Letters No Recommendation Letters uploaded yet" at bounding box center [1024, 380] width 735 height 55
click at [1308, 105] on button "note_add Add Document" at bounding box center [1321, 117] width 117 height 25
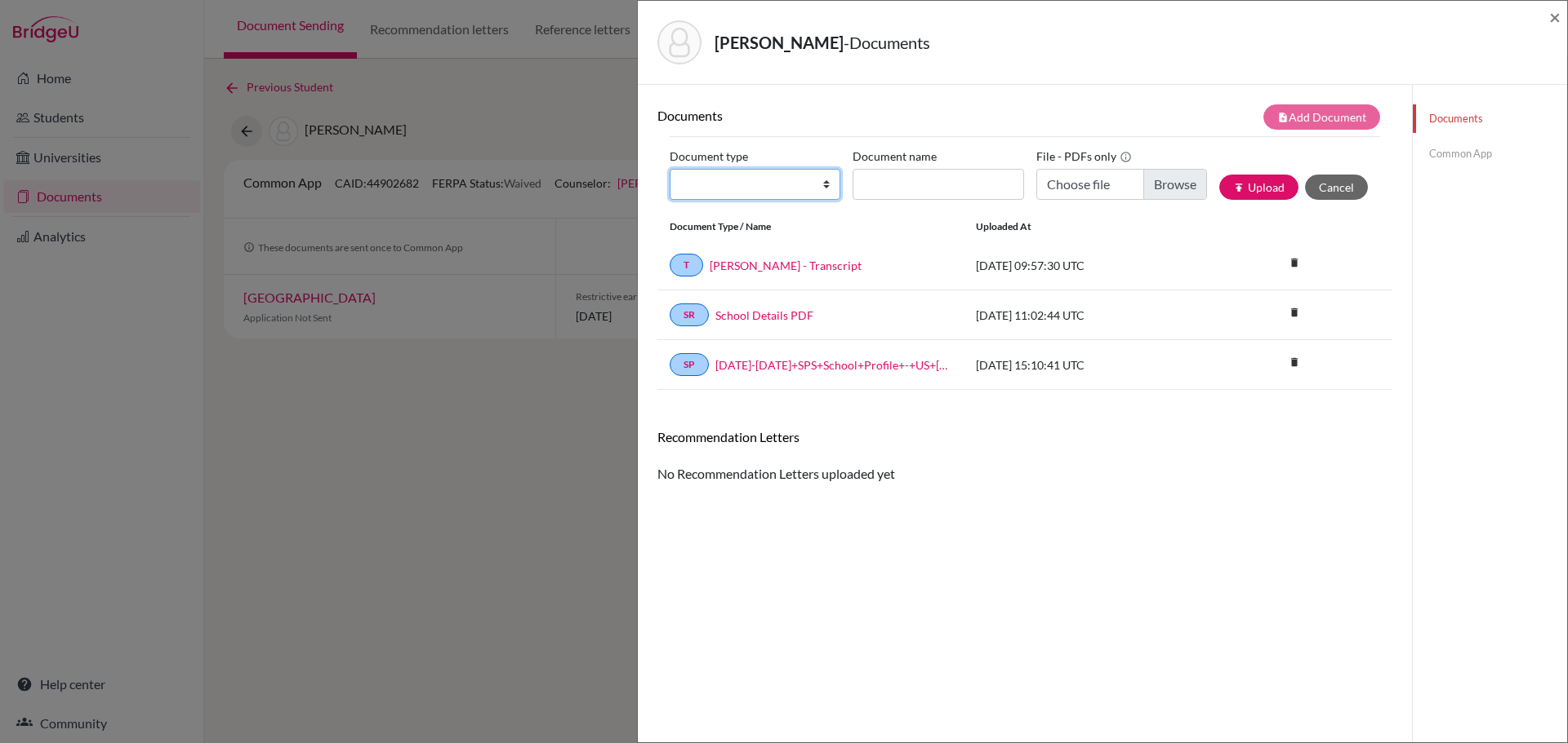
click at [729, 192] on select "Change explanation for Common App reports Counselor recommendation Internationa…" at bounding box center [755, 185] width 171 height 31
select select "5"
click at [669, 169] on select "Change explanation for Common App reports Counselor recommendation Internationa…" at bounding box center [755, 185] width 171 height 31
click at [896, 193] on input "Recommender's name" at bounding box center [938, 185] width 171 height 31
drag, startPoint x: 954, startPoint y: 190, endPoint x: 744, endPoint y: 192, distance: 210.0
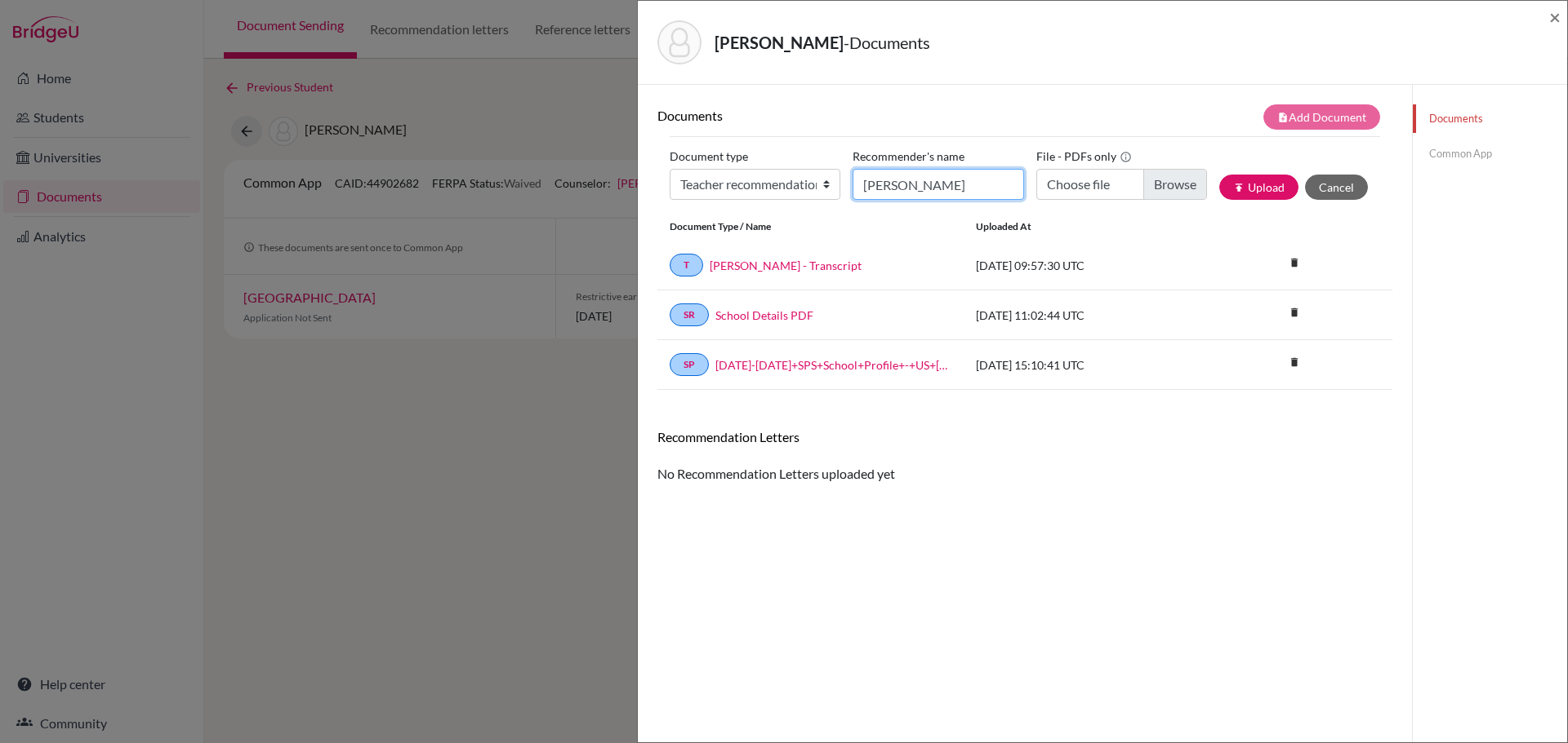
click at [744, 192] on div "Document type Change explanation for Common App reports Counselor recommendatio…" at bounding box center [1024, 179] width 710 height 70
paste input "uel Cullen-Hewitt"
type input "Samuel Cullen-Hewitt"
click at [1080, 181] on input "Choose file" at bounding box center [1122, 185] width 171 height 31
type input "C:\fakepath\Teacher Reference - Jacopo Tans.pdf"
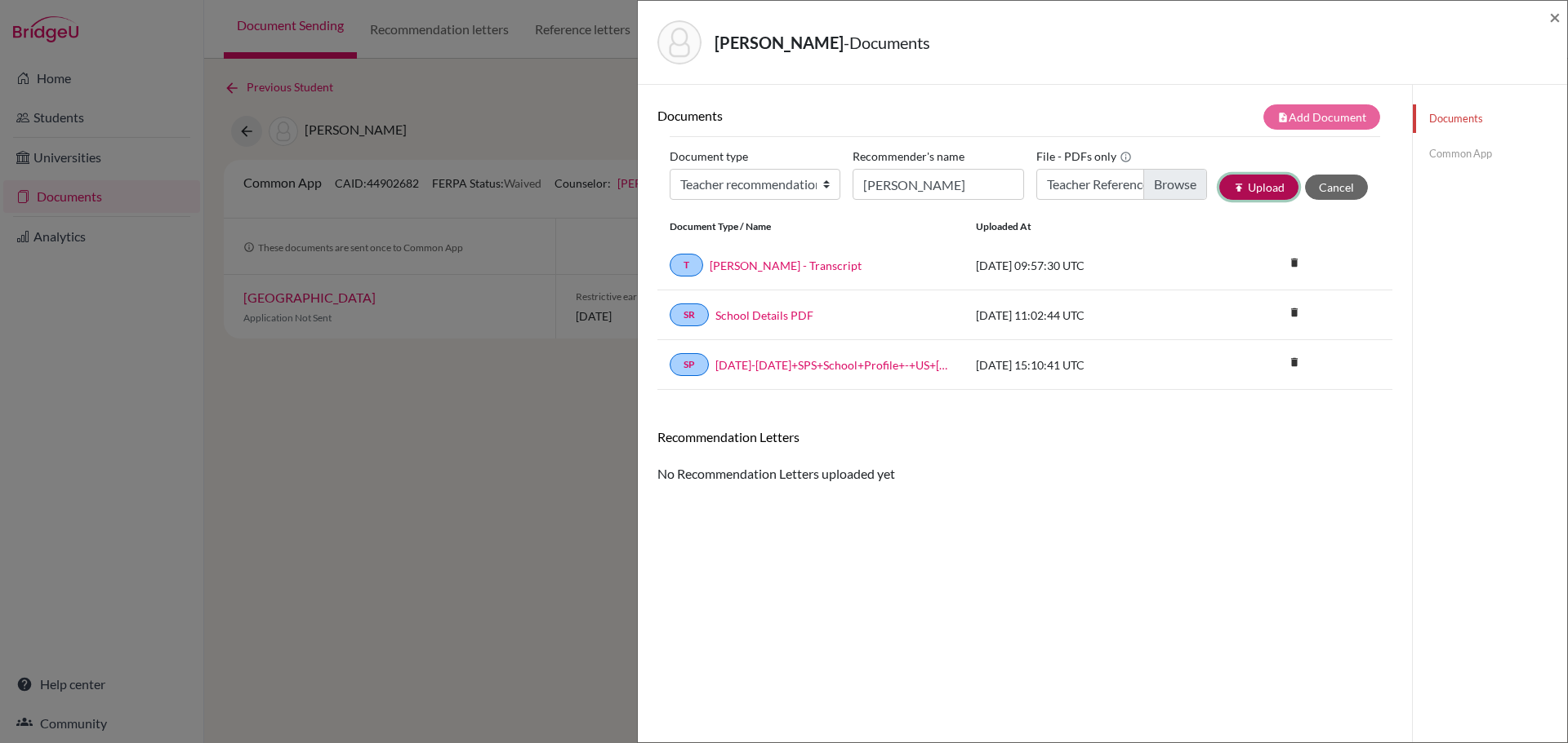
click at [1252, 187] on button "publish Upload" at bounding box center [1259, 186] width 79 height 25
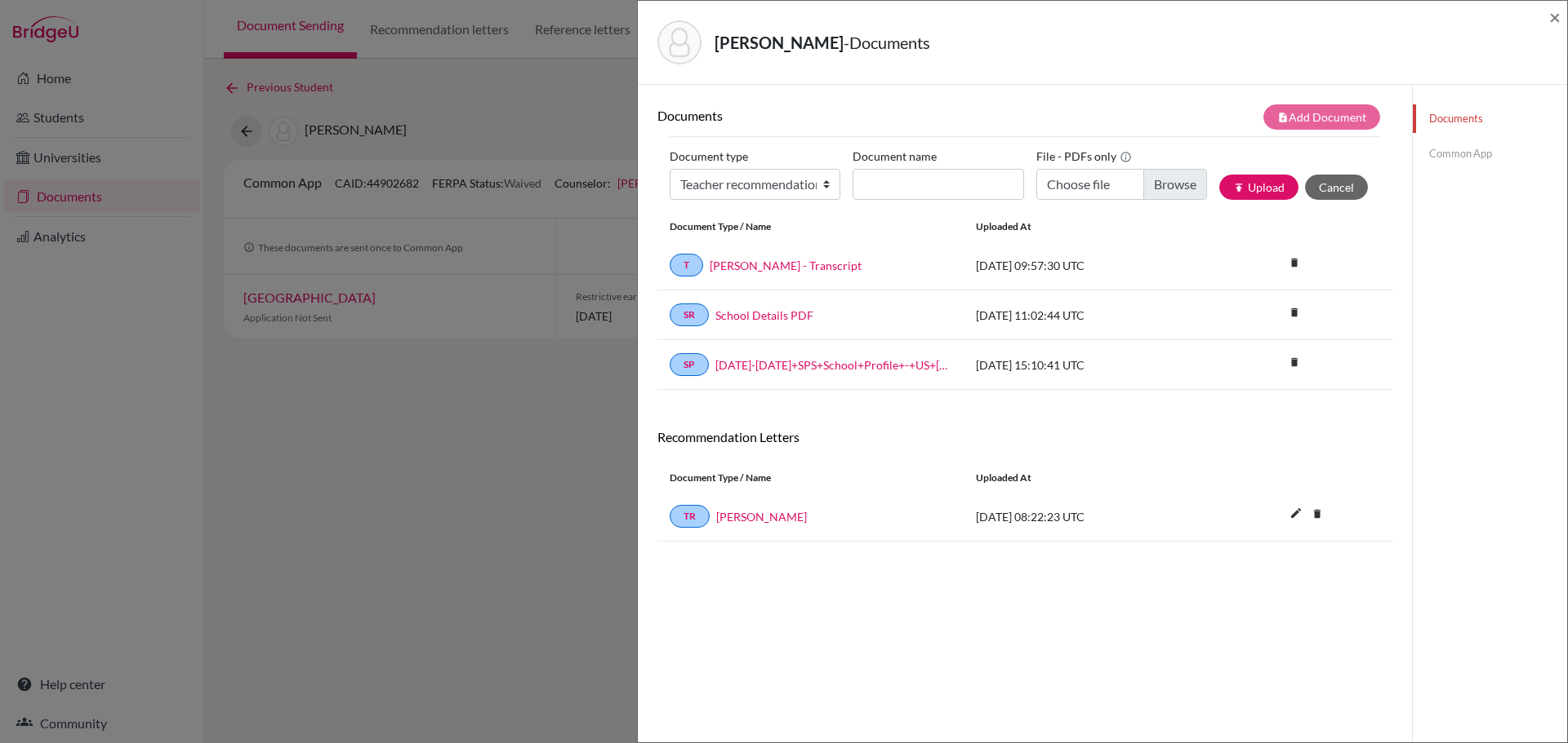
drag, startPoint x: 1442, startPoint y: 153, endPoint x: 1432, endPoint y: 165, distance: 15.6
click at [1442, 153] on link "Common App" at bounding box center [1490, 153] width 154 height 29
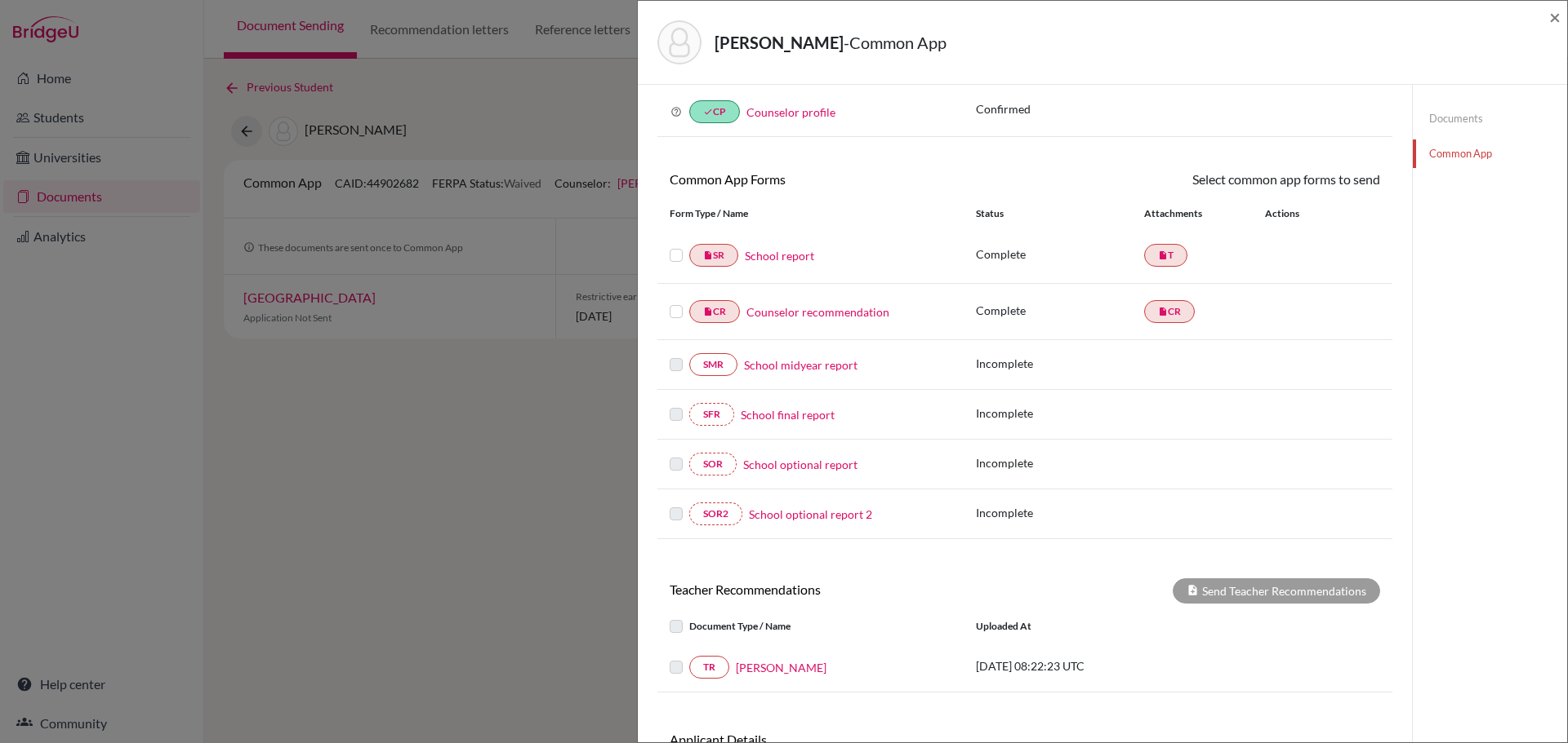
scroll to position [199, 0]
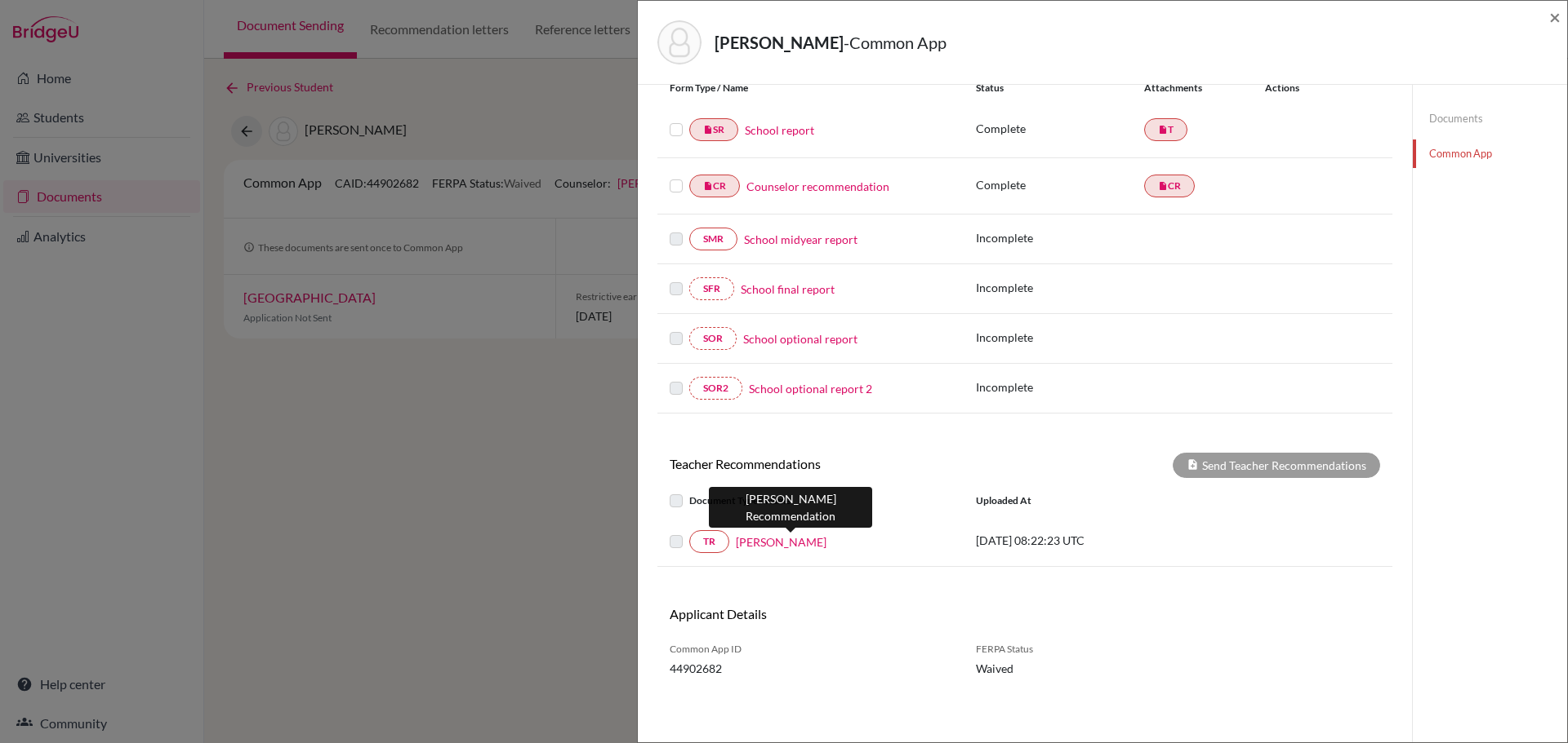
click at [767, 540] on link "Samuel Cullen-Hewitt" at bounding box center [781, 543] width 91 height 17
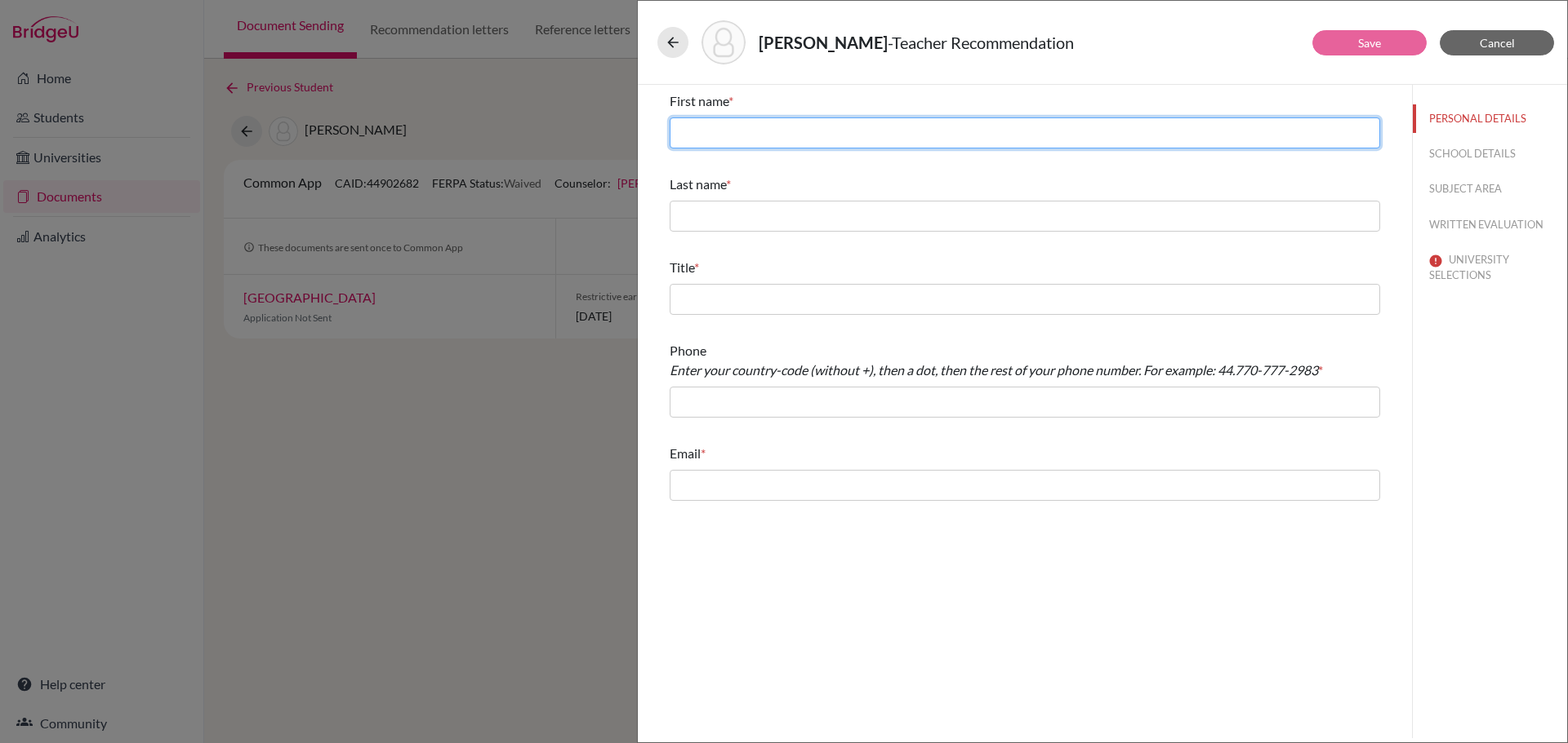
click at [752, 126] on input "text" at bounding box center [1024, 133] width 710 height 31
paste input "Samuel Cullen-Hewitt"
drag, startPoint x: 736, startPoint y: 131, endPoint x: 848, endPoint y: 134, distance: 112.0
click at [848, 134] on input "Samuel Cullen-Hewitt" at bounding box center [1024, 133] width 710 height 31
type input "Samuel"
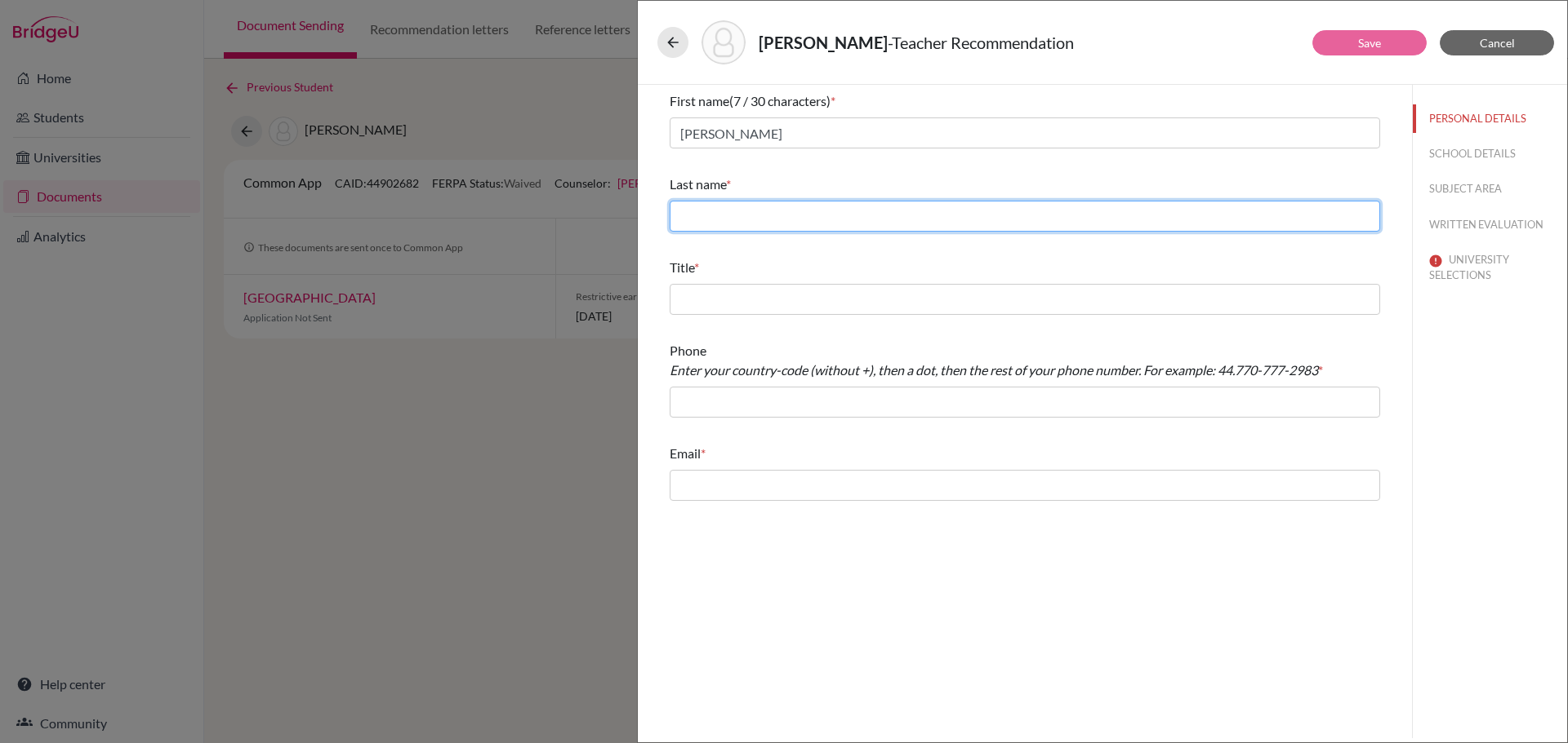
click at [724, 218] on input "text" at bounding box center [1024, 216] width 710 height 31
paste input "Cullen-Hewitt"
type input "Cullen-Hewitt"
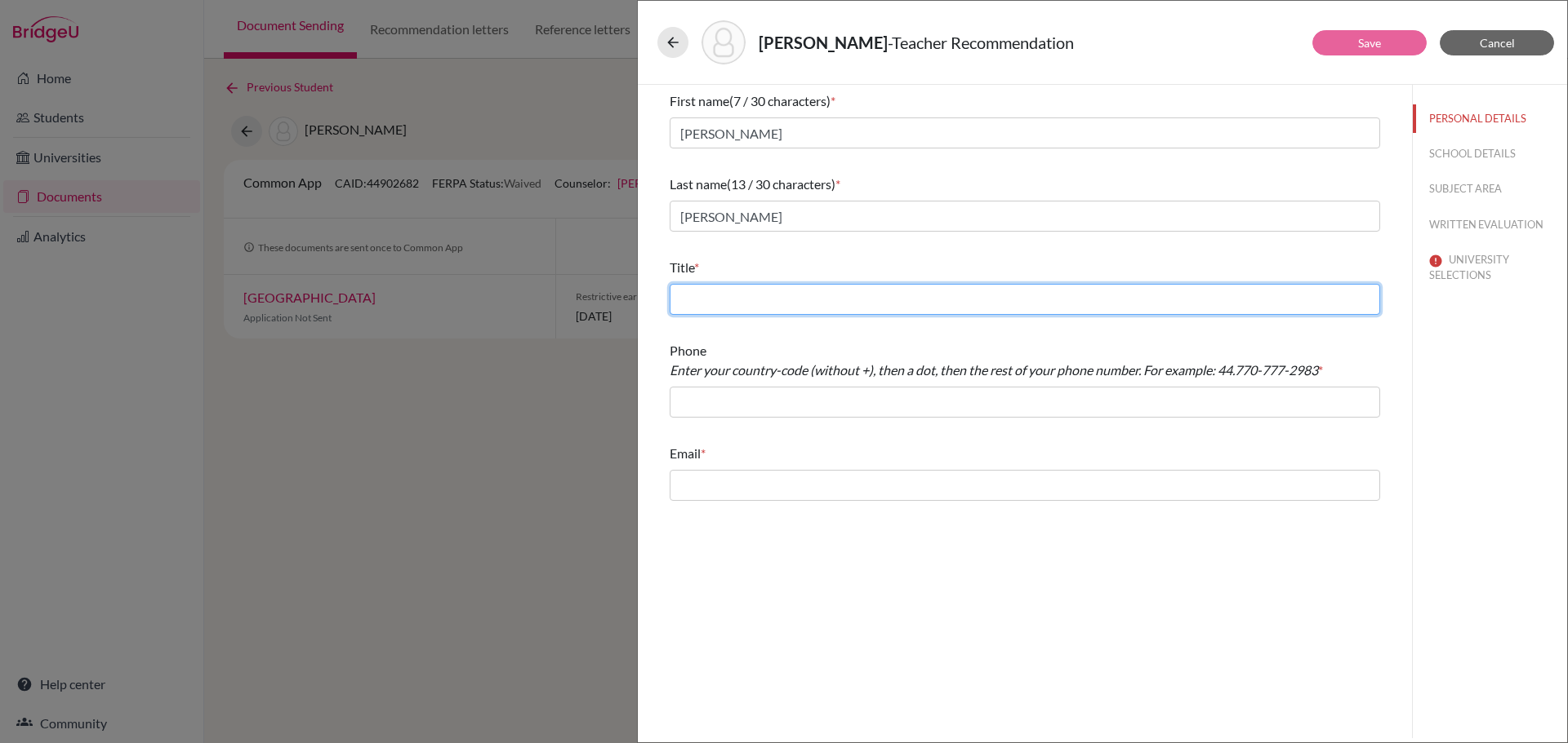
click at [706, 292] on input "text" at bounding box center [1024, 300] width 710 height 31
paste input "Teacher of Mathematics and A Level Coordinator"
type input "Teacher of Mathematics and A Level Coordinator"
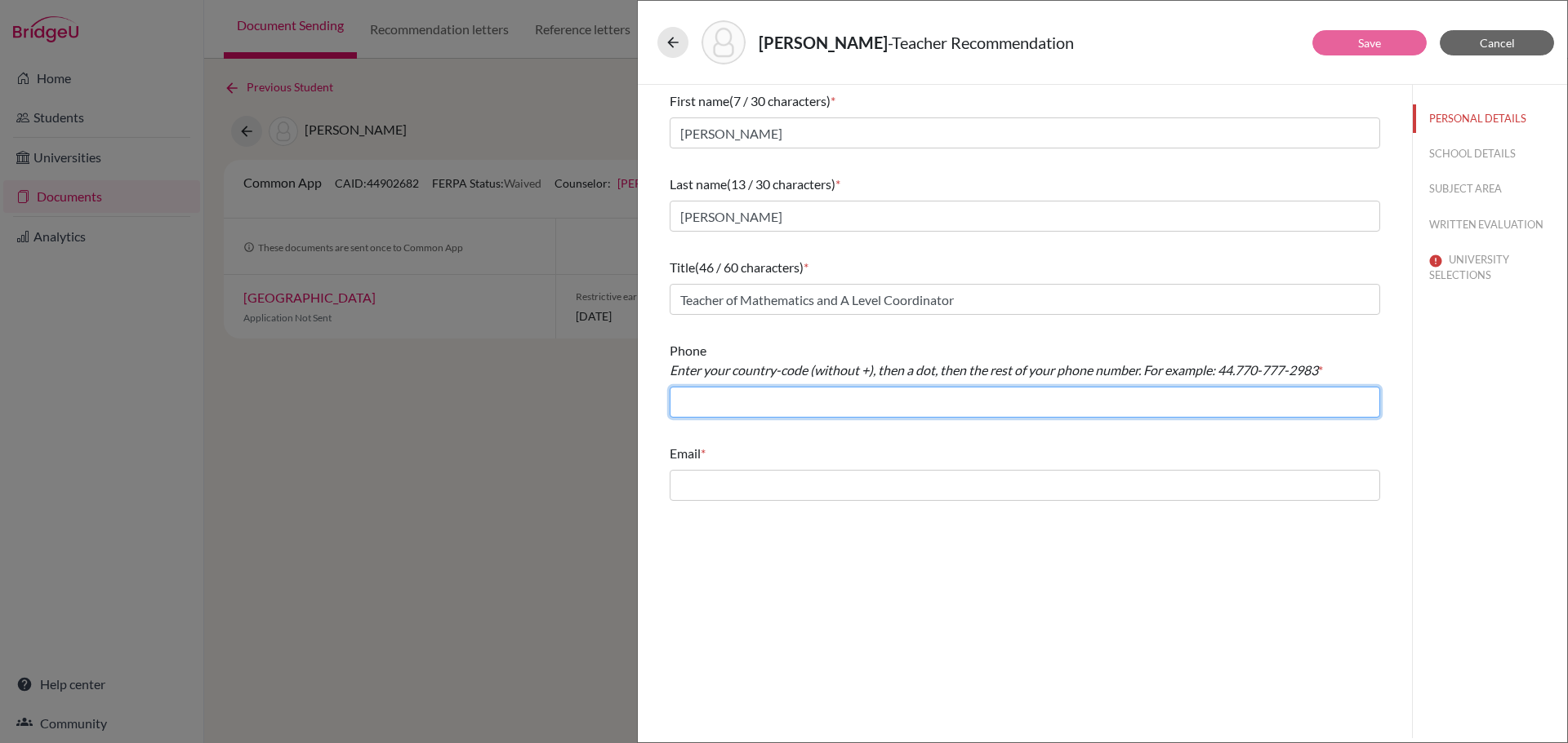
click at [719, 397] on input "text" at bounding box center [1024, 402] width 710 height 31
paste input "020 8748 9162"
type input "44.020 8748 9162"
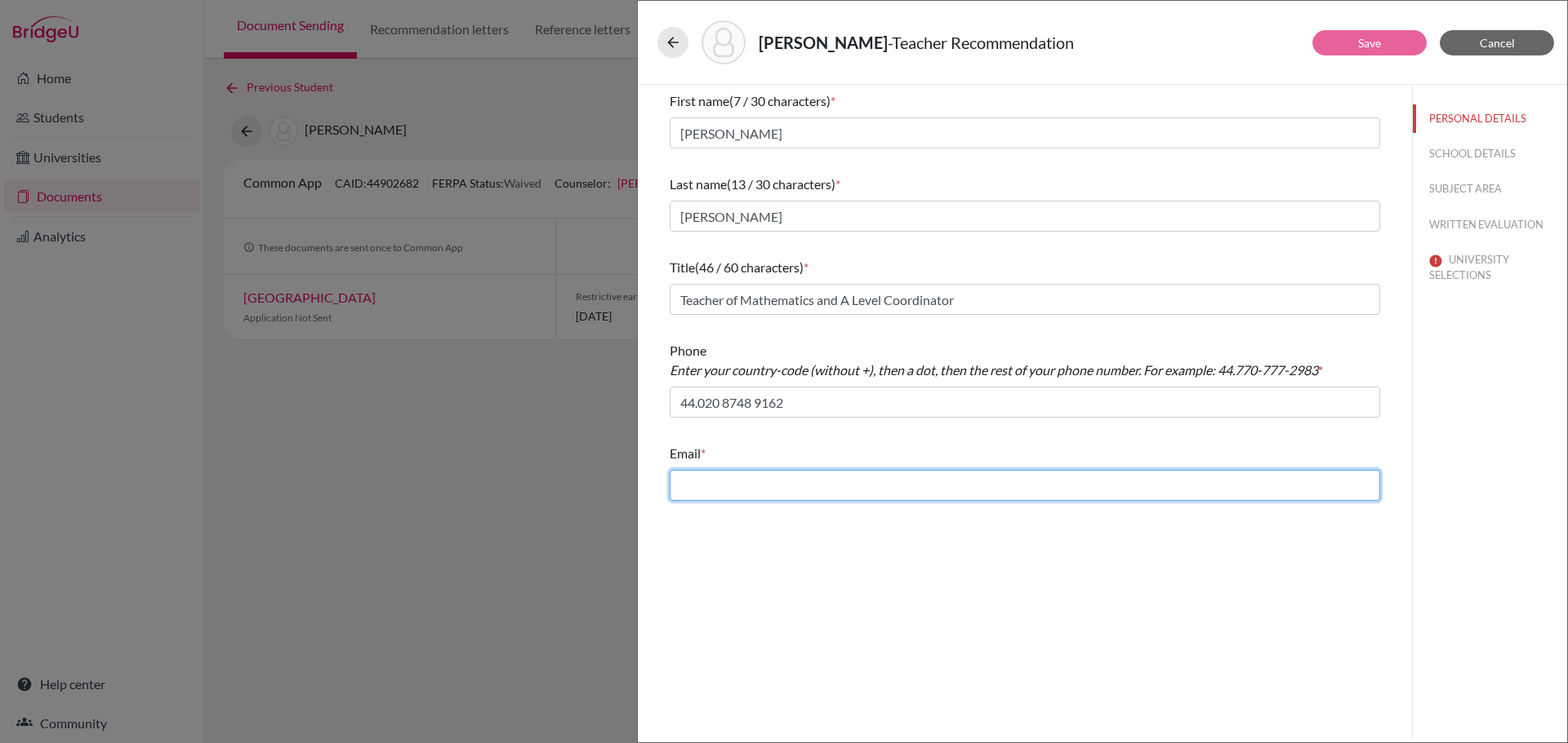
click at [743, 497] on input "text" at bounding box center [1024, 486] width 710 height 31
paste input "SH@stpaulsschool.org.uk"
type input "SH@stpaulsschool.org.uk"
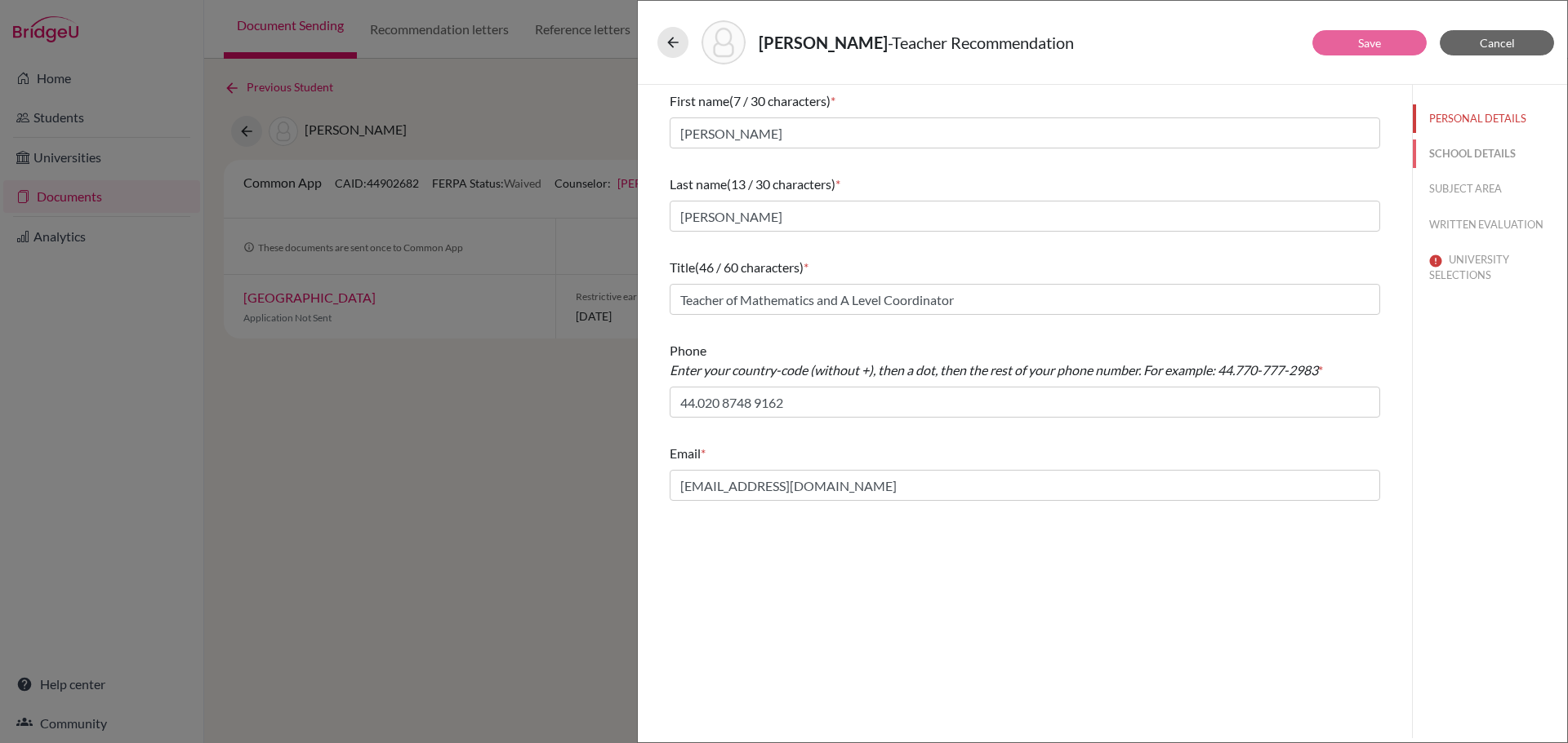
click at [1484, 147] on button "SCHOOL DETAILS" at bounding box center [1490, 153] width 154 height 29
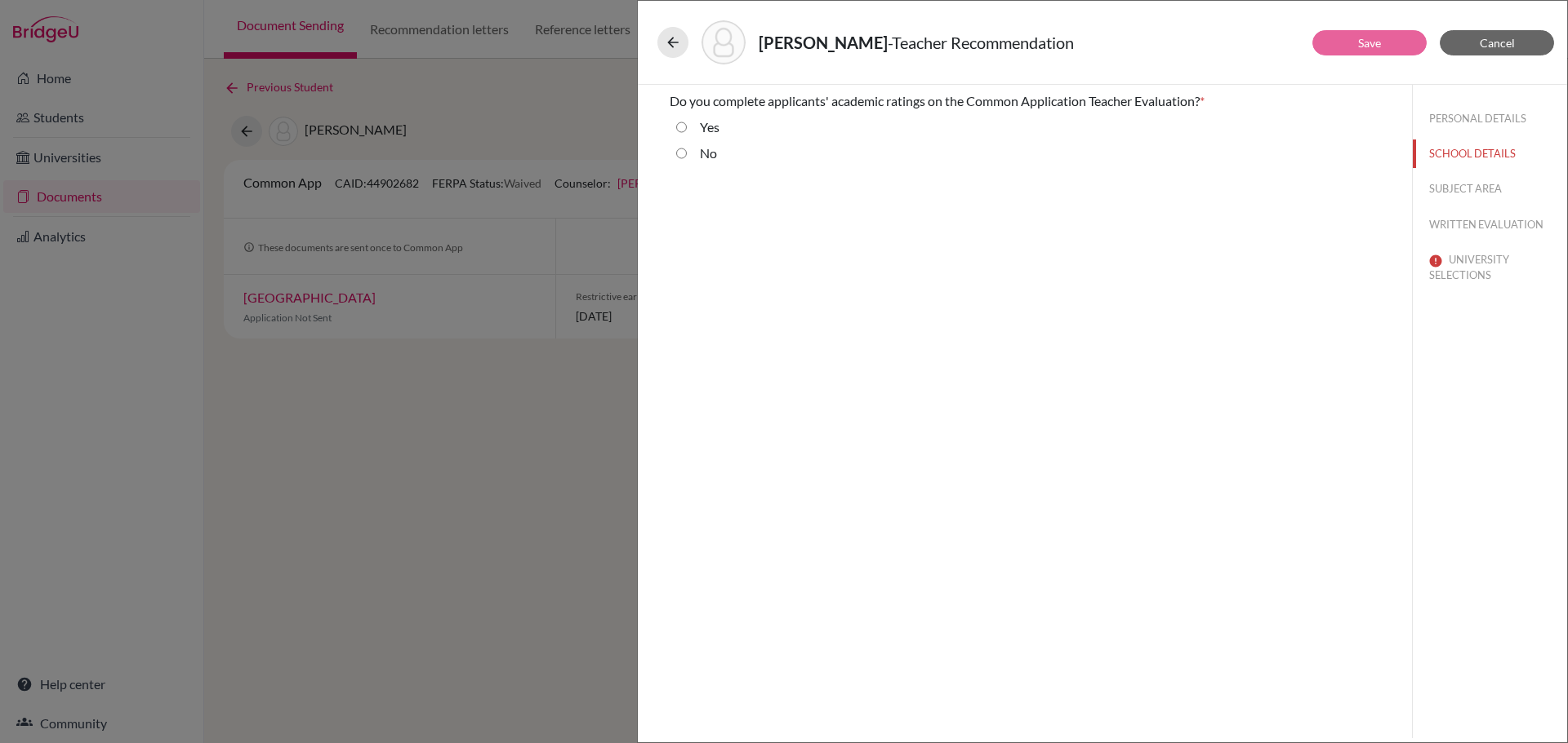
click at [680, 155] on input "No" at bounding box center [682, 153] width 10 height 19
radio input "true"
click at [1481, 187] on button "SUBJECT AREA" at bounding box center [1490, 188] width 154 height 29
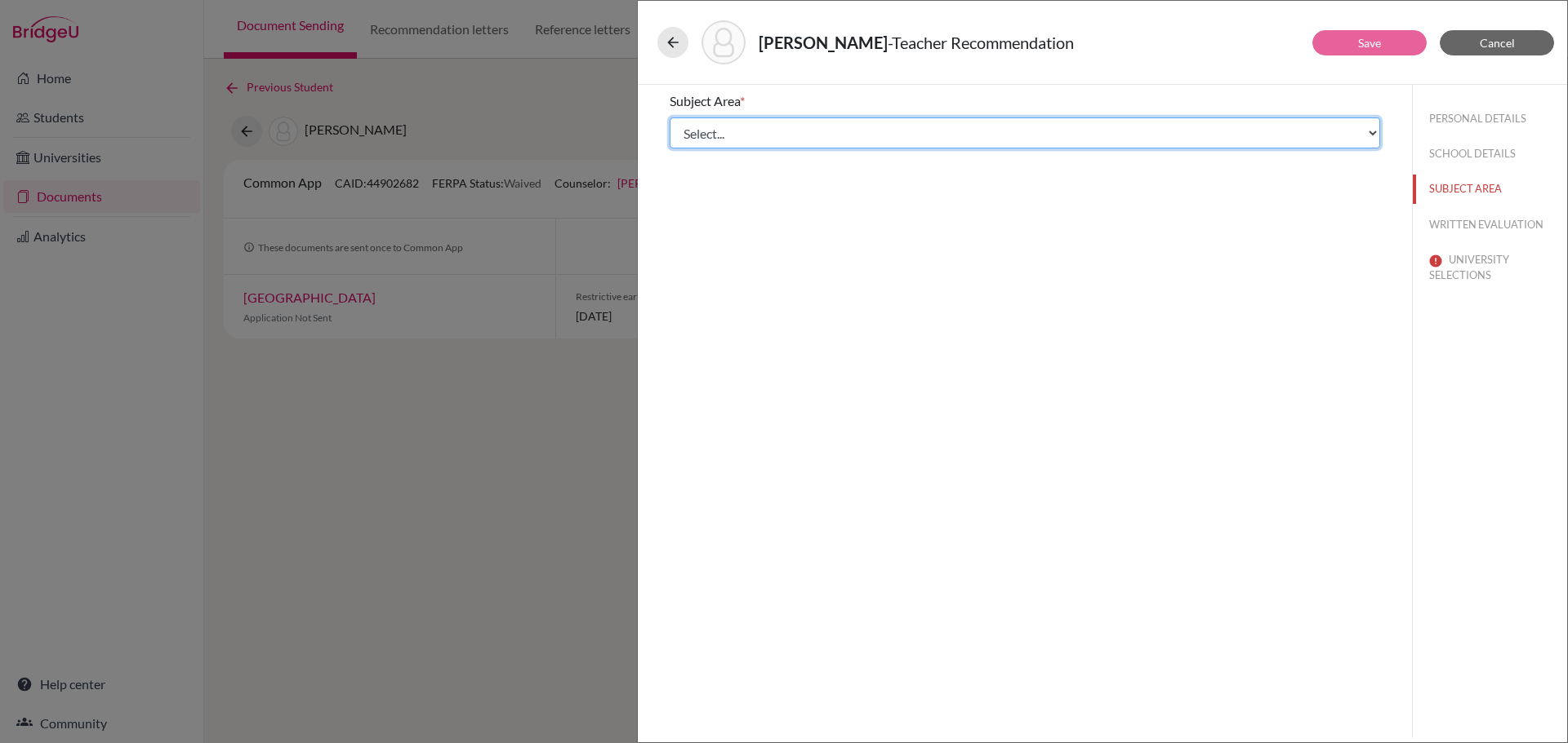
click at [783, 133] on select "Select... Math English Science World Language Social Studies Other Computer Sci…" at bounding box center [1024, 133] width 710 height 31
select select "0"
click at [669, 118] on select "Select... Math English Science World Language Social Studies Other Computer Sci…" at bounding box center [1024, 133] width 710 height 31
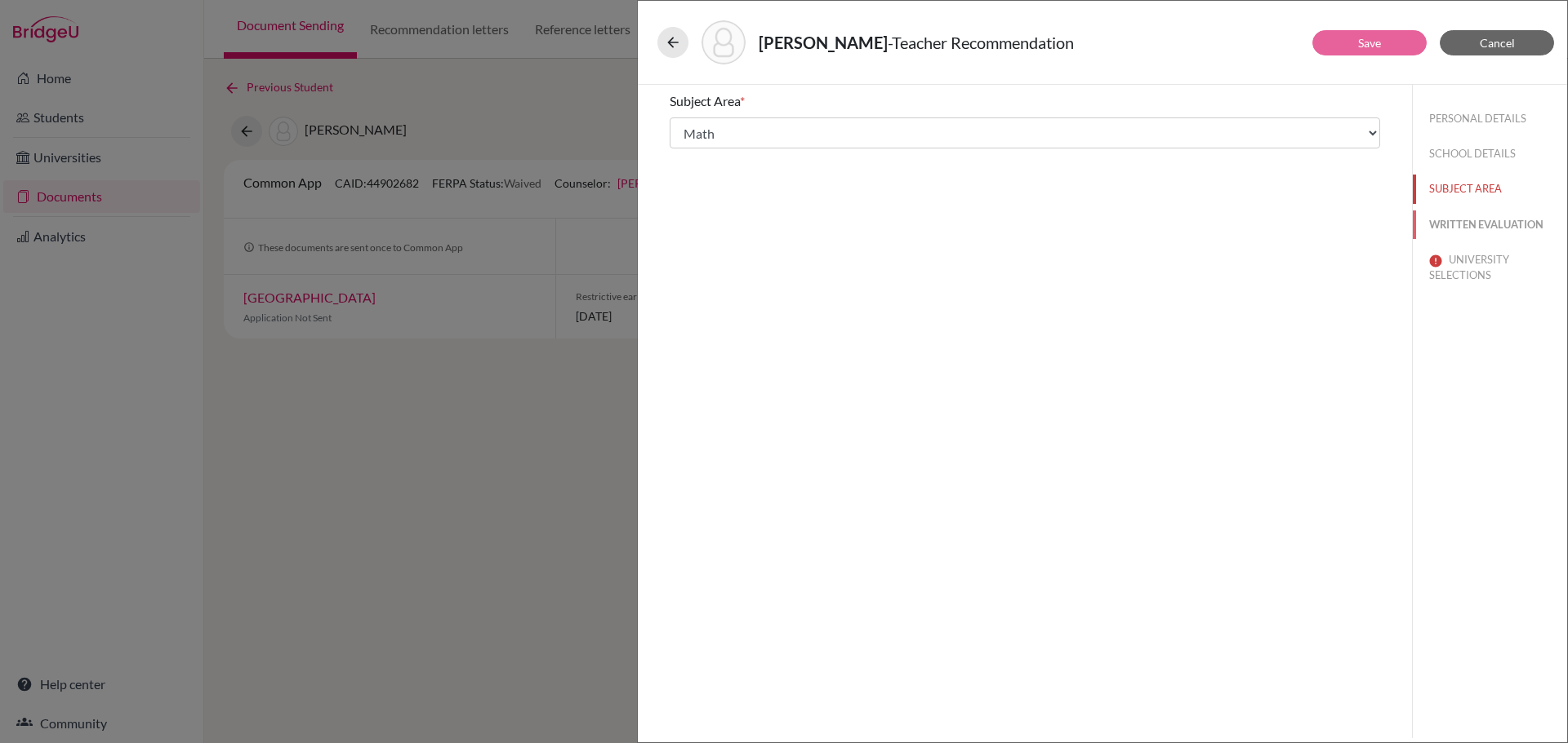
click at [1443, 219] on button "WRITTEN EVALUATION" at bounding box center [1490, 225] width 154 height 29
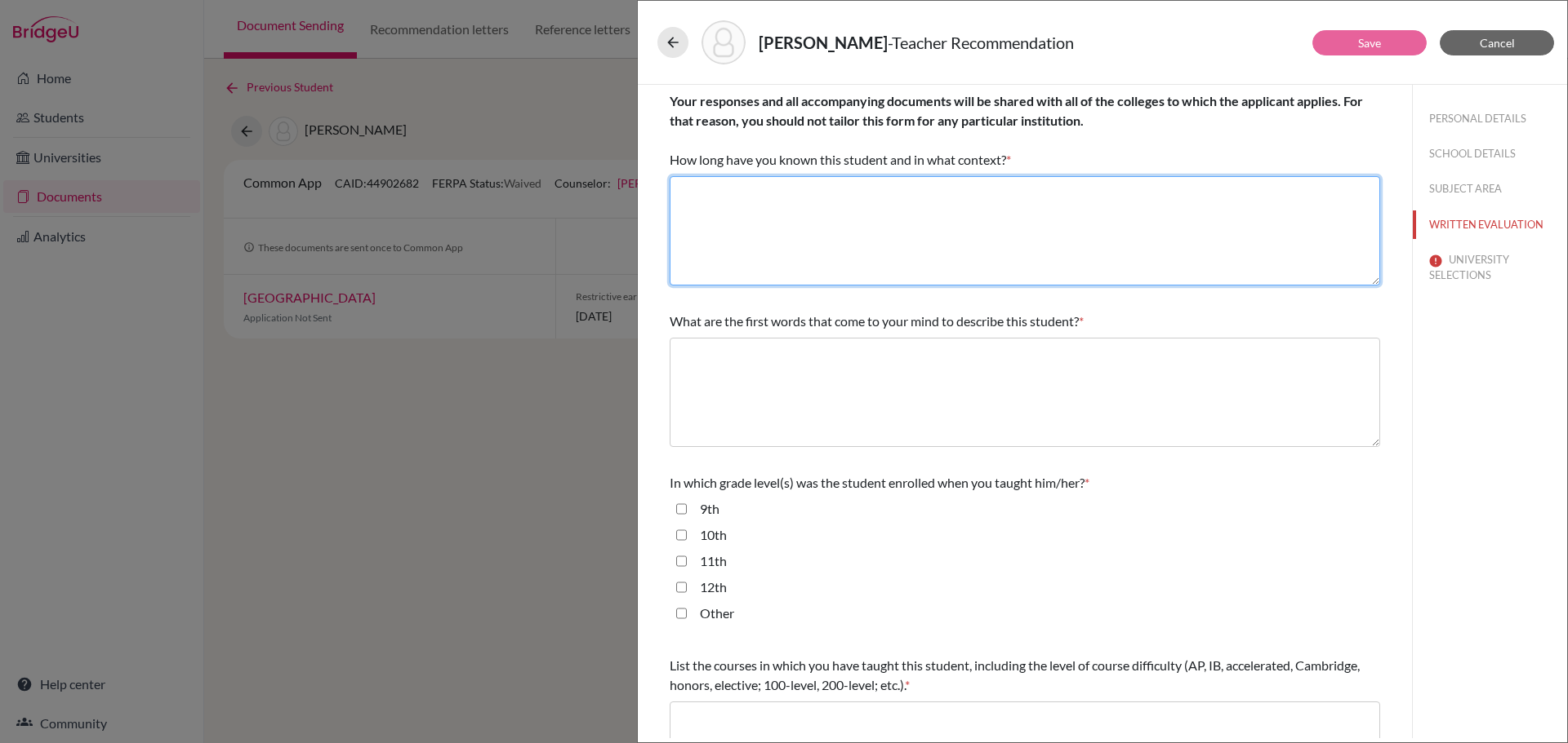
click at [901, 198] on textarea at bounding box center [1024, 231] width 710 height 110
click at [825, 235] on textarea at bounding box center [1024, 231] width 710 height 110
paste textarea "I taught Jacopo A Level Mathematics and Further Mathematics from September 2024…"
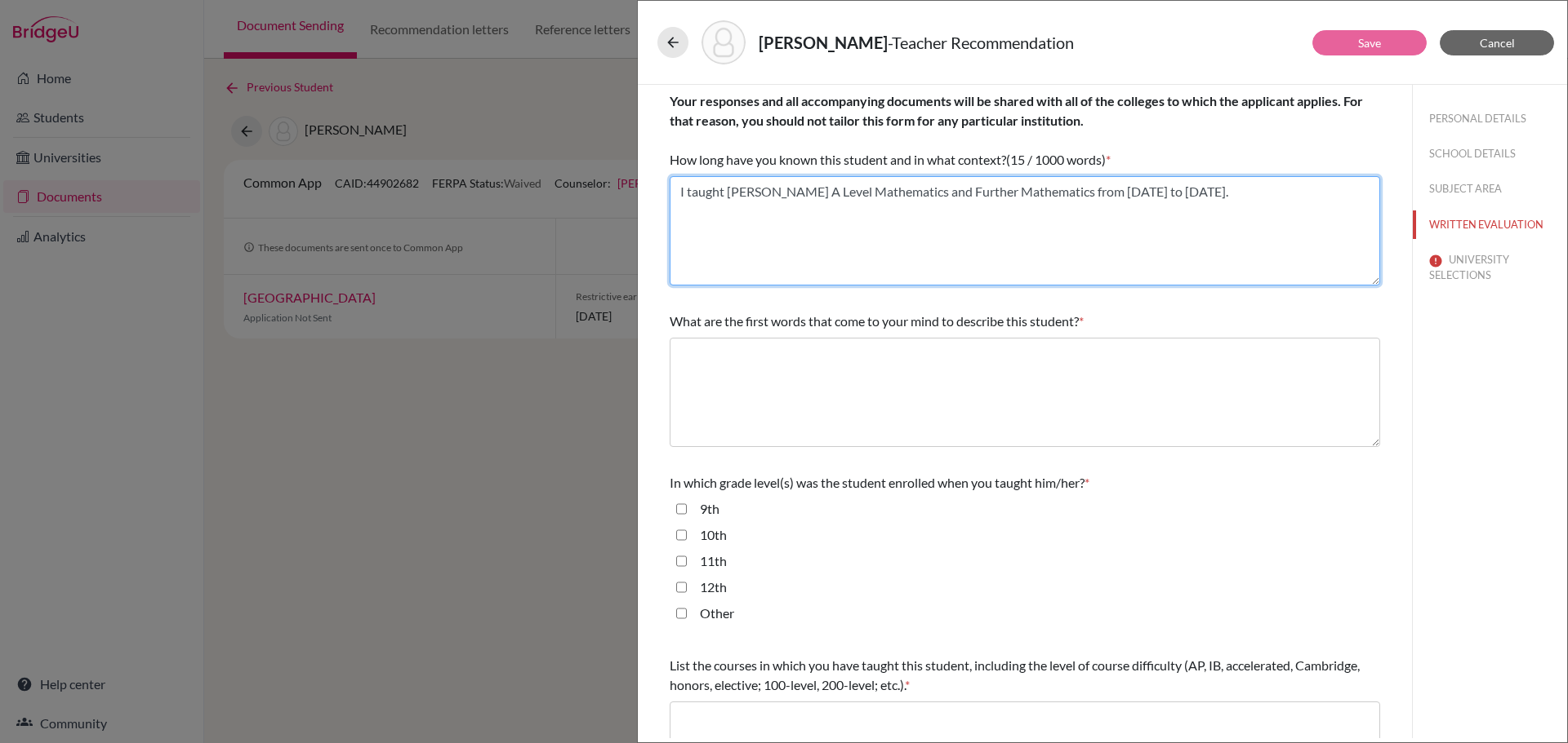
type textarea "I taught Jacopo A Level Mathematics and Further Mathematics from September 2024…"
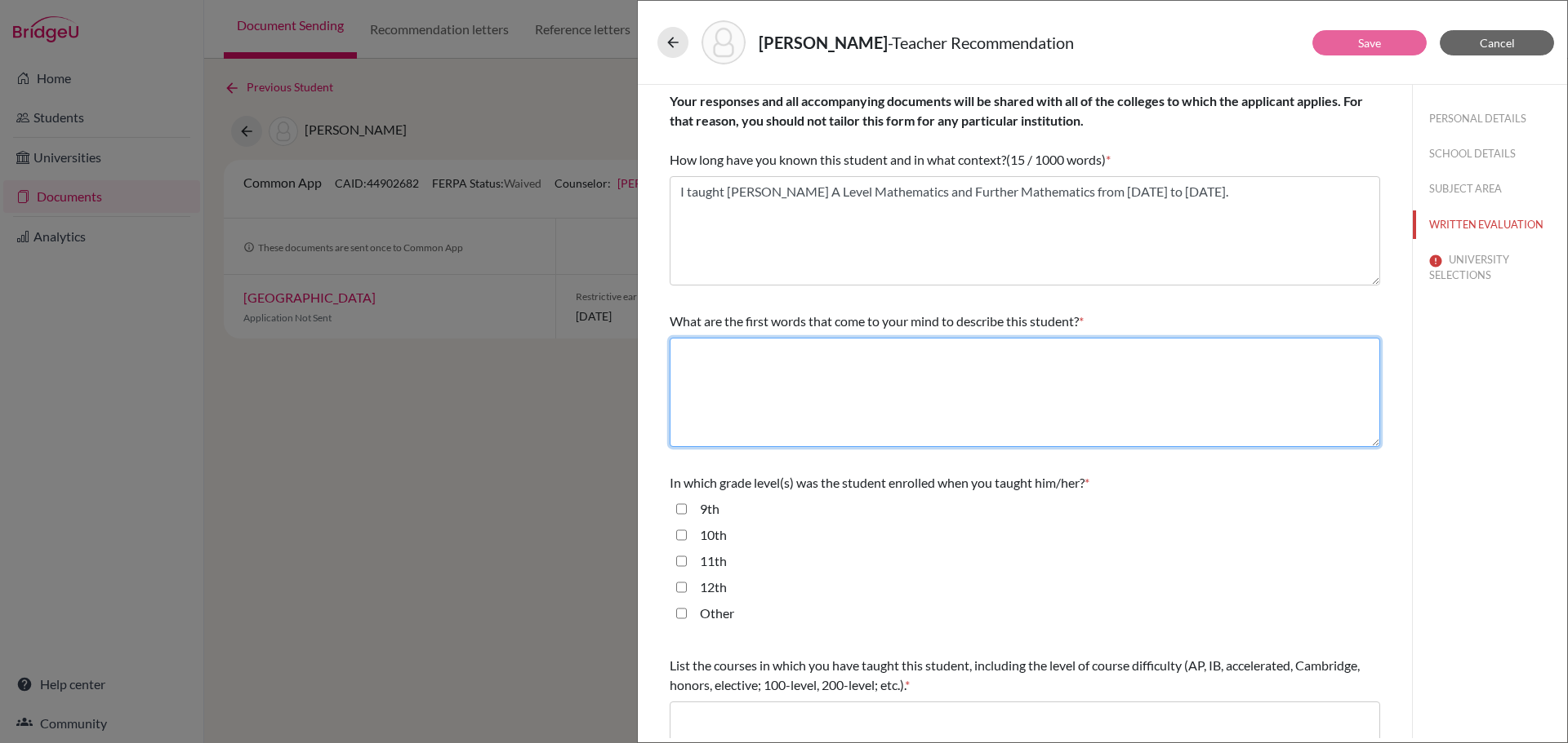
click at [832, 355] on textarea at bounding box center [1024, 393] width 710 height 110
type textarea "See recommendation letter"
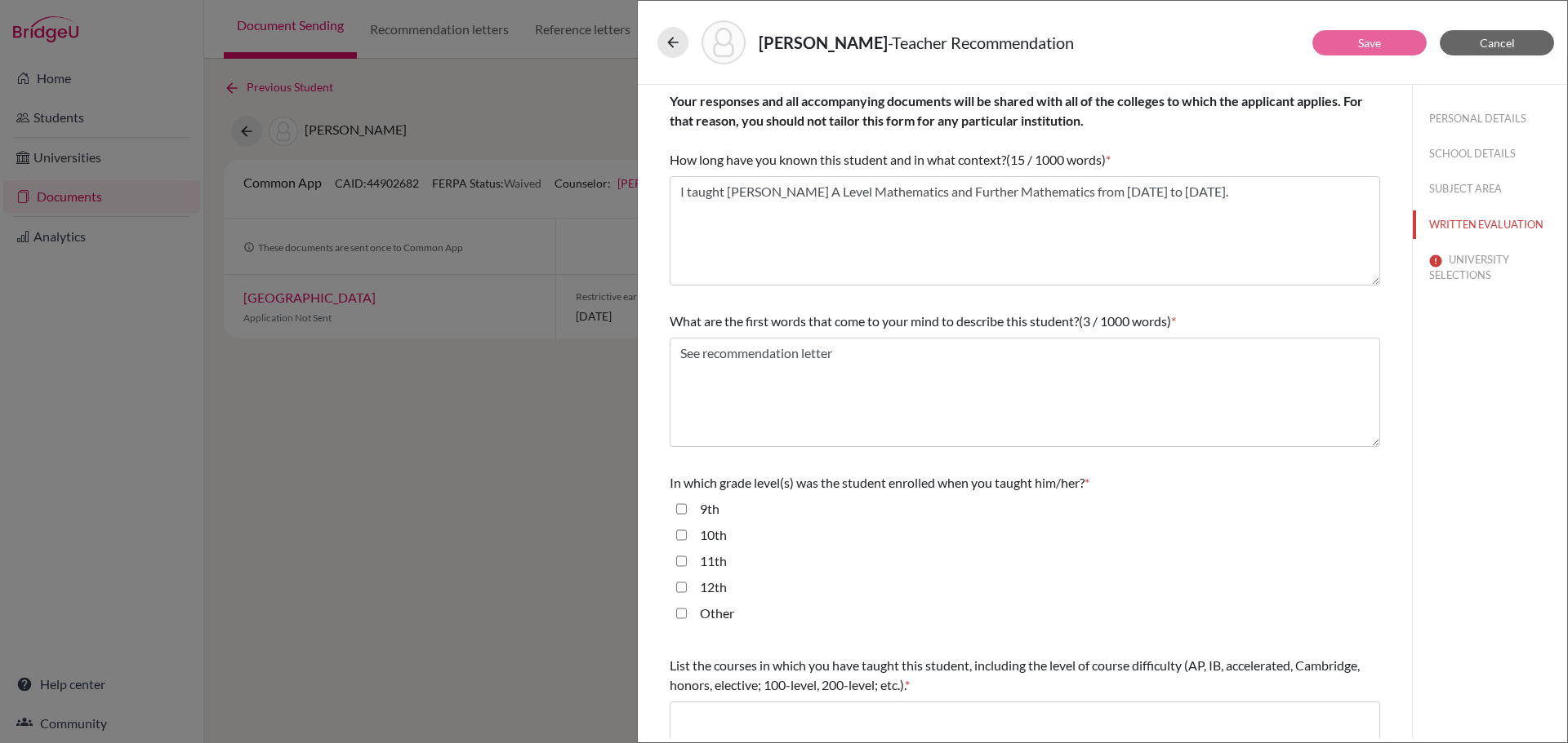
click at [682, 560] on input "11th" at bounding box center [682, 561] width 10 height 19
checkbox input "true"
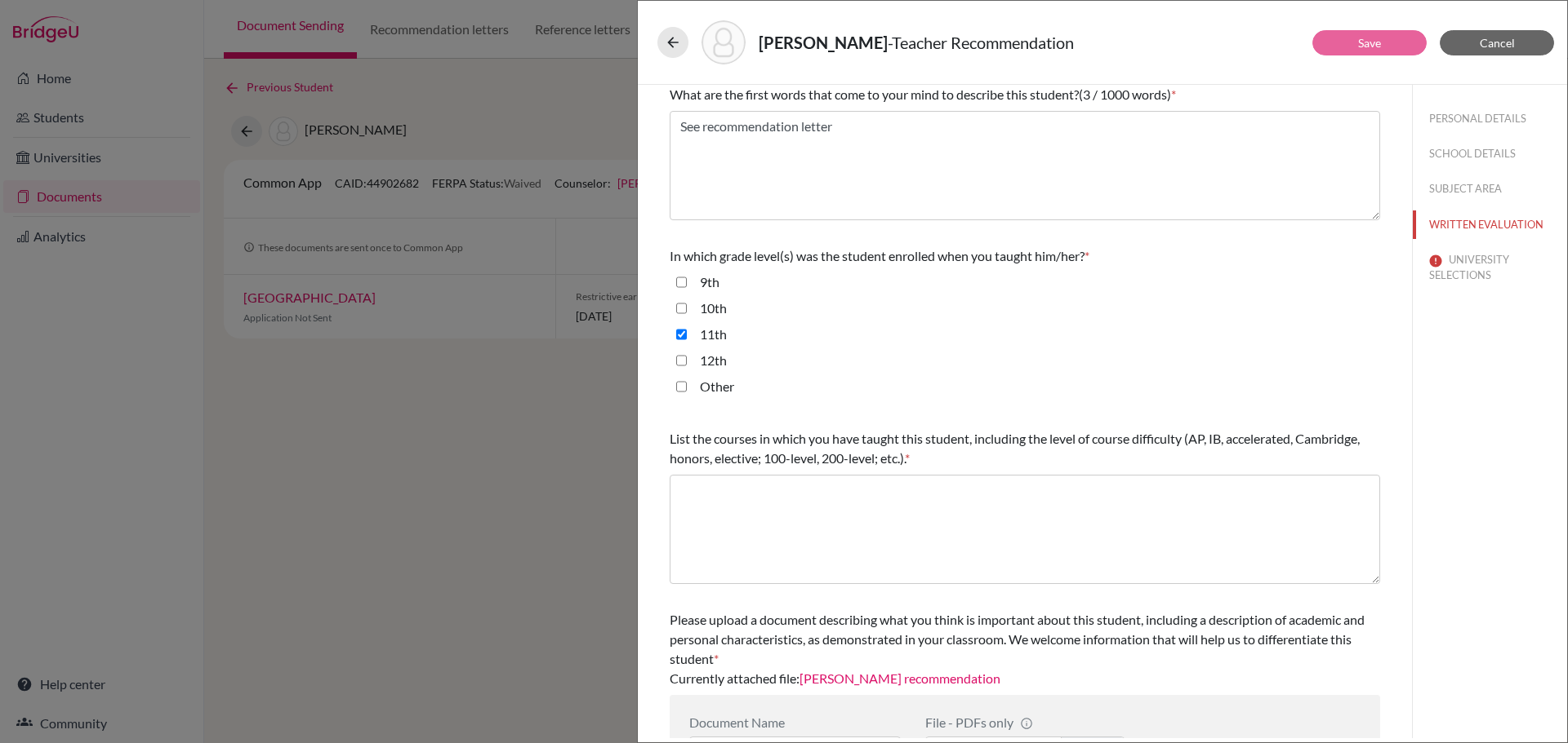
scroll to position [245, 0]
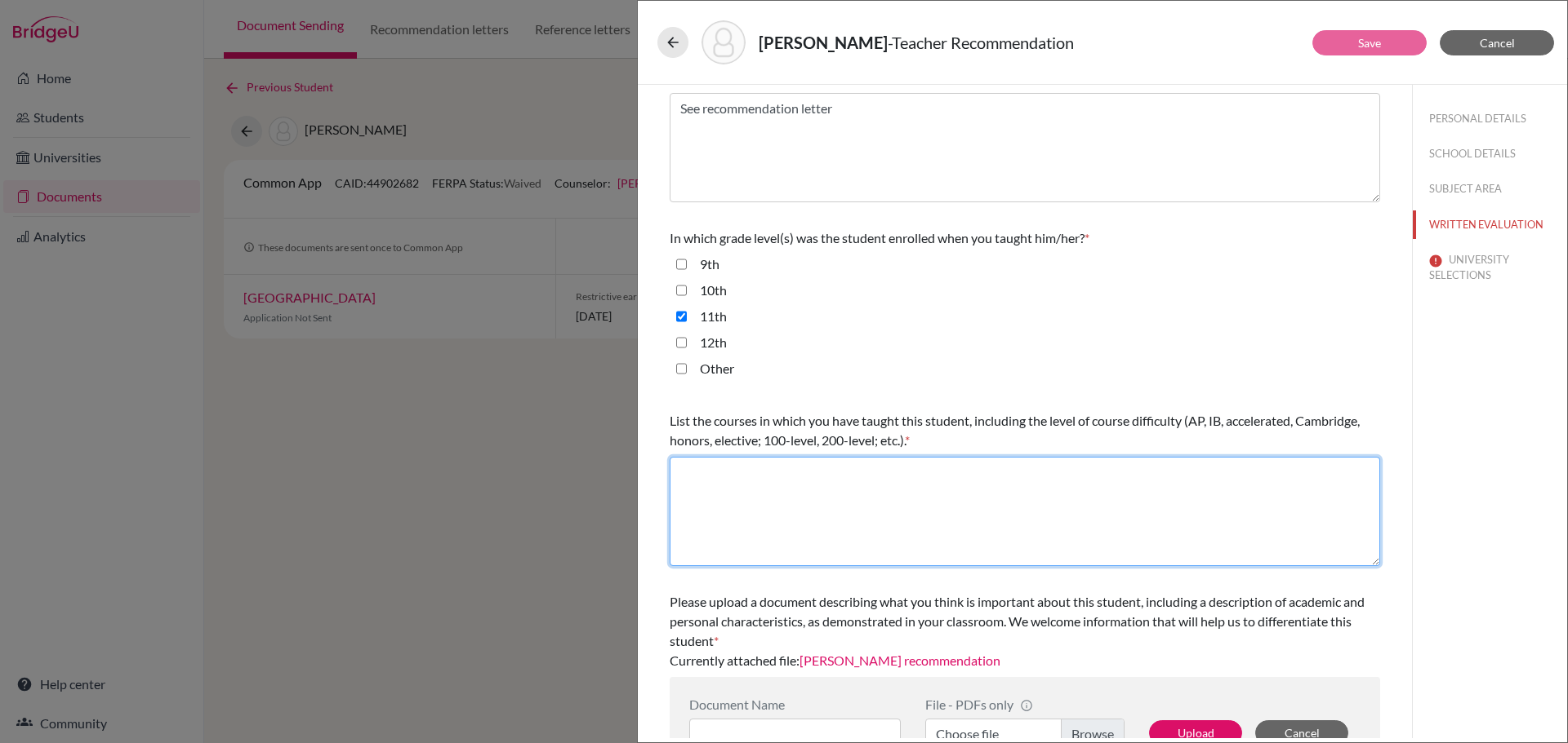
click at [724, 543] on textarea at bounding box center [1024, 512] width 710 height 110
type textarea "A"
paste textarea "I taught Jacopo A Level Mathematics and Further Mathematics from September 2024…"
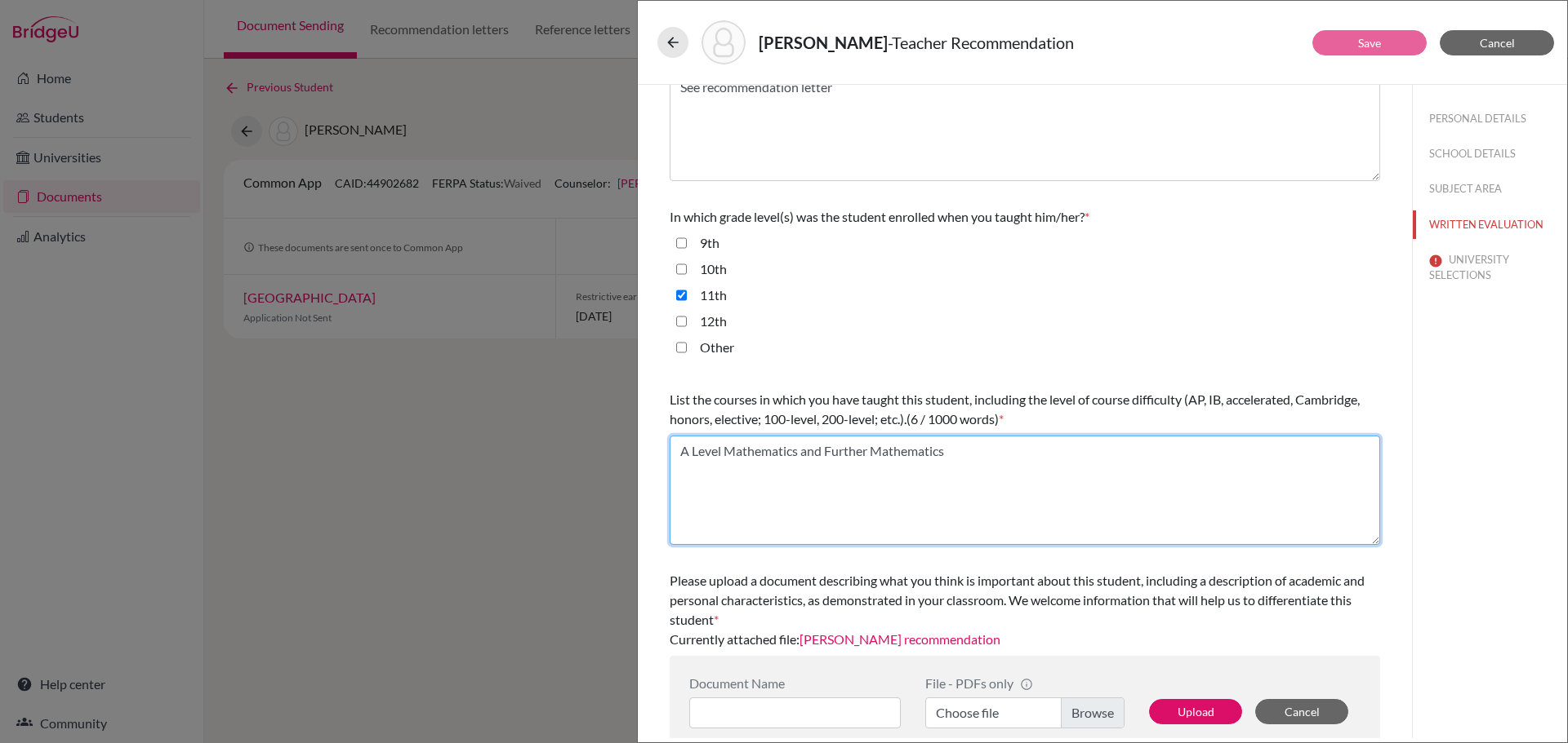
scroll to position [289, 0]
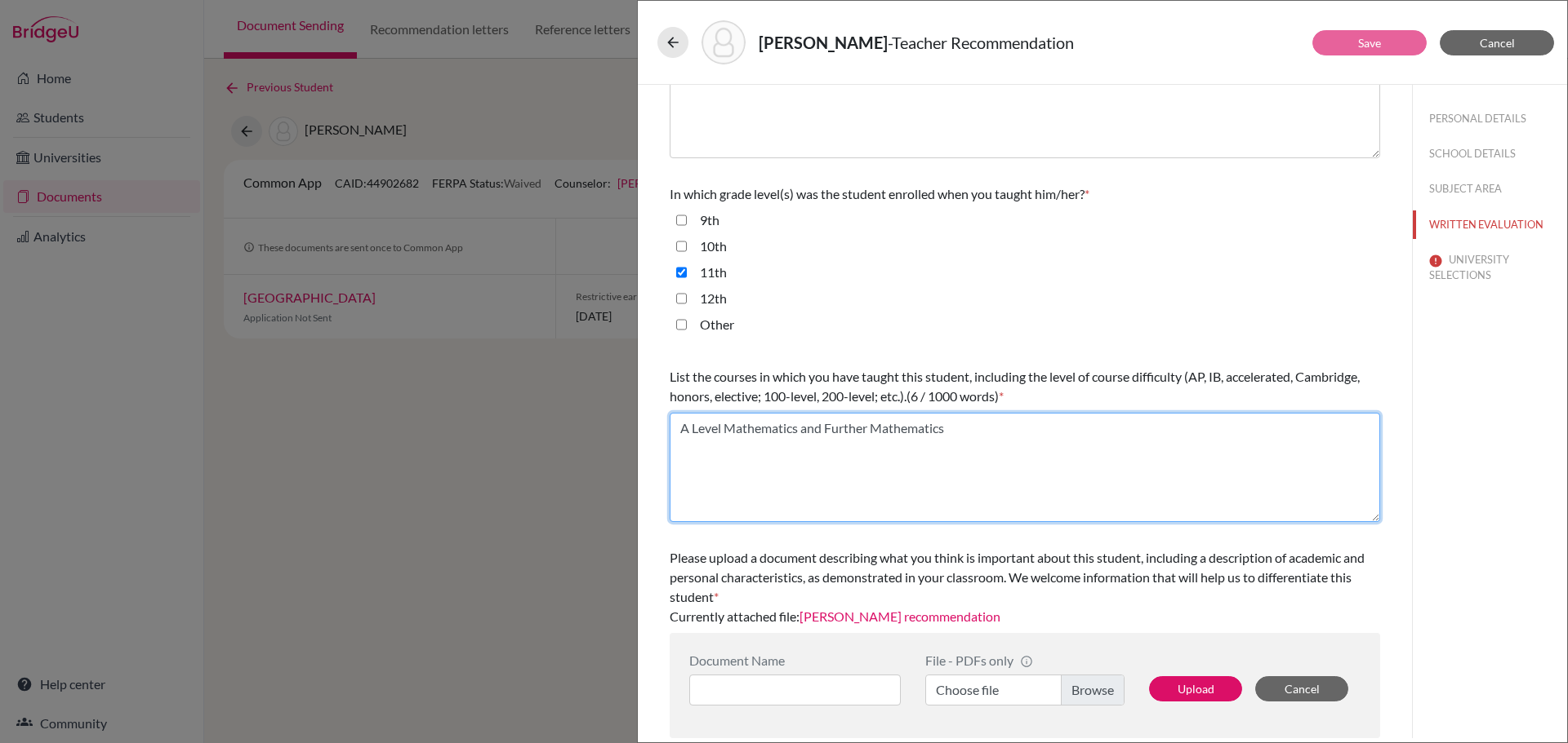
type textarea "A Level Mathematics and Further Mathematics"
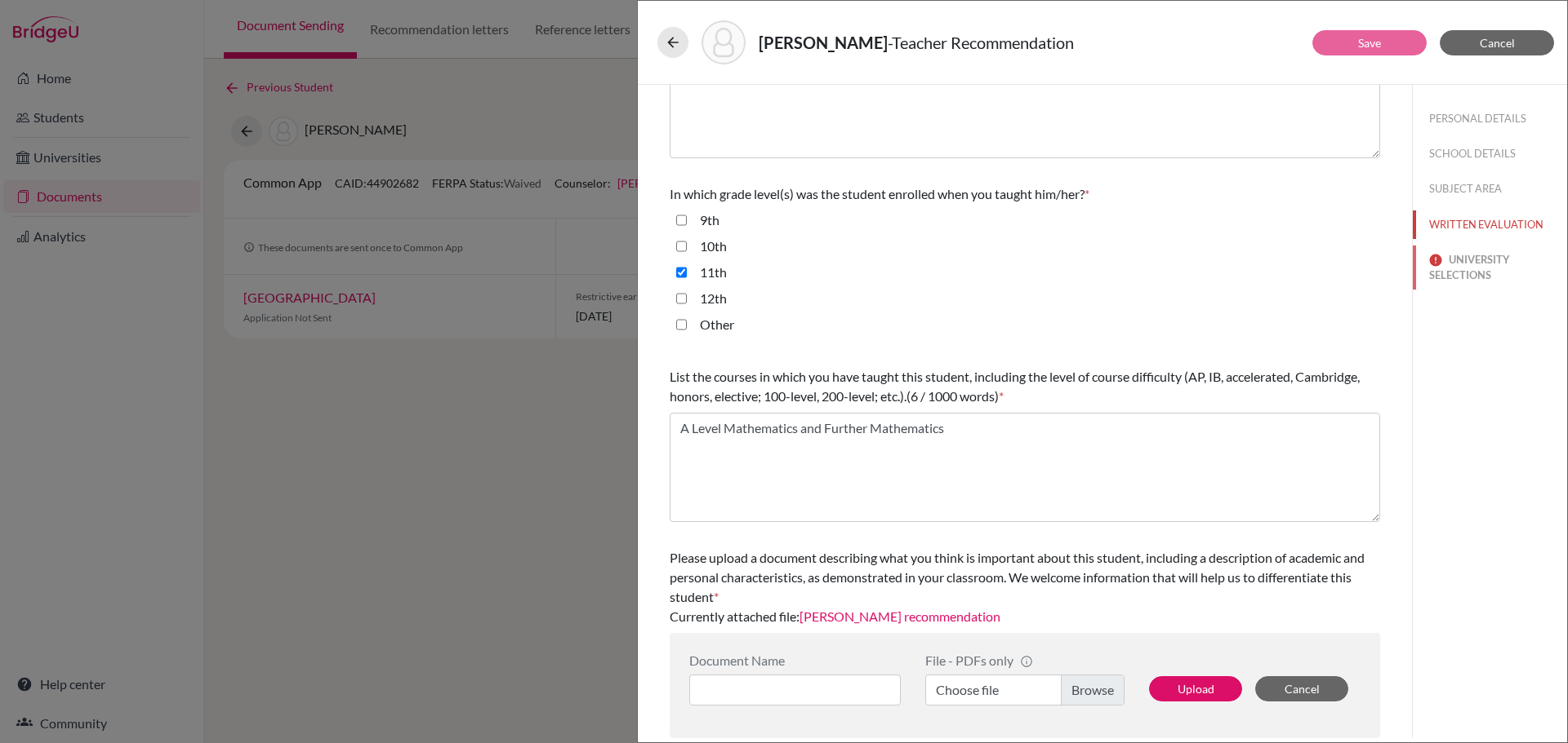
click at [1493, 265] on button "UNIVERSITY SELECTIONS" at bounding box center [1490, 267] width 154 height 44
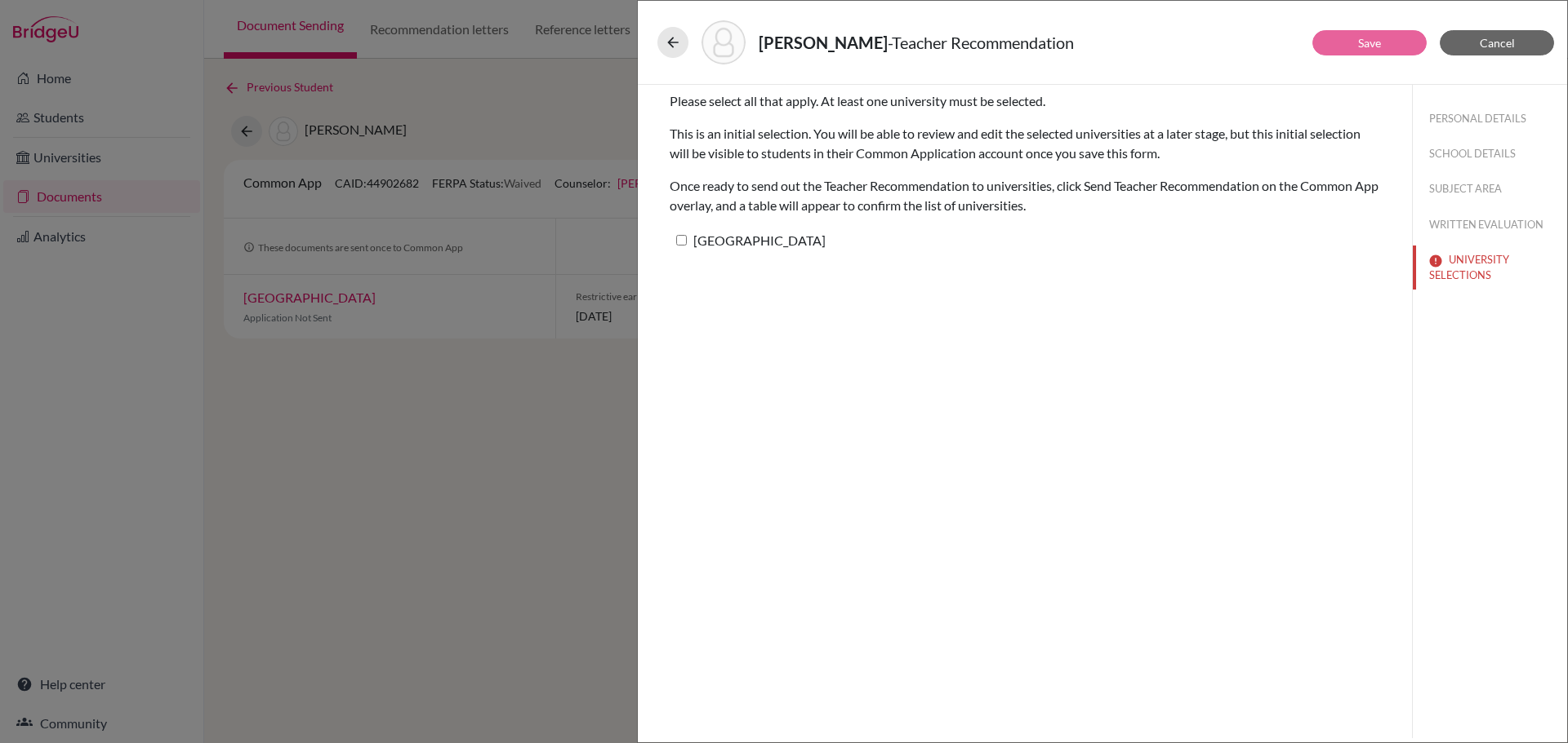
click at [762, 240] on label "Princeton University" at bounding box center [747, 240] width 156 height 24
click at [687, 240] on input "Princeton University" at bounding box center [682, 240] width 10 height 10
checkbox input "true"
click at [1395, 40] on button "Save" at bounding box center [1369, 43] width 114 height 25
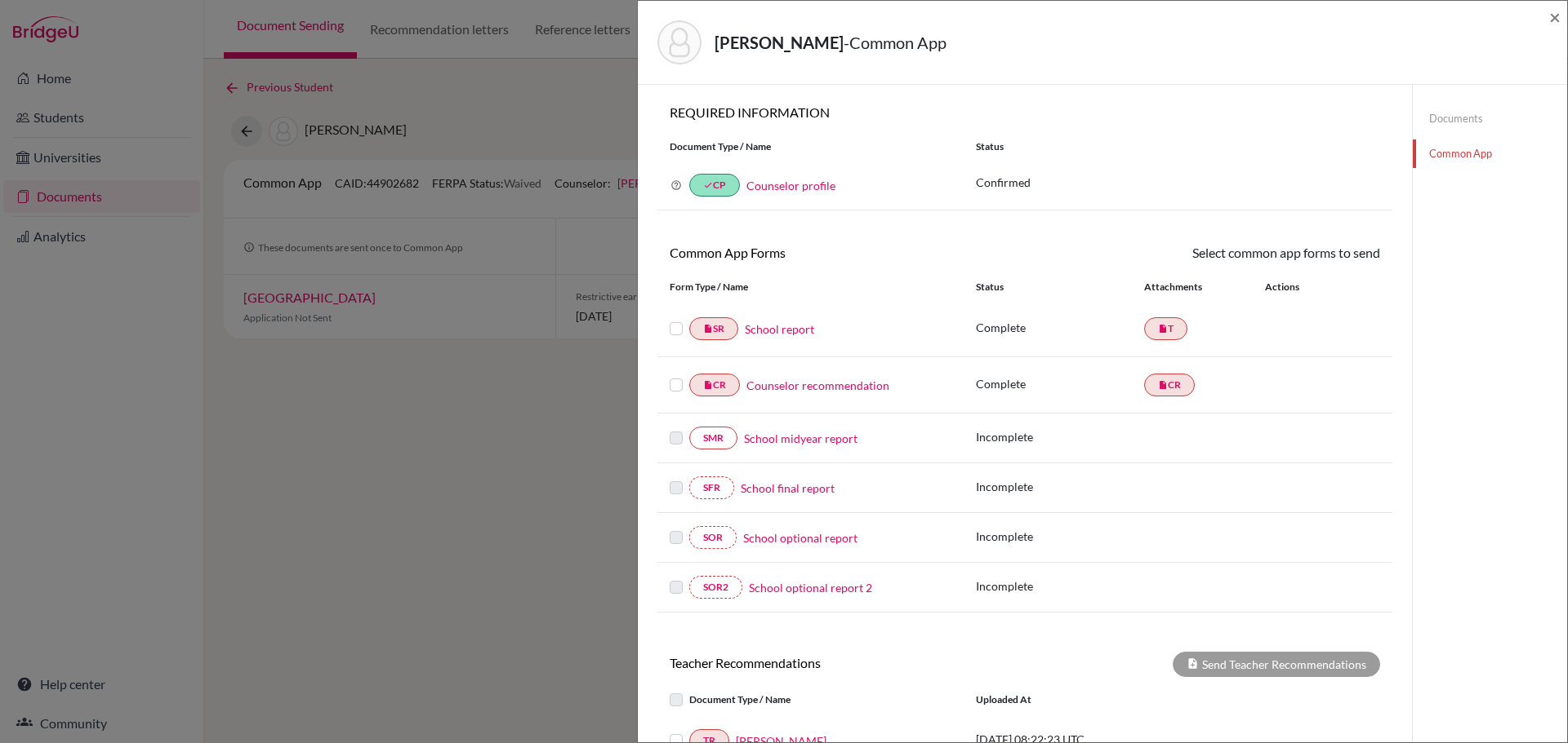
click at [1469, 109] on link "Documents" at bounding box center [1490, 118] width 154 height 29
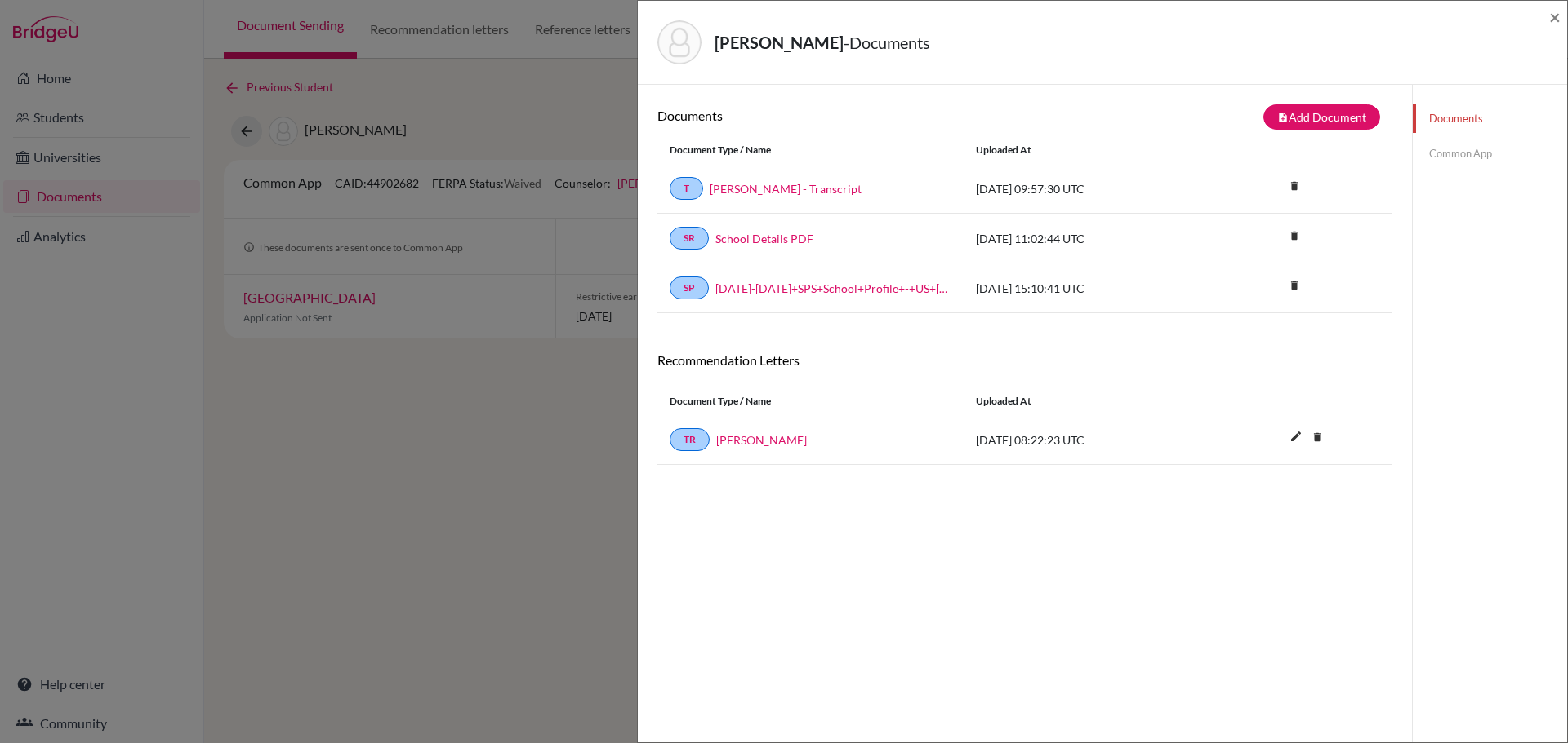
click at [1473, 156] on link "Common App" at bounding box center [1490, 153] width 154 height 29
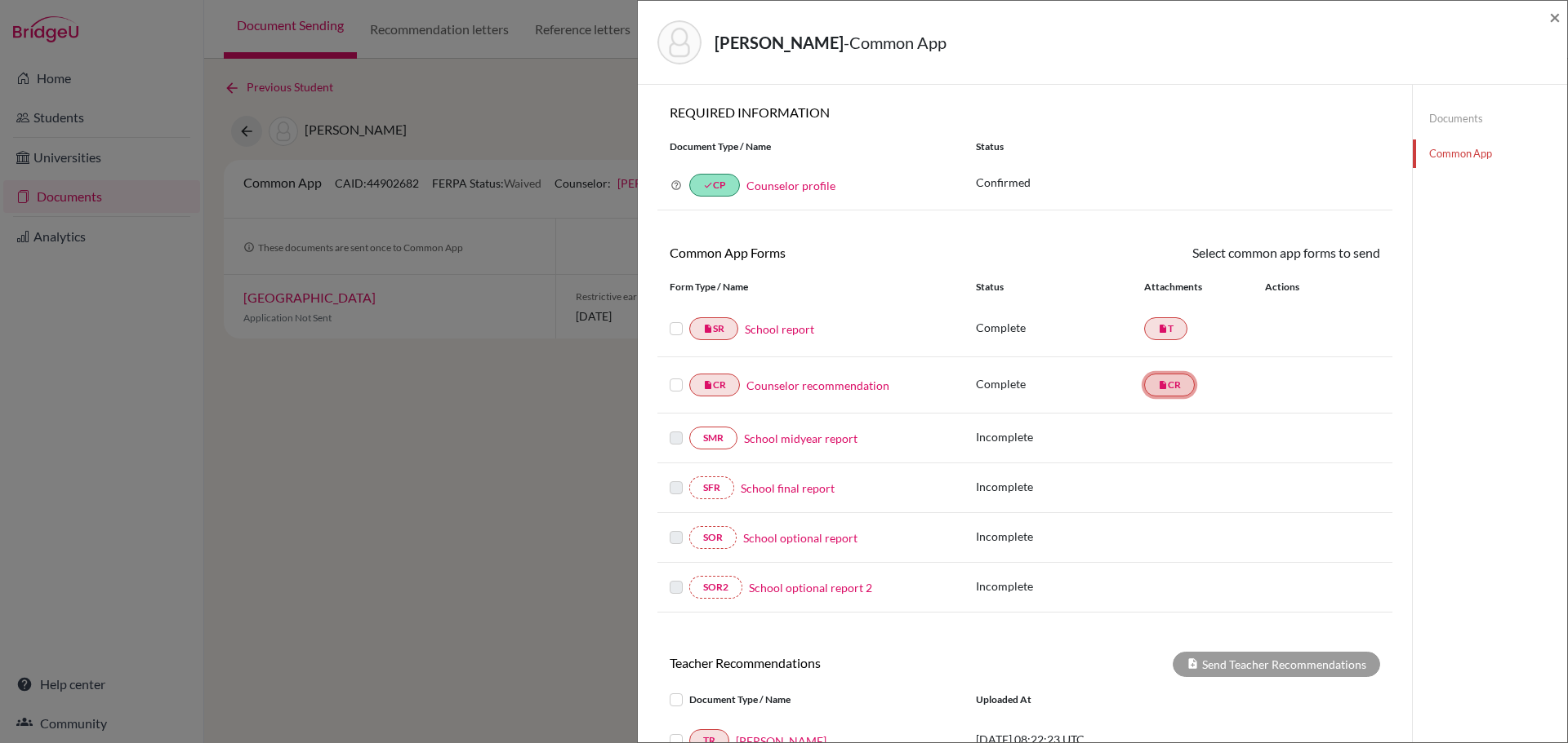
click at [1150, 386] on link "insert_drive_file CR" at bounding box center [1170, 385] width 51 height 23
click at [798, 387] on link "Counselor recommendation" at bounding box center [818, 386] width 143 height 17
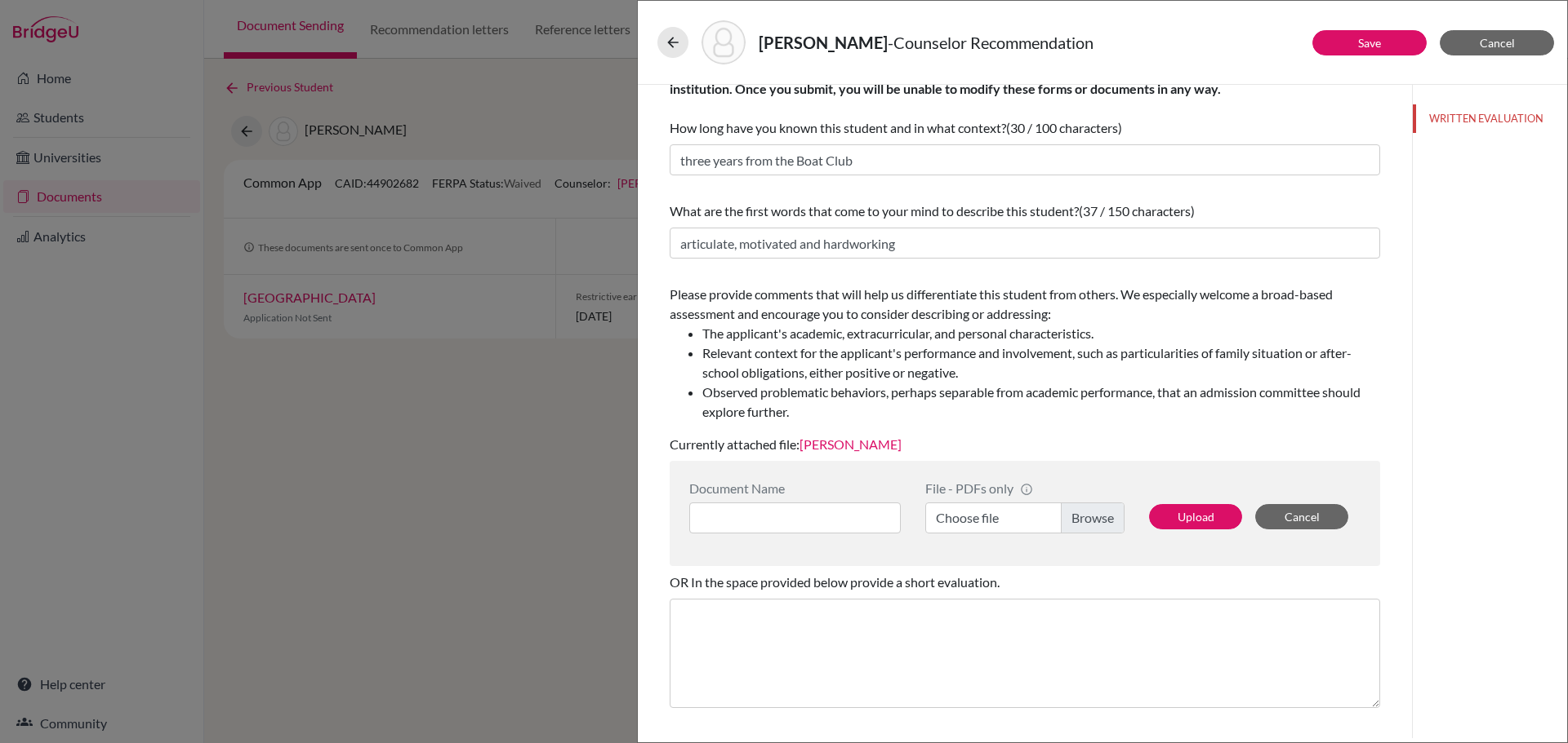
scroll to position [82, 0]
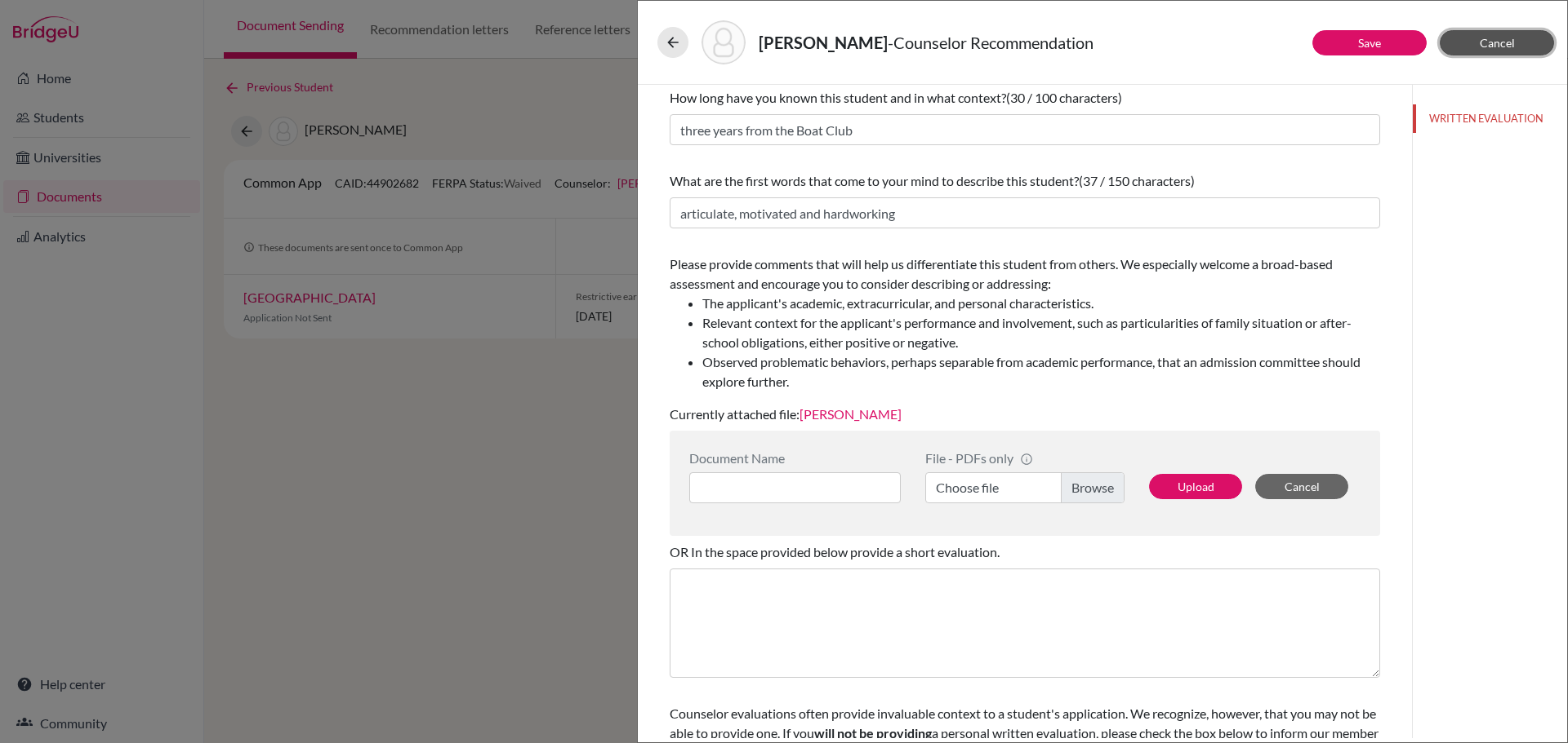
click at [1521, 38] on button "Cancel" at bounding box center [1497, 43] width 114 height 25
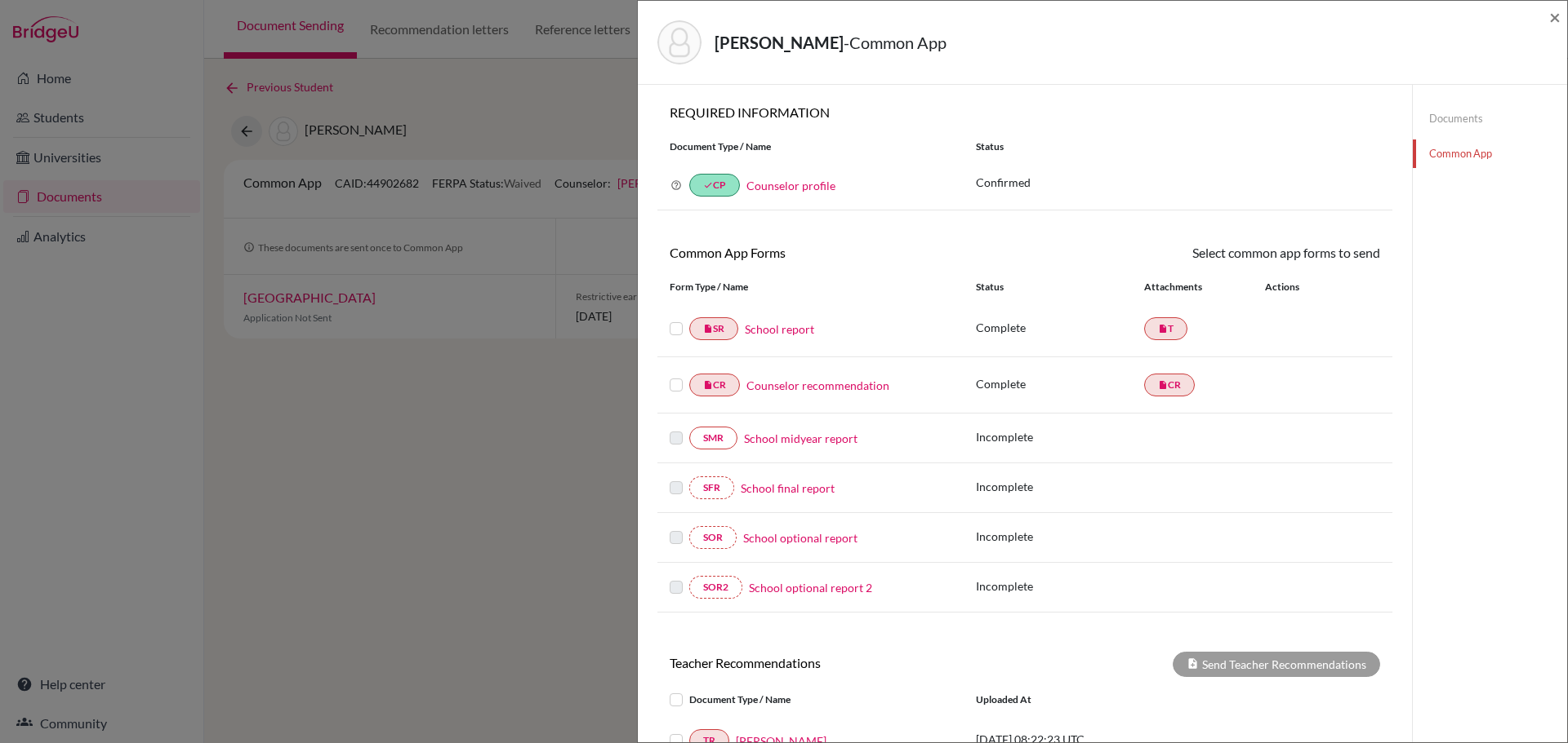
click at [1458, 110] on link "Documents" at bounding box center [1490, 118] width 154 height 29
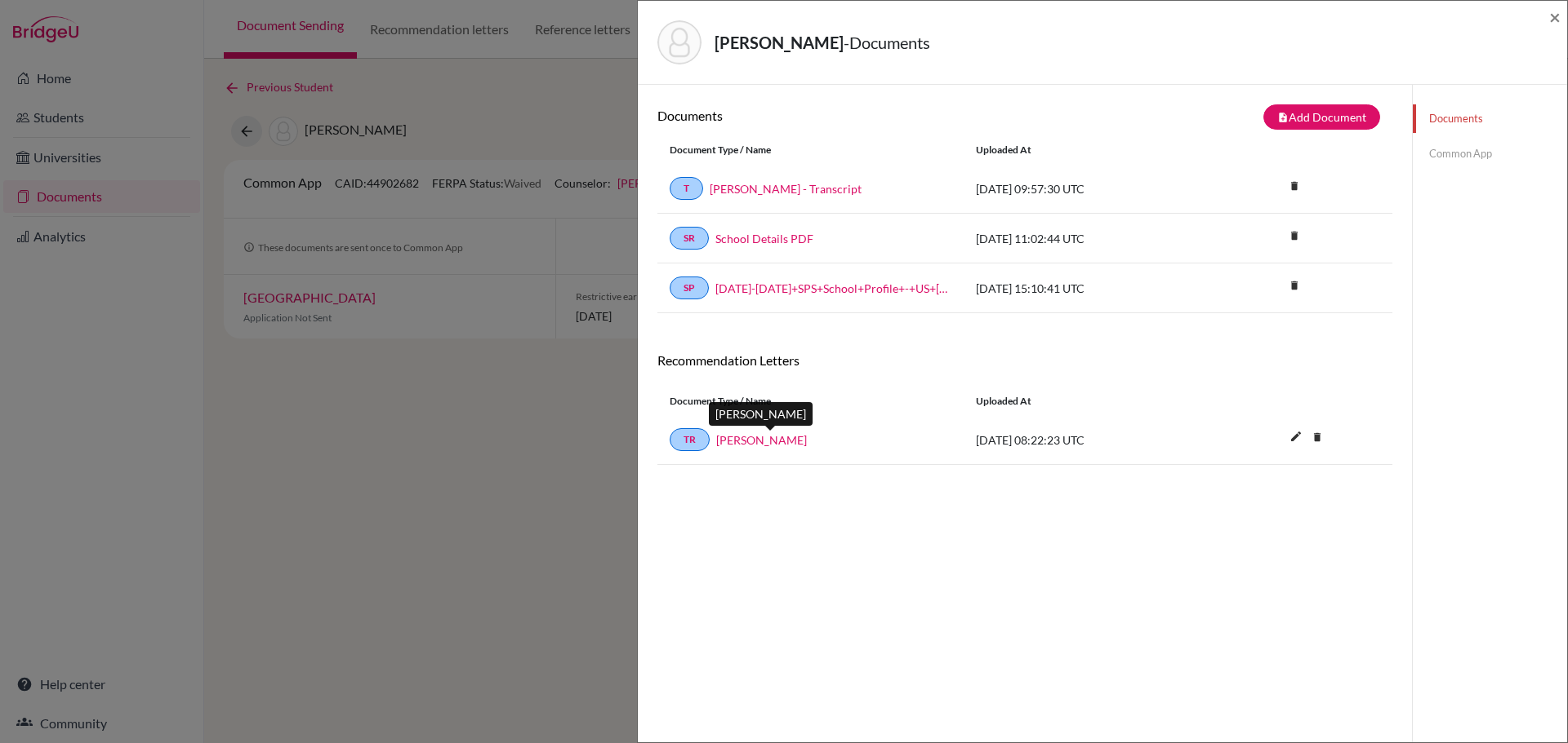
click at [769, 446] on link "Samuel Cullen-Hewitt" at bounding box center [762, 441] width 91 height 17
click at [744, 240] on link "School Details PDF" at bounding box center [764, 239] width 98 height 17
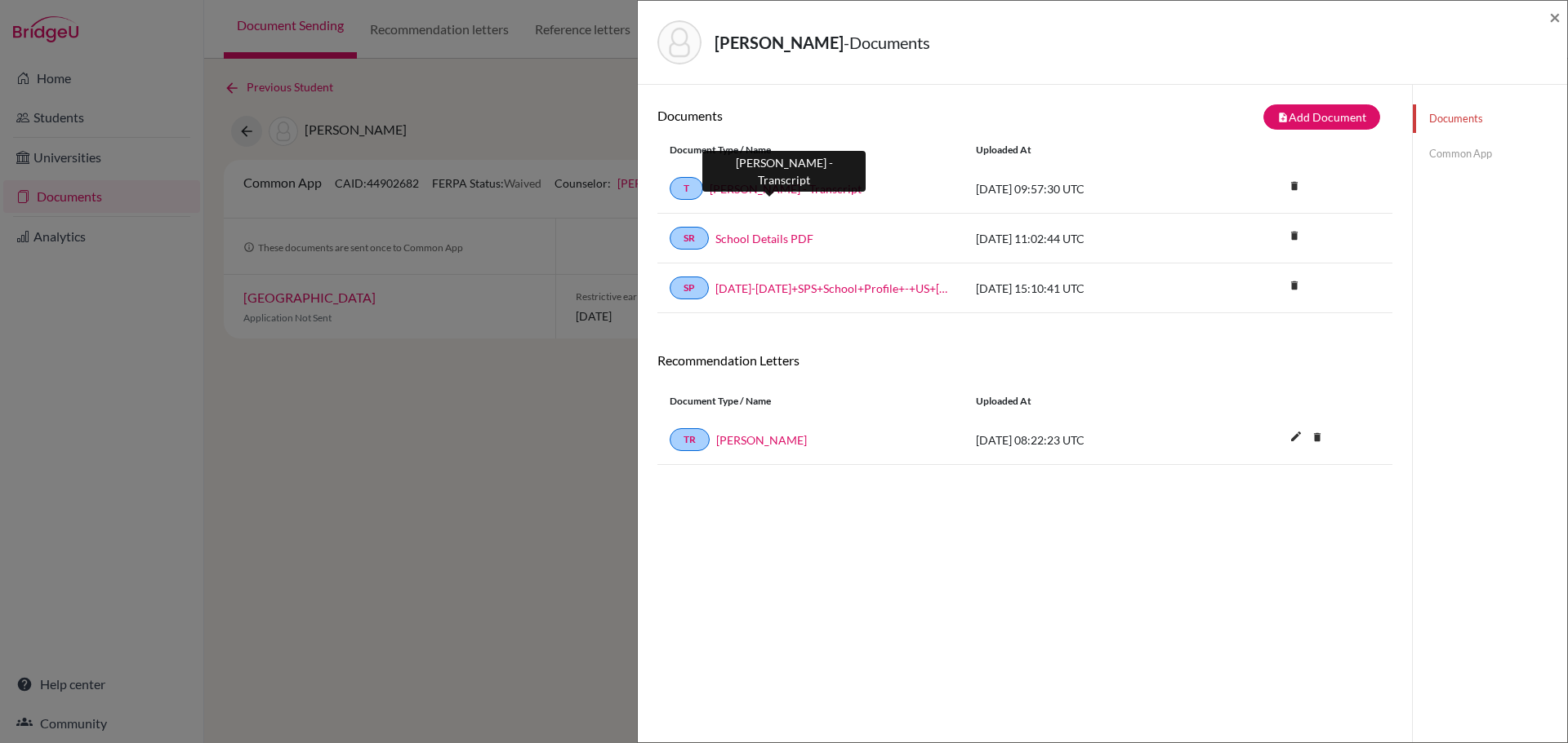
click at [757, 191] on link "Tans, Jacopo - Transcript" at bounding box center [785, 189] width 152 height 17
click at [1441, 154] on link "Common App" at bounding box center [1490, 153] width 154 height 29
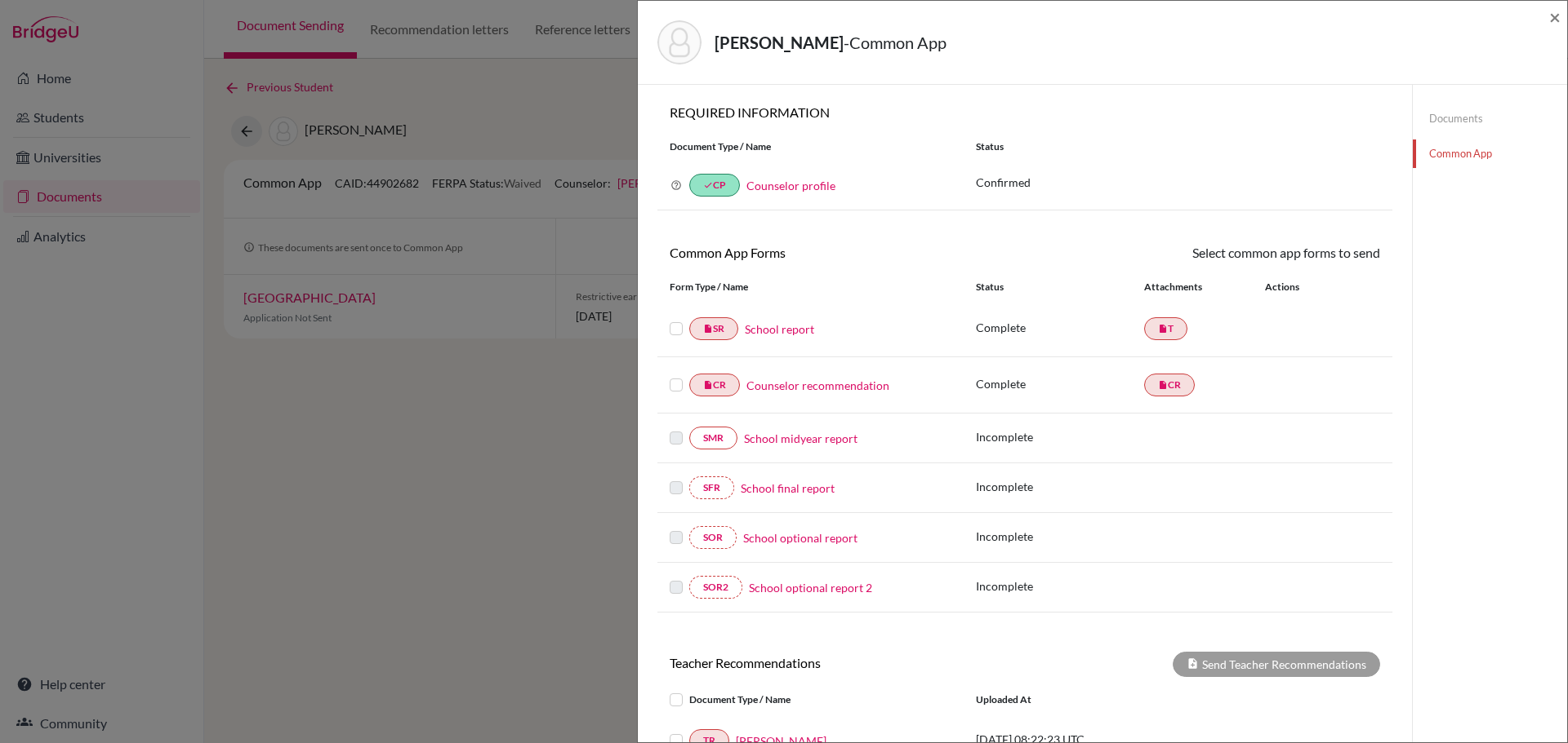
click at [791, 388] on link "Counselor recommendation" at bounding box center [818, 386] width 143 height 17
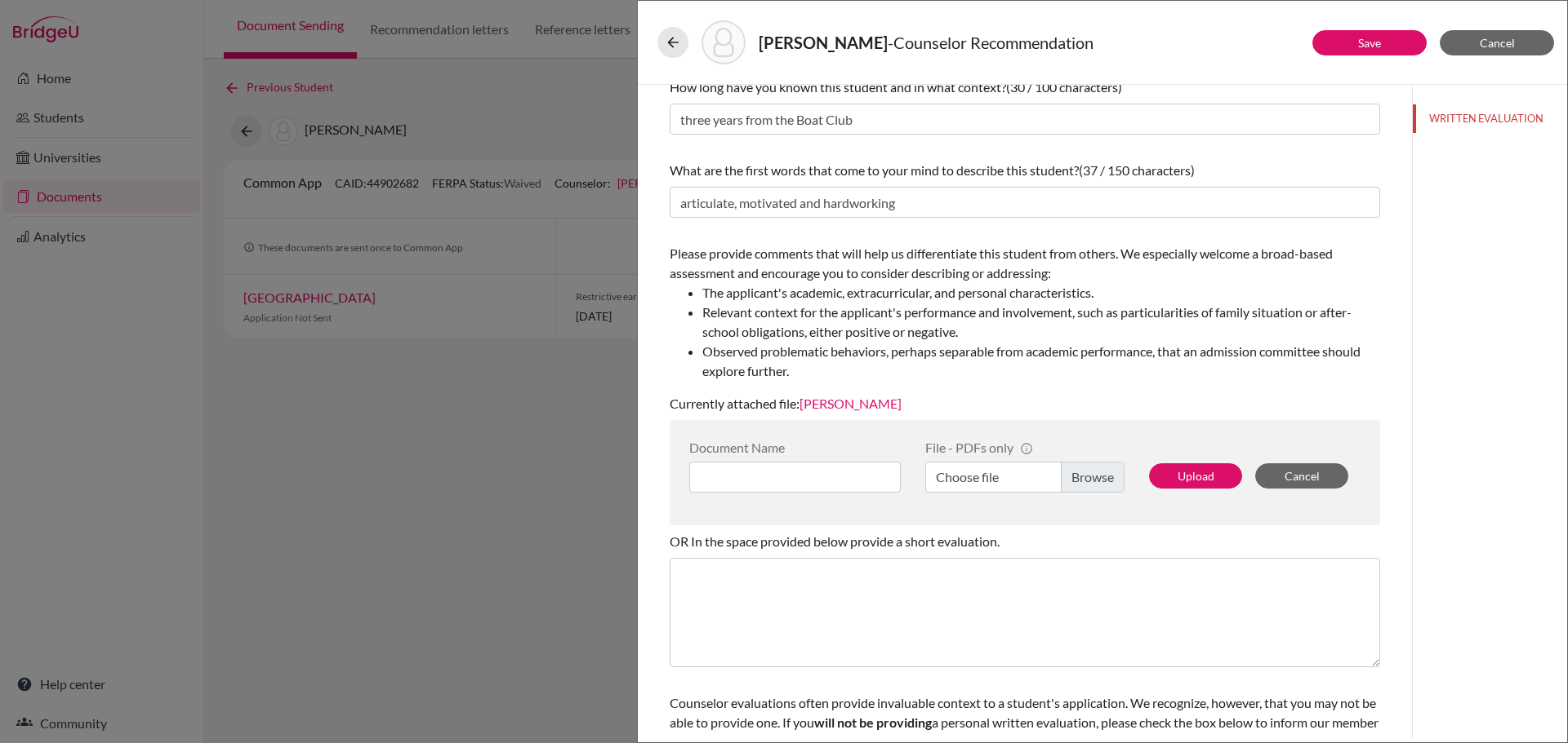
scroll to position [165, 0]
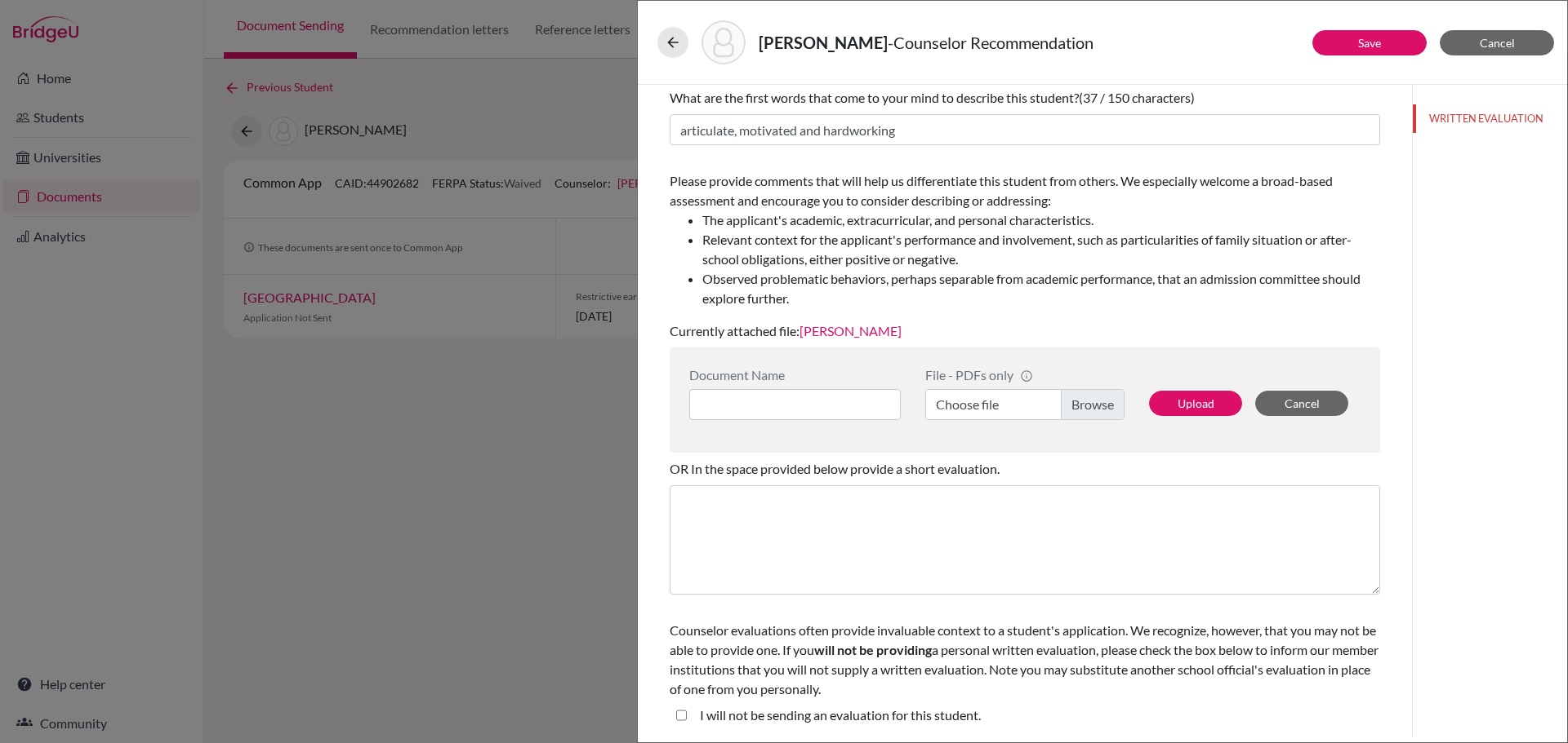
click at [827, 335] on link "Jacopo Tans" at bounding box center [850, 331] width 102 height 16
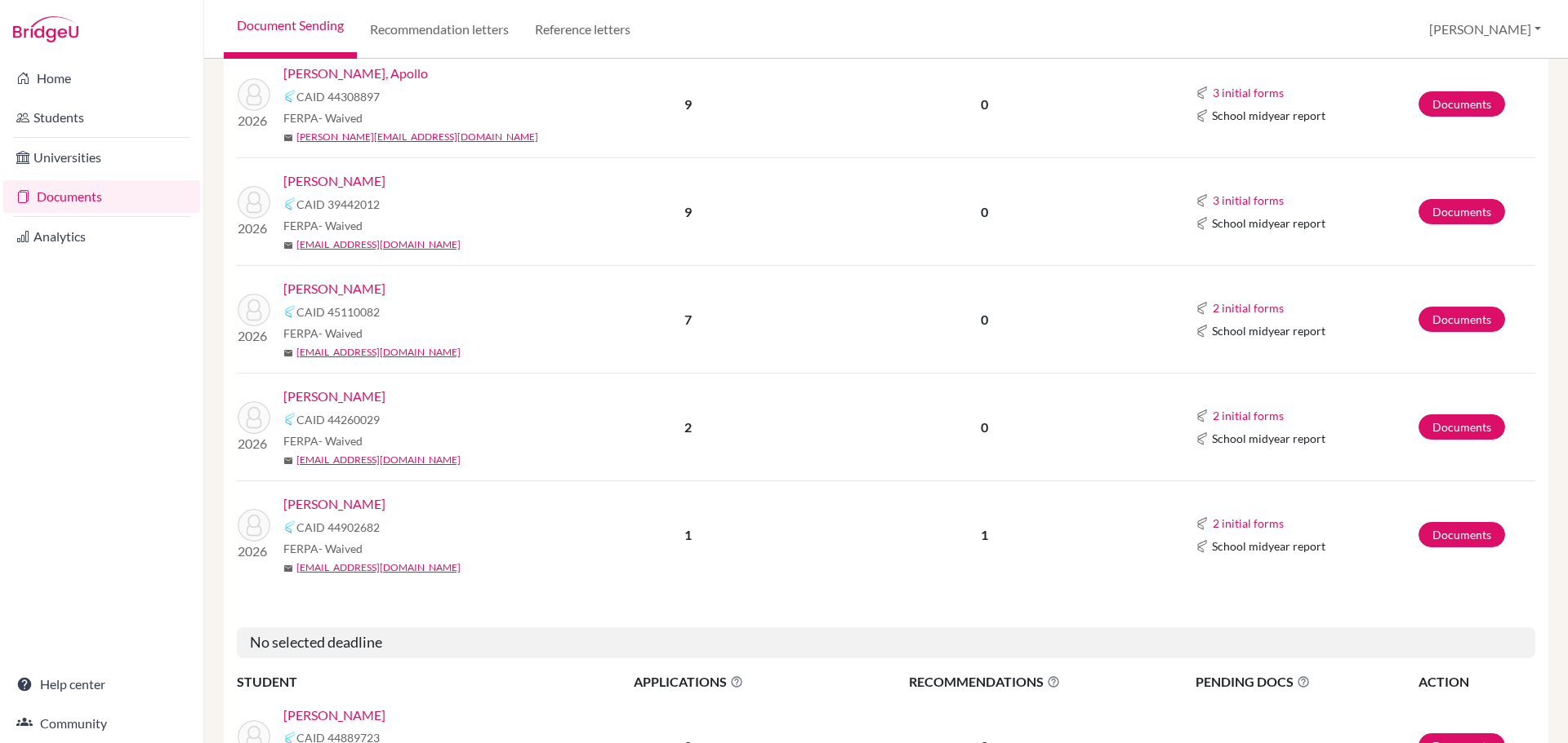
scroll to position [652, 0]
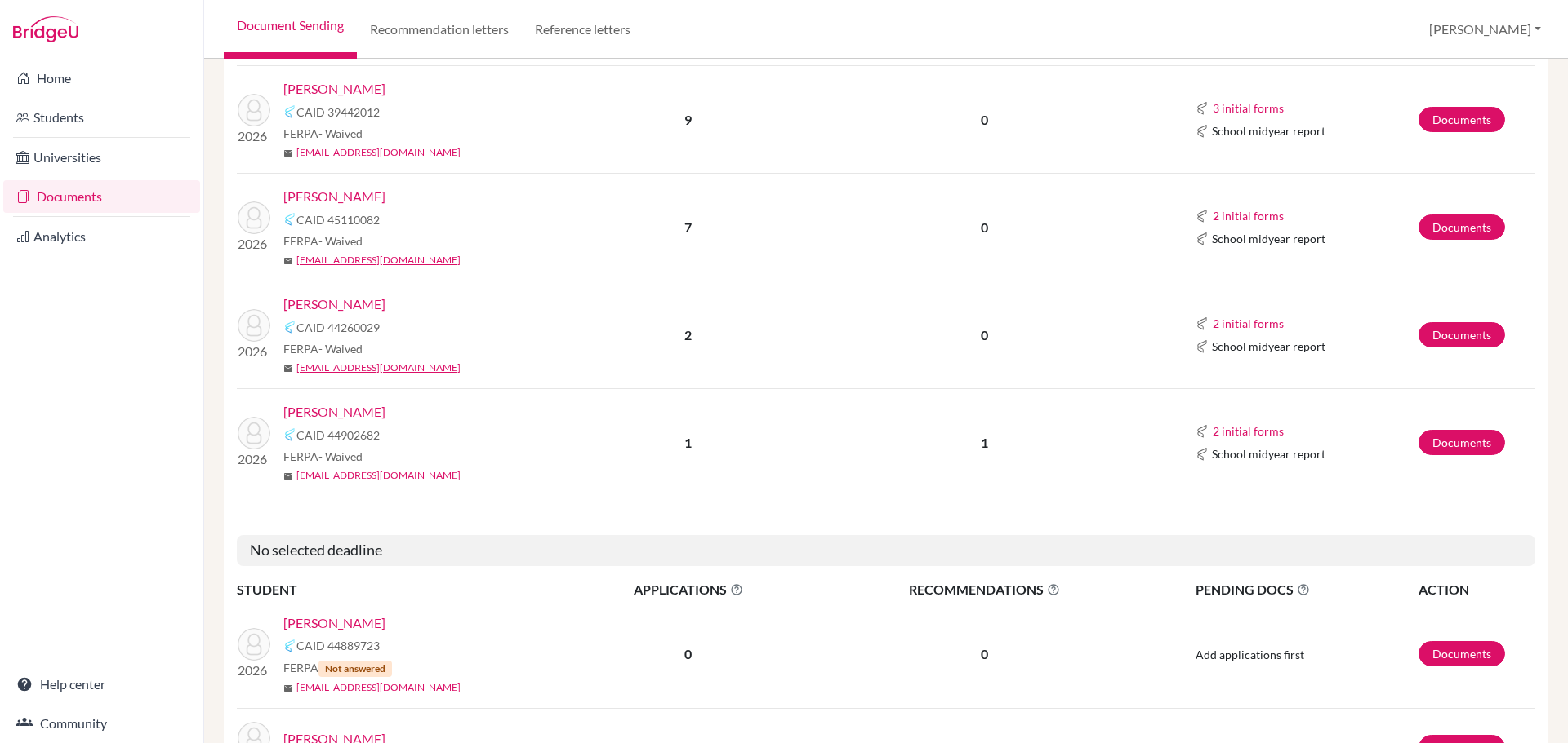
click at [344, 305] on link "[PERSON_NAME]" at bounding box center [334, 304] width 102 height 19
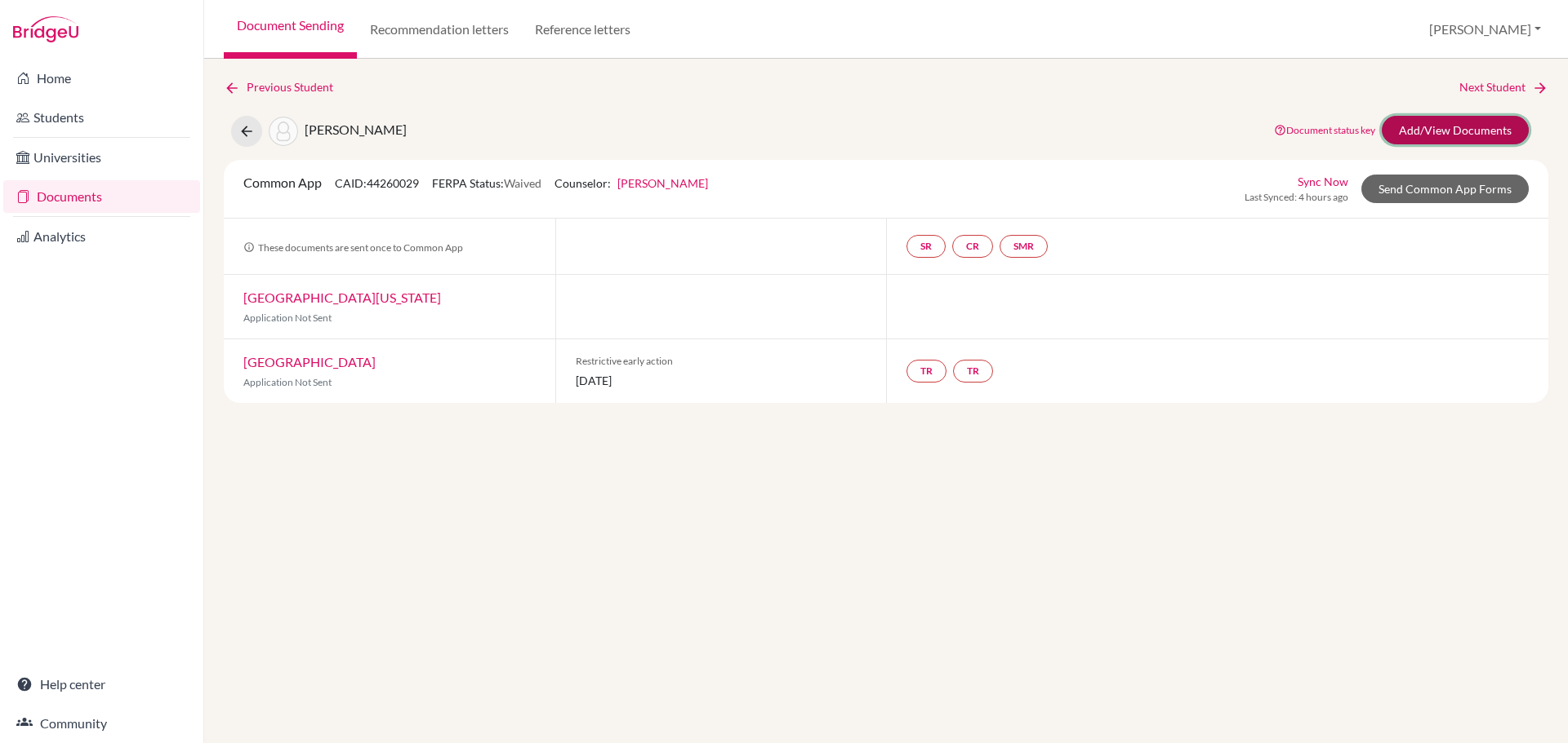
click at [1458, 134] on link "Add/View Documents" at bounding box center [1455, 130] width 147 height 29
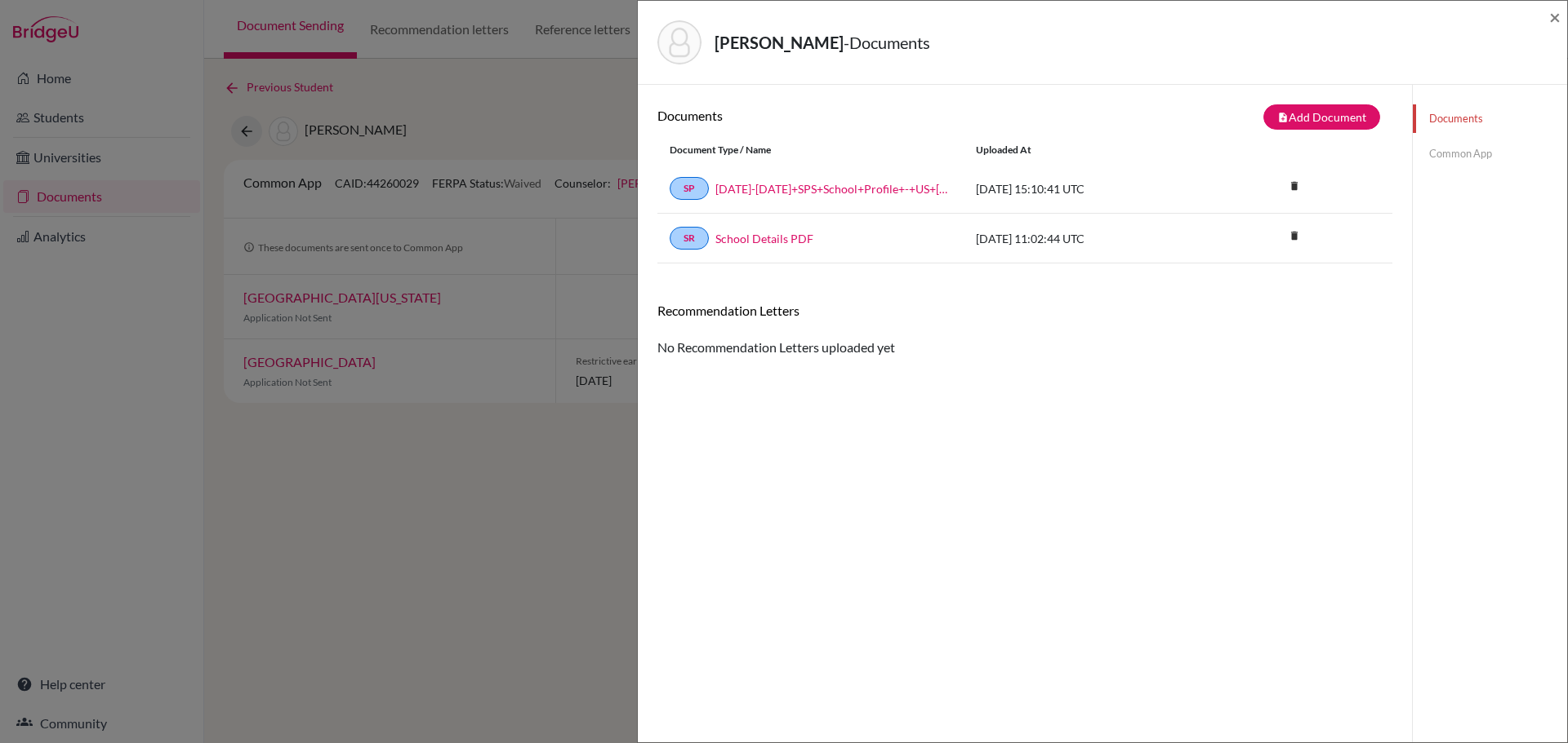
click at [1468, 152] on link "Common App" at bounding box center [1490, 153] width 154 height 29
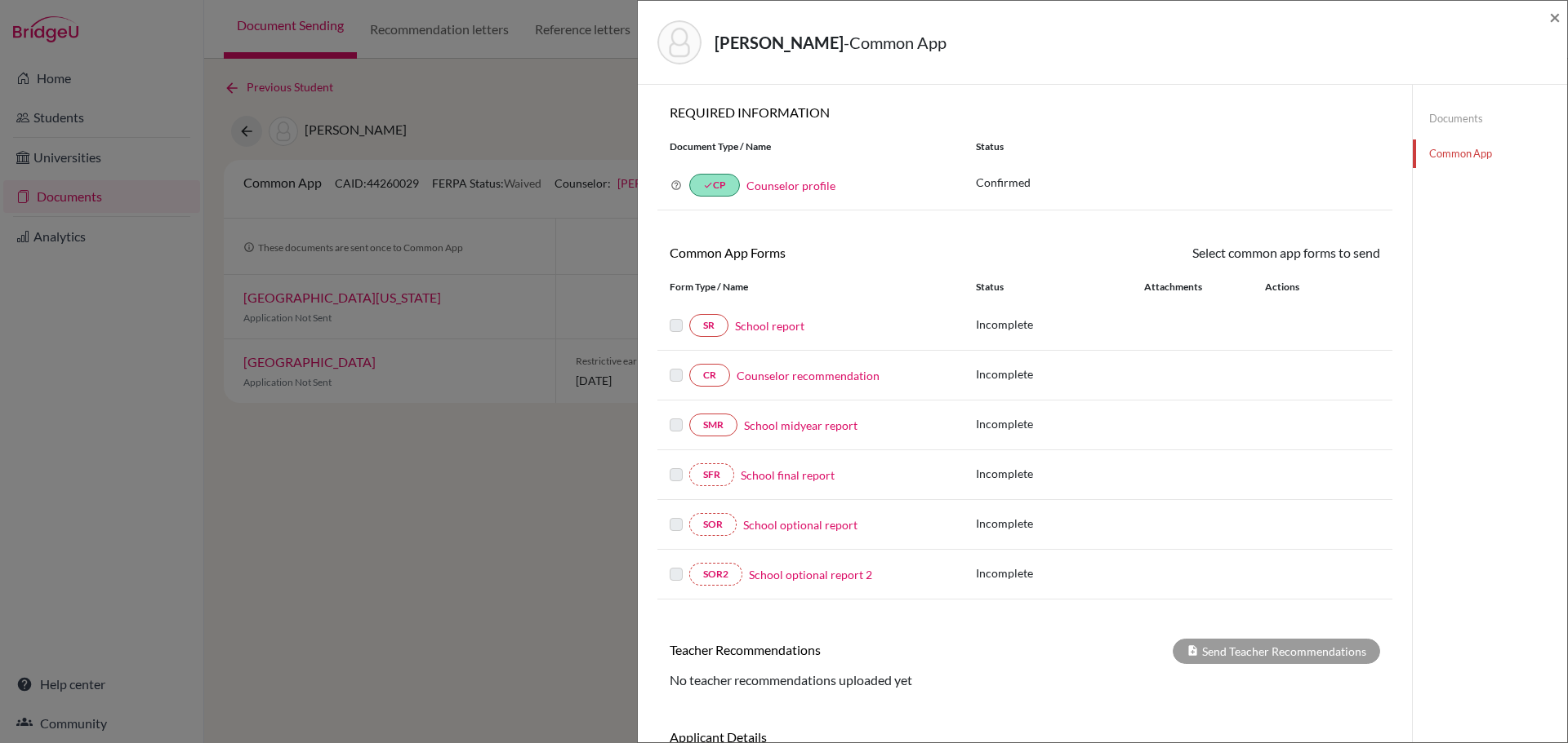
click at [519, 614] on div "Miles, Jonathan - Common App × × REQUIRED INFORMATION Document Type / Name Stat…" at bounding box center [784, 371] width 1568 height 743
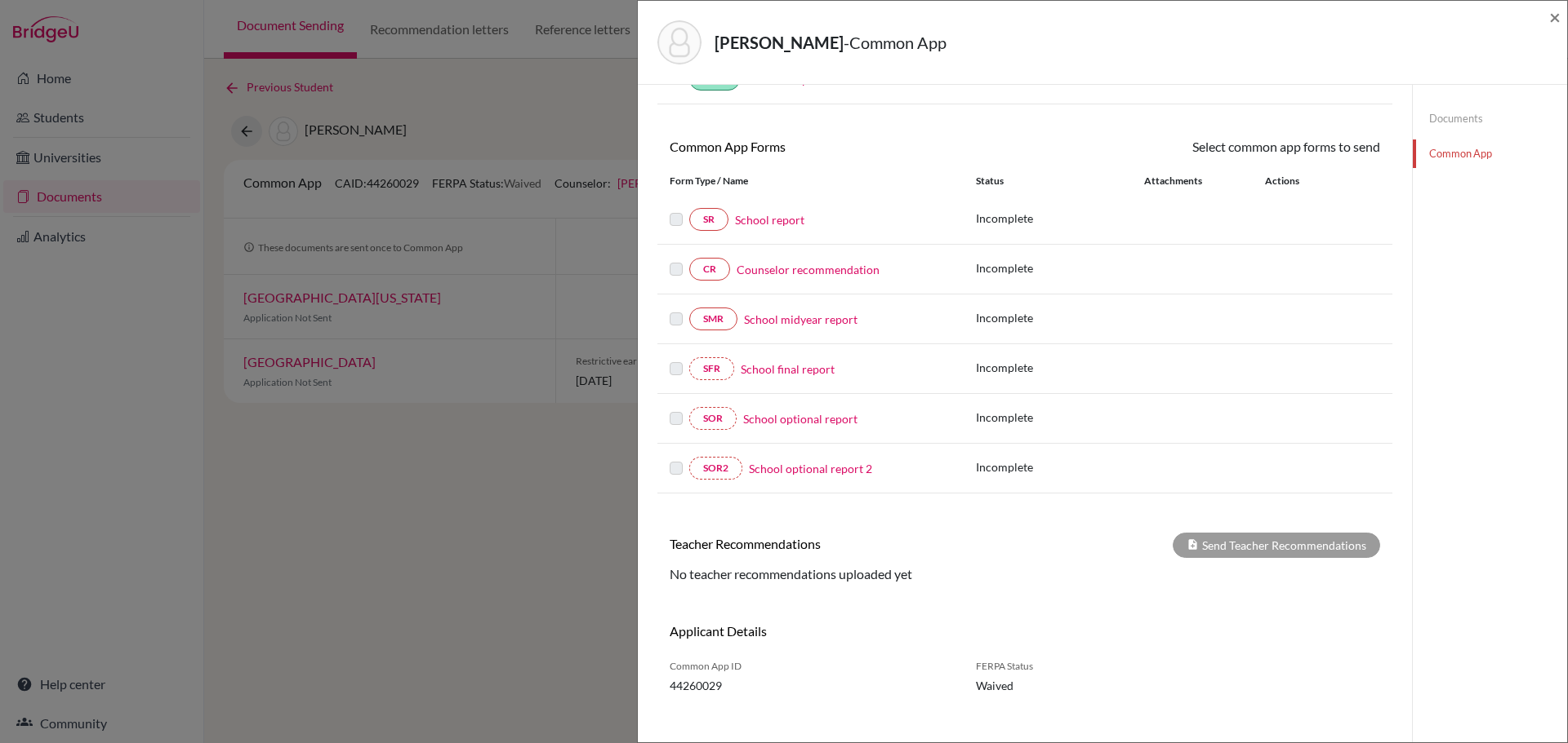
scroll to position [123, 0]
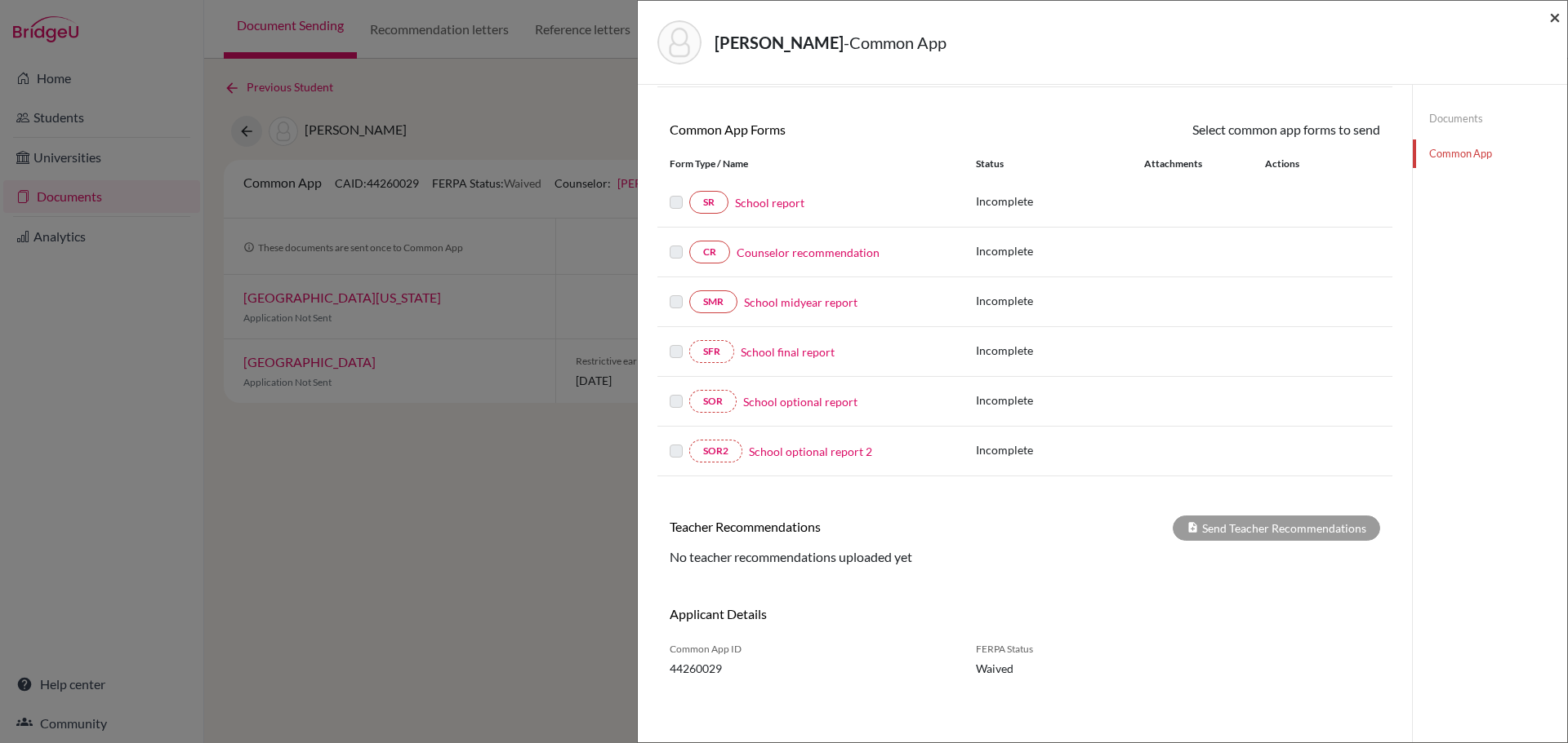
click at [1558, 13] on span "×" at bounding box center [1554, 17] width 11 height 24
